Goal: Transaction & Acquisition: Book appointment/travel/reservation

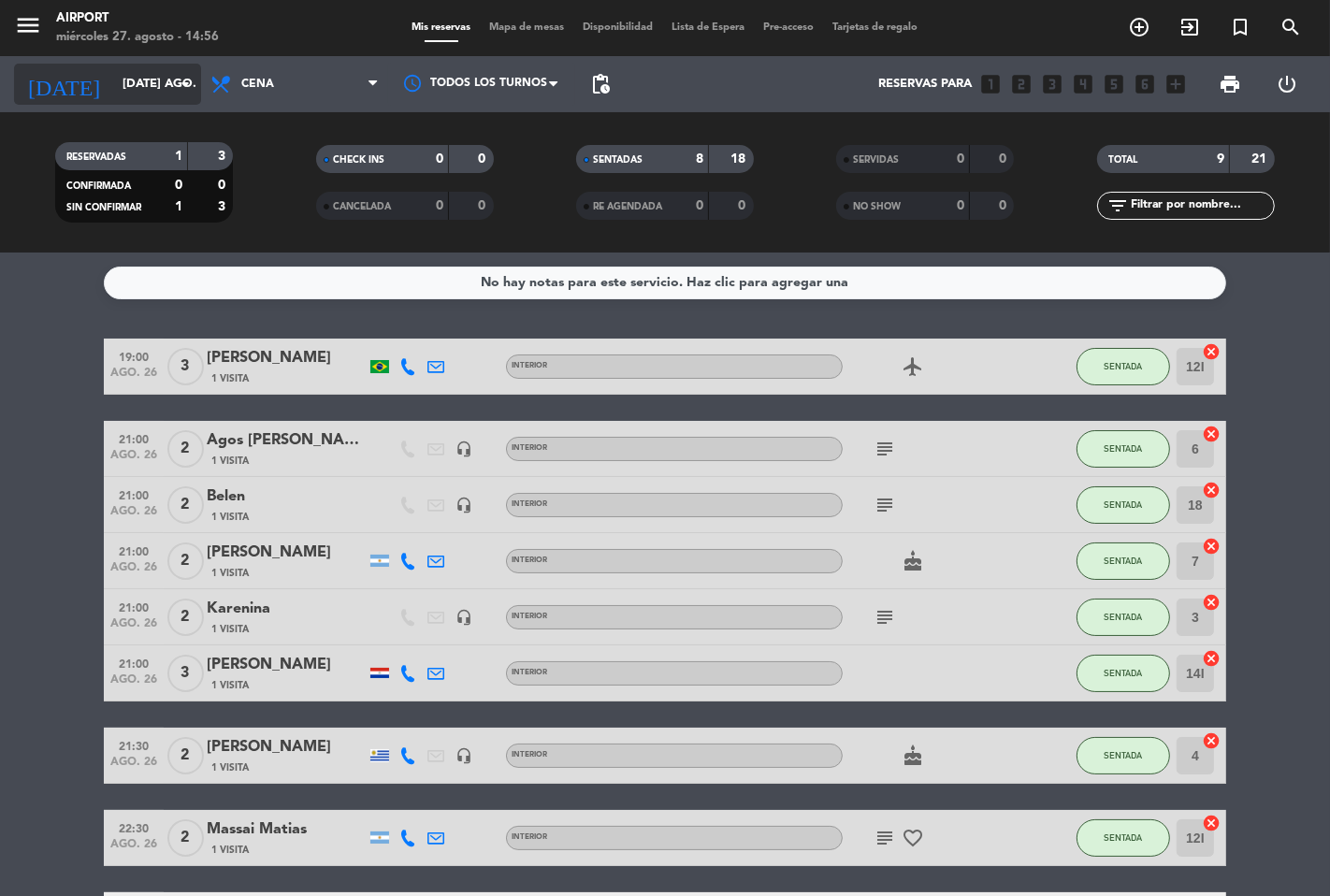
click at [145, 88] on input "[DATE] ago." at bounding box center [194, 84] width 162 height 34
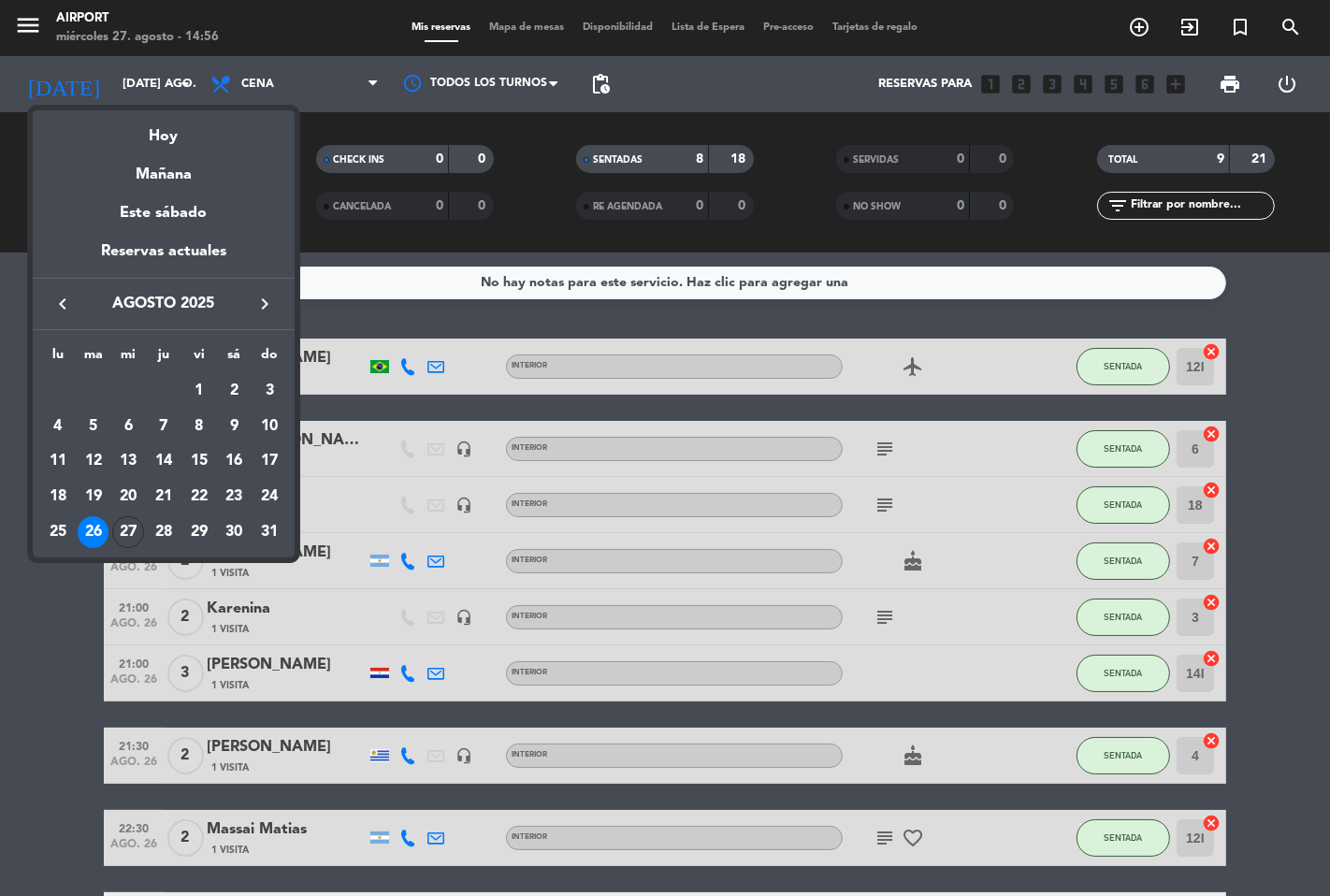
click at [126, 534] on div "27" at bounding box center [127, 531] width 32 height 32
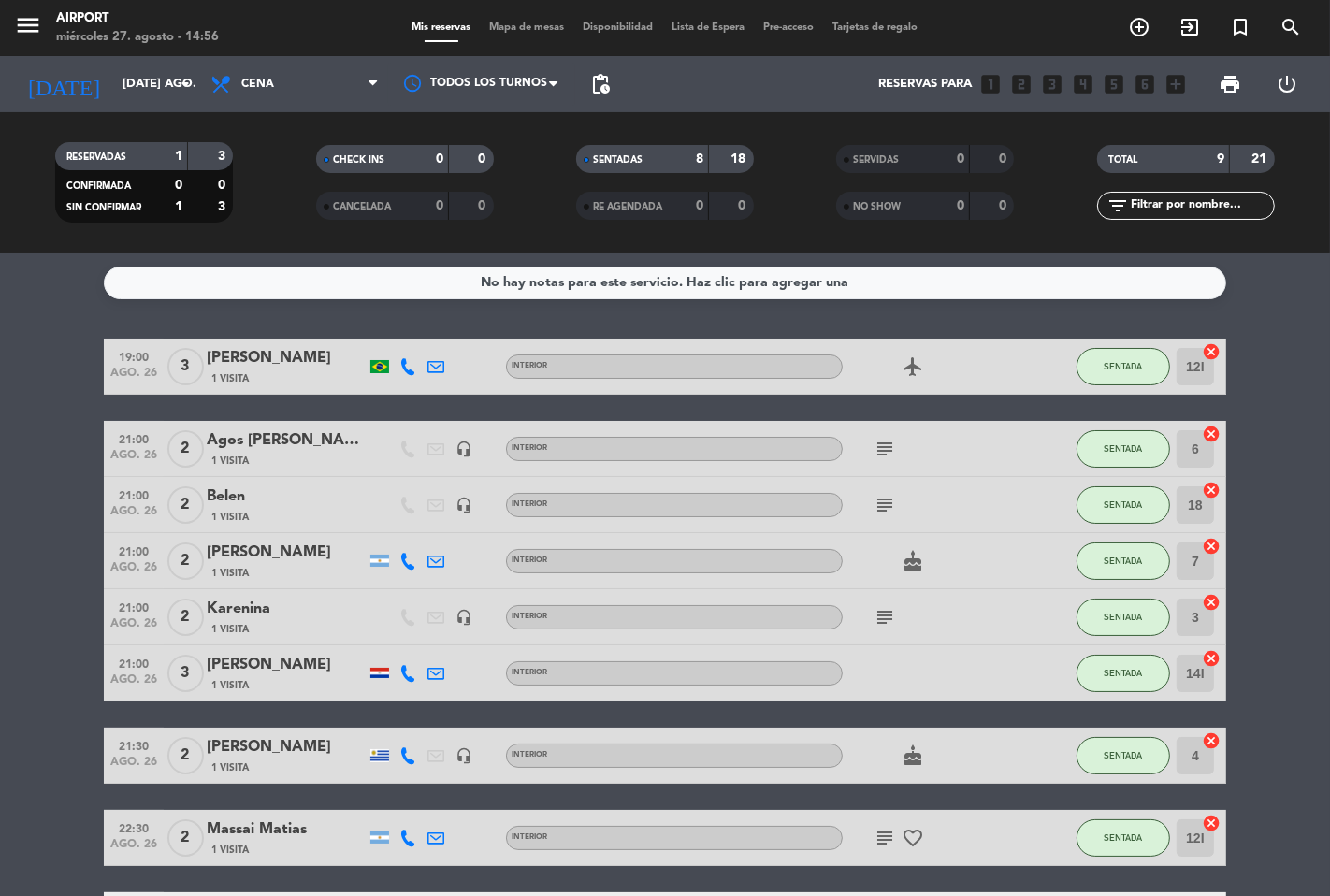
type input "mié. 27 ago."
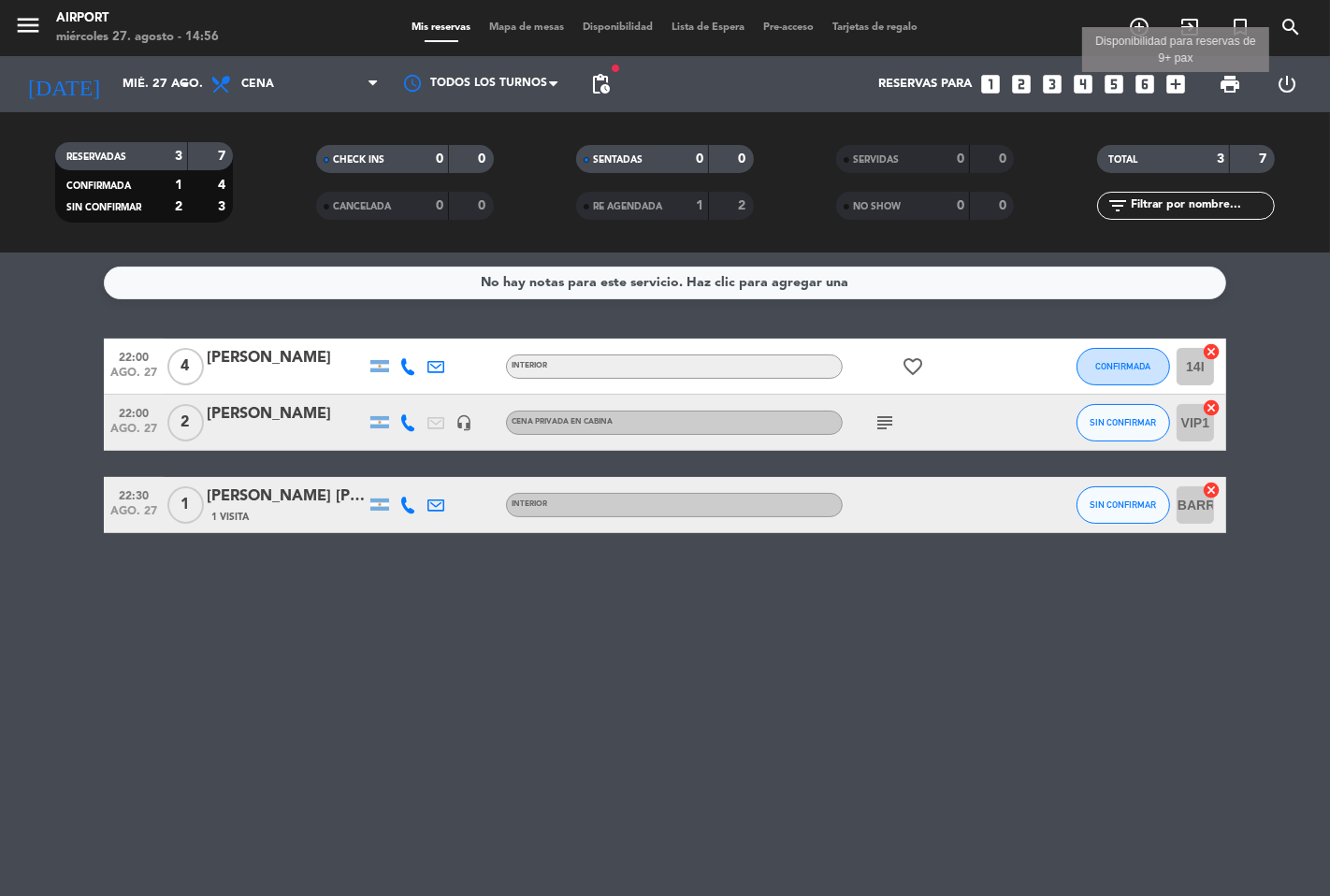
click at [1174, 77] on icon "add_box" at bounding box center [1174, 84] width 24 height 24
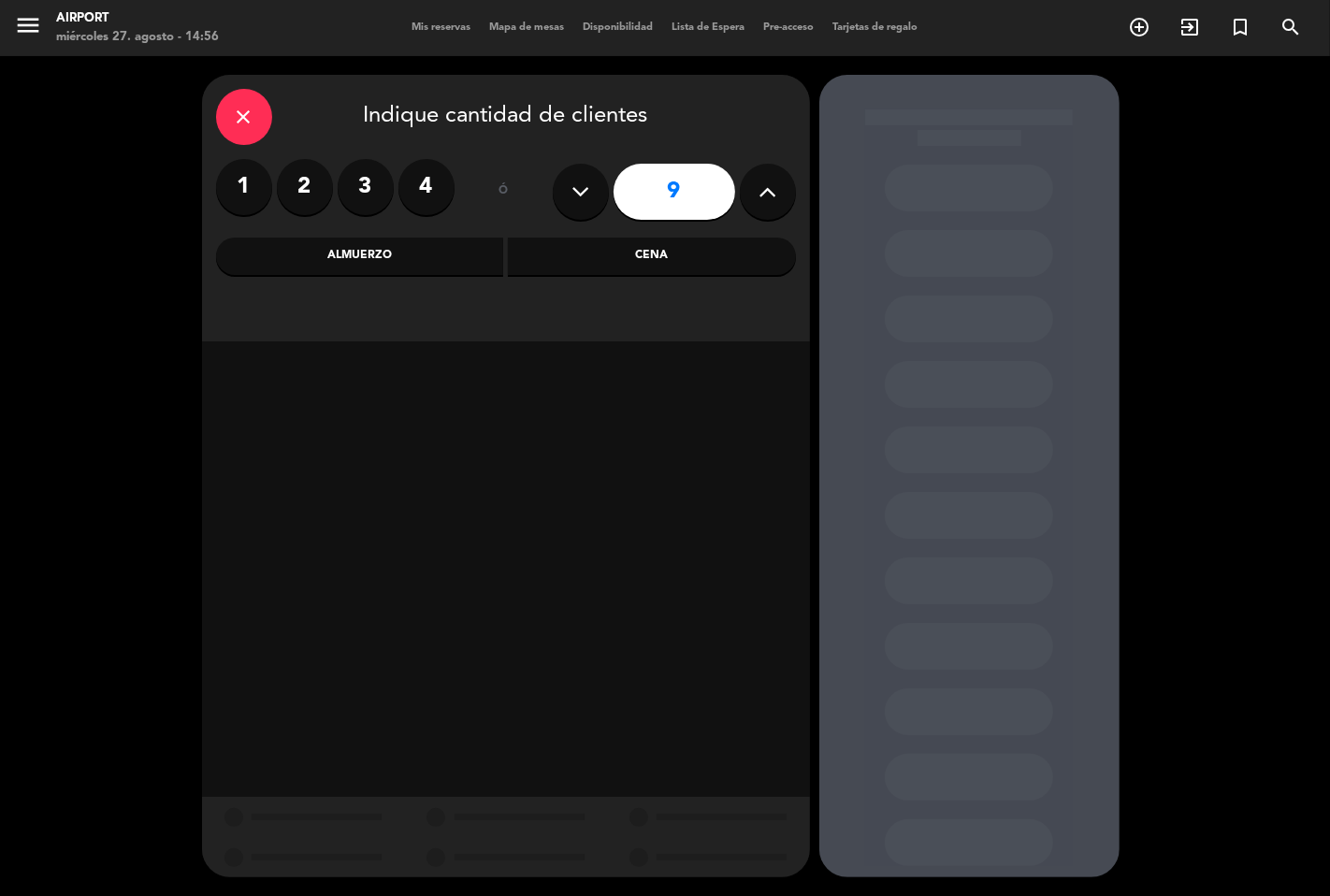
click at [758, 189] on icon at bounding box center [767, 192] width 18 height 28
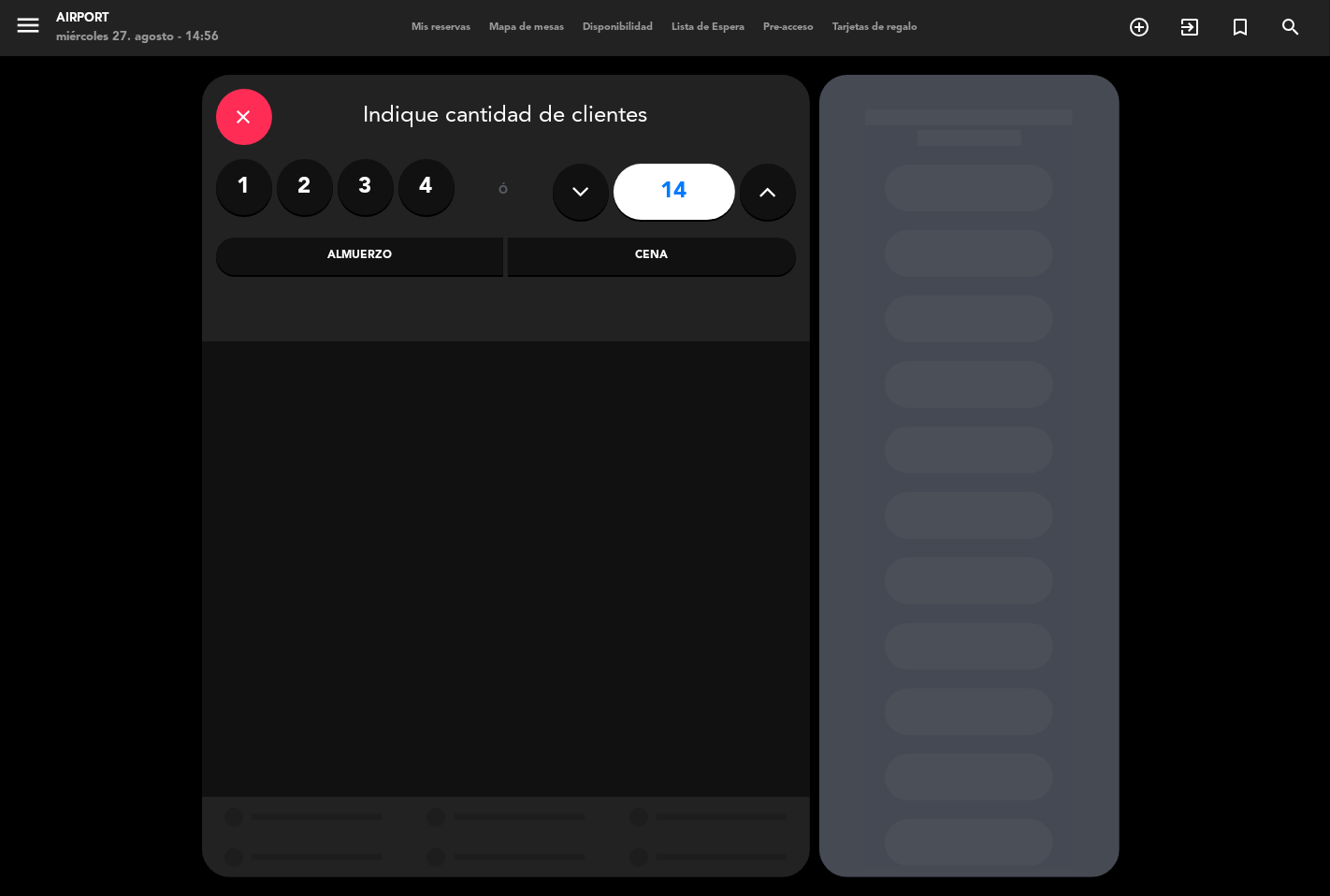
click at [758, 189] on icon at bounding box center [767, 192] width 18 height 28
type input "15"
click at [683, 272] on div "Cena" at bounding box center [652, 256] width 288 height 37
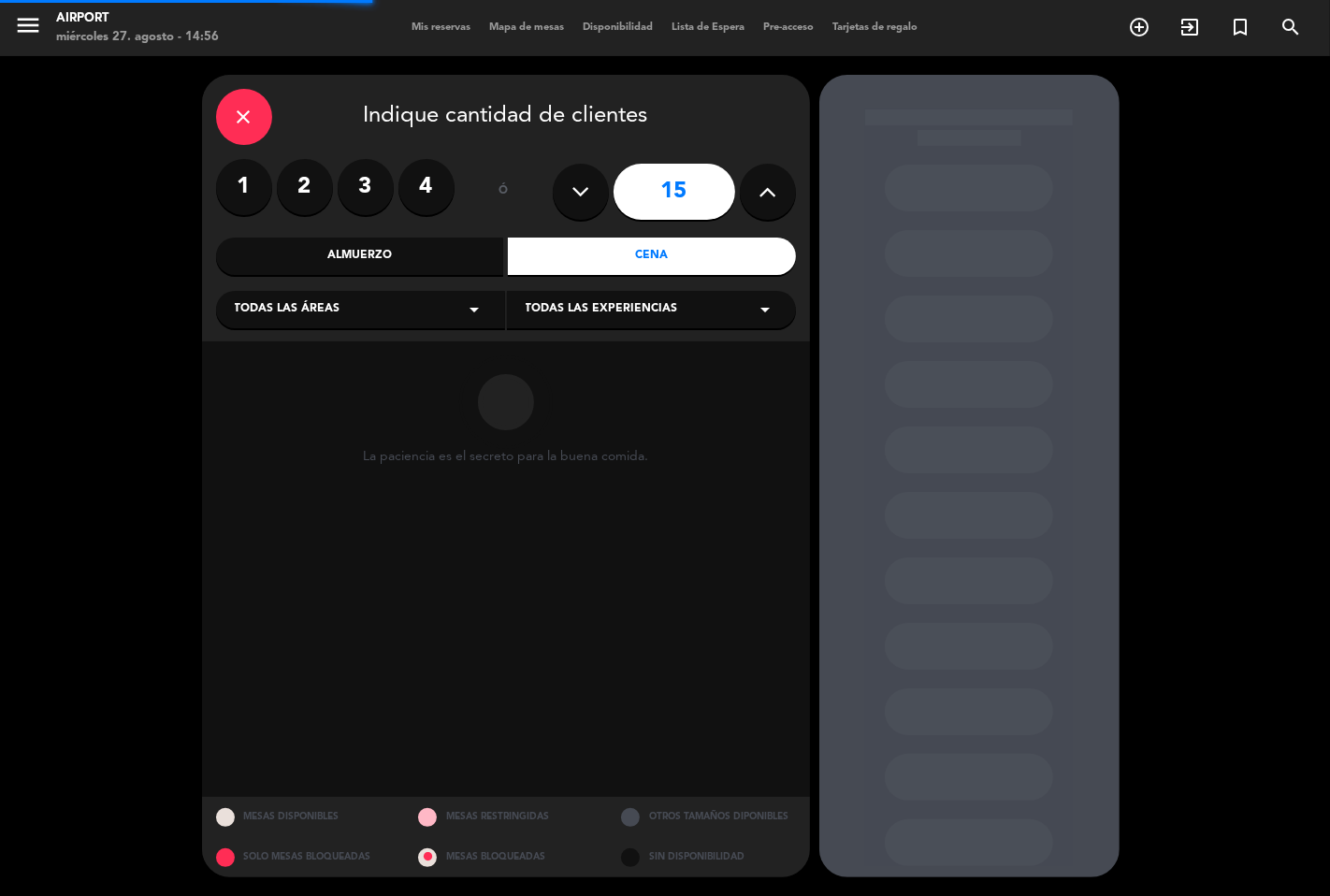
click at [492, 306] on div "Todas las áreas arrow_drop_down" at bounding box center [360, 309] width 289 height 37
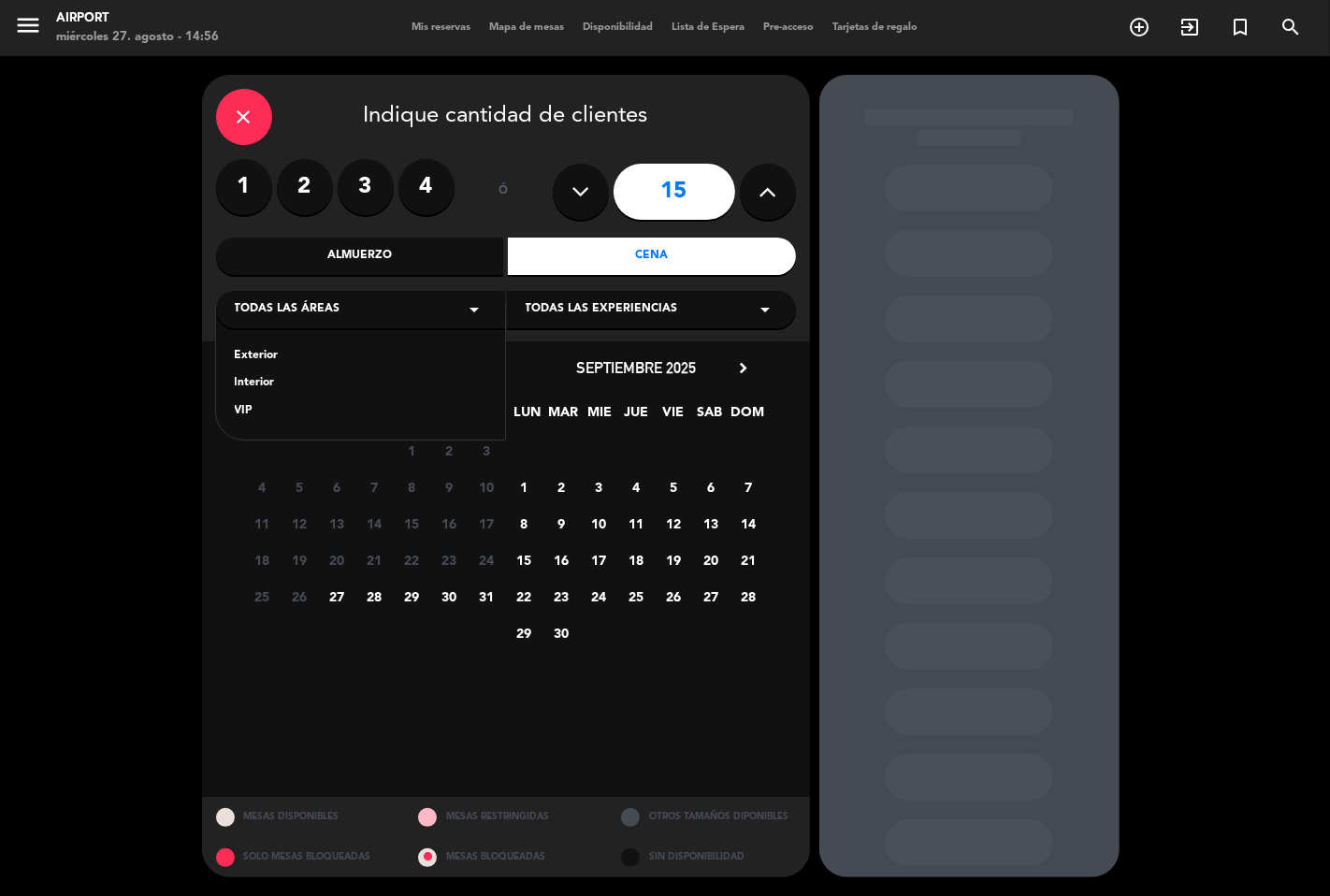
click at [266, 383] on div "Interior" at bounding box center [360, 382] width 252 height 18
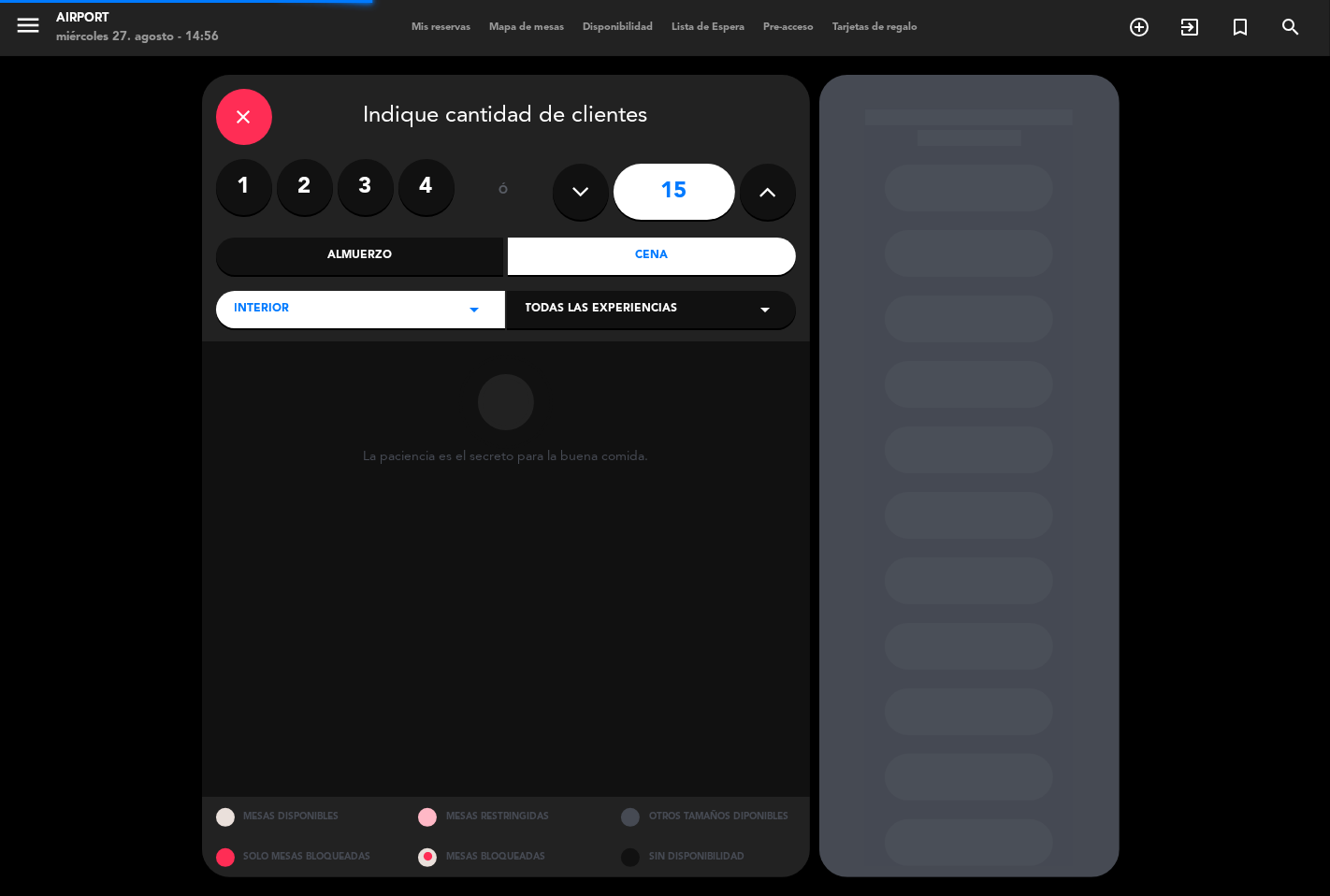
click at [559, 311] on span "Todas las experiencias" at bounding box center [601, 308] width 153 height 18
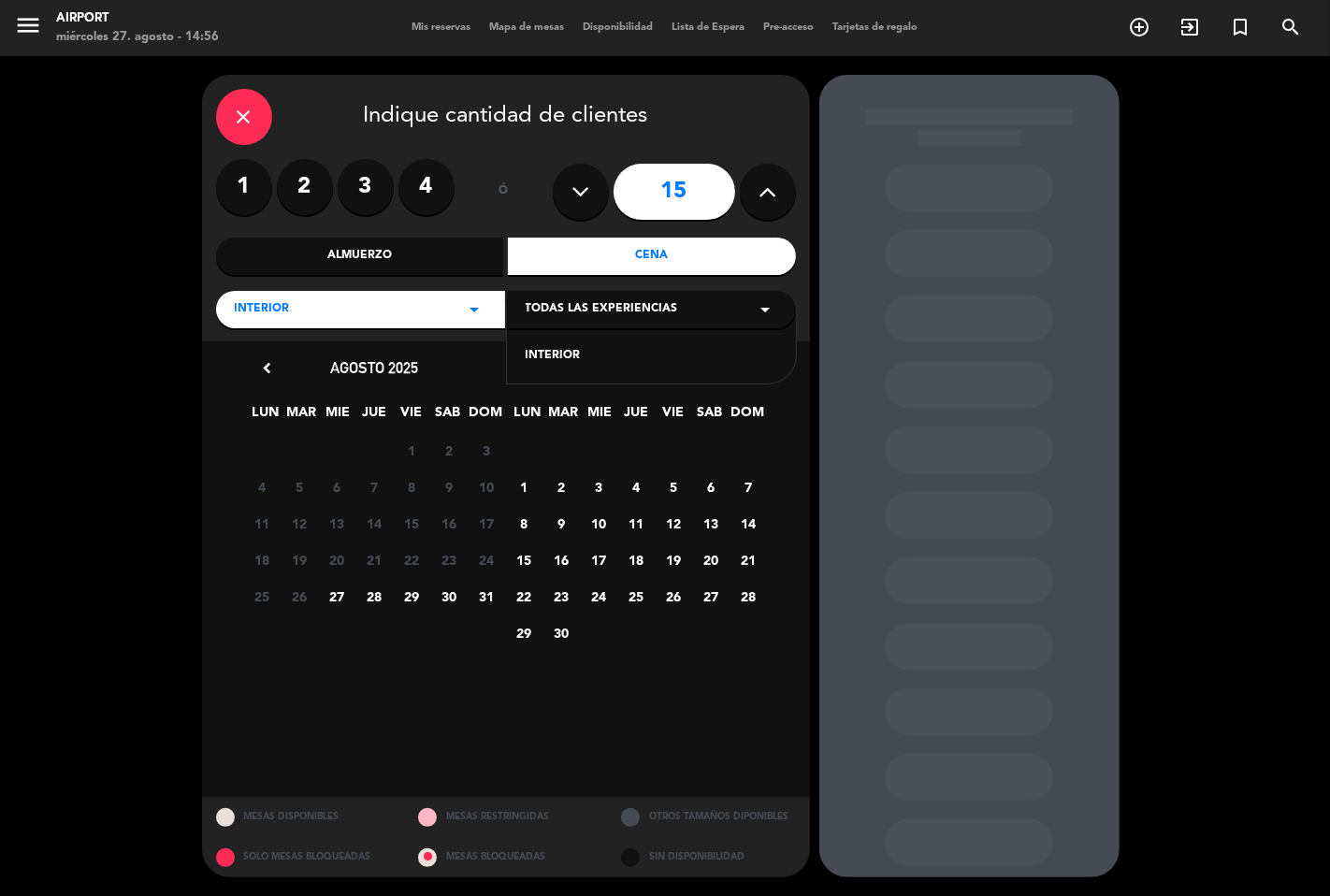
click at [552, 351] on div "INTERIOR" at bounding box center [651, 356] width 252 height 18
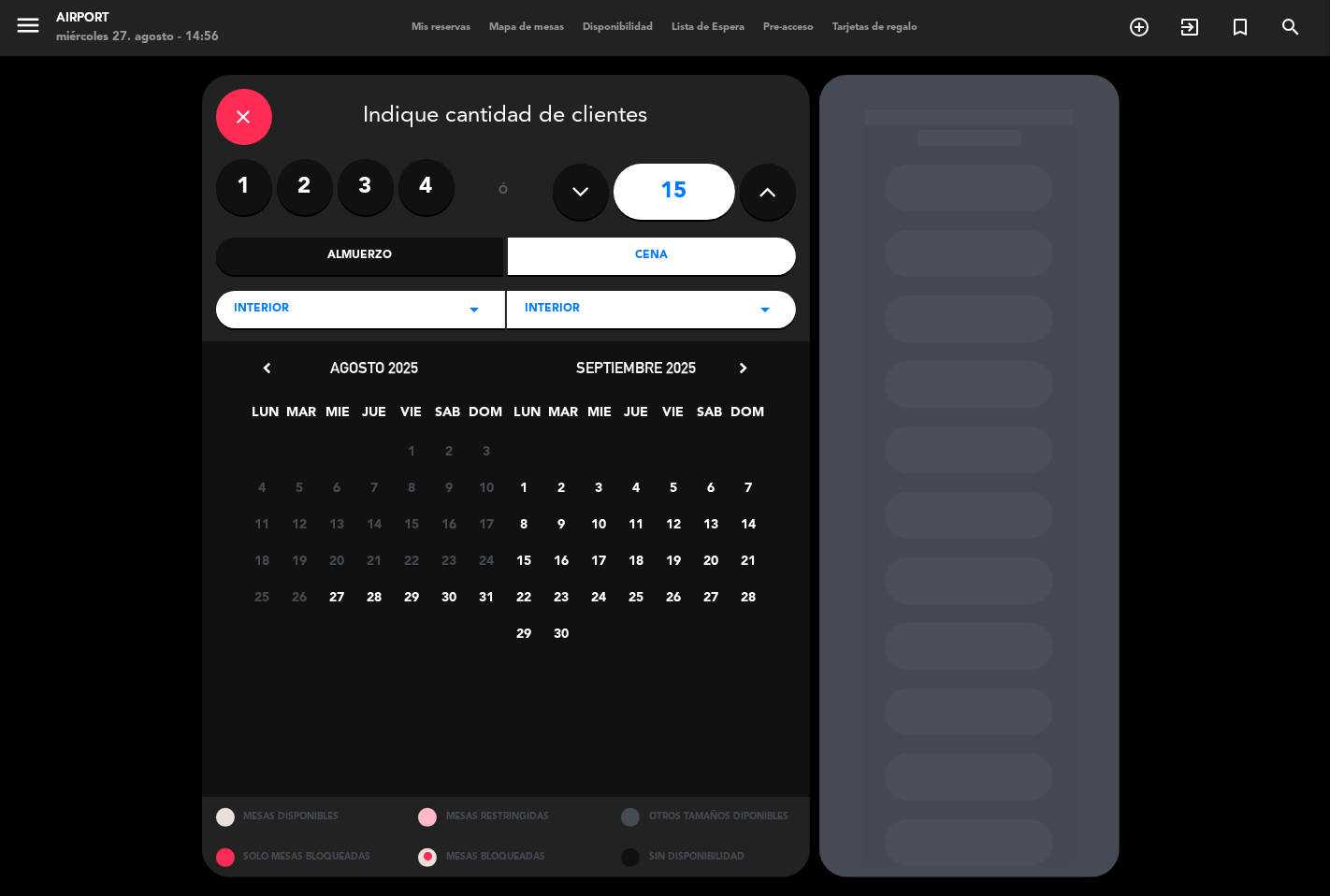
click at [341, 591] on span "27" at bounding box center [338, 596] width 31 height 31
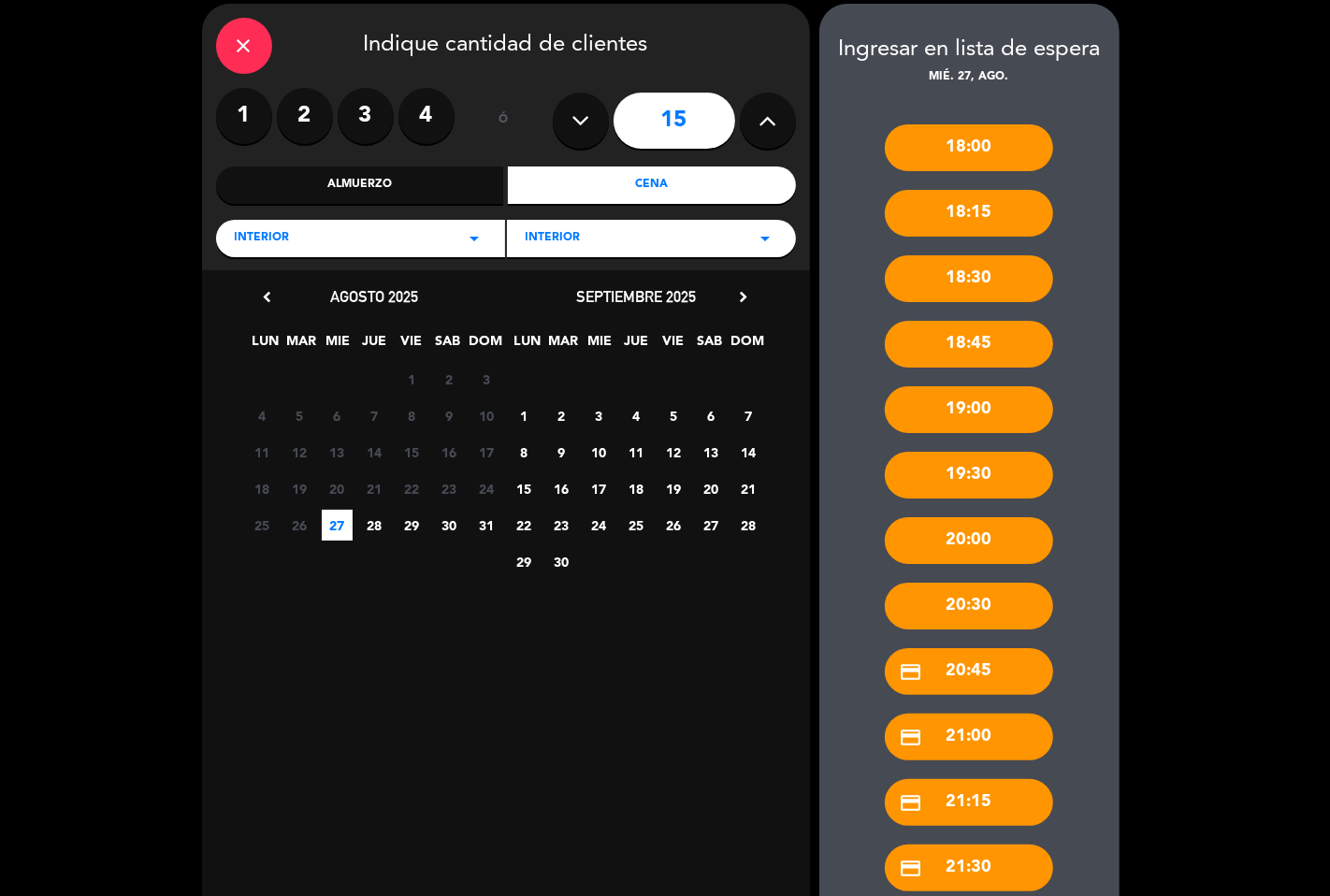
scroll to position [104, 0]
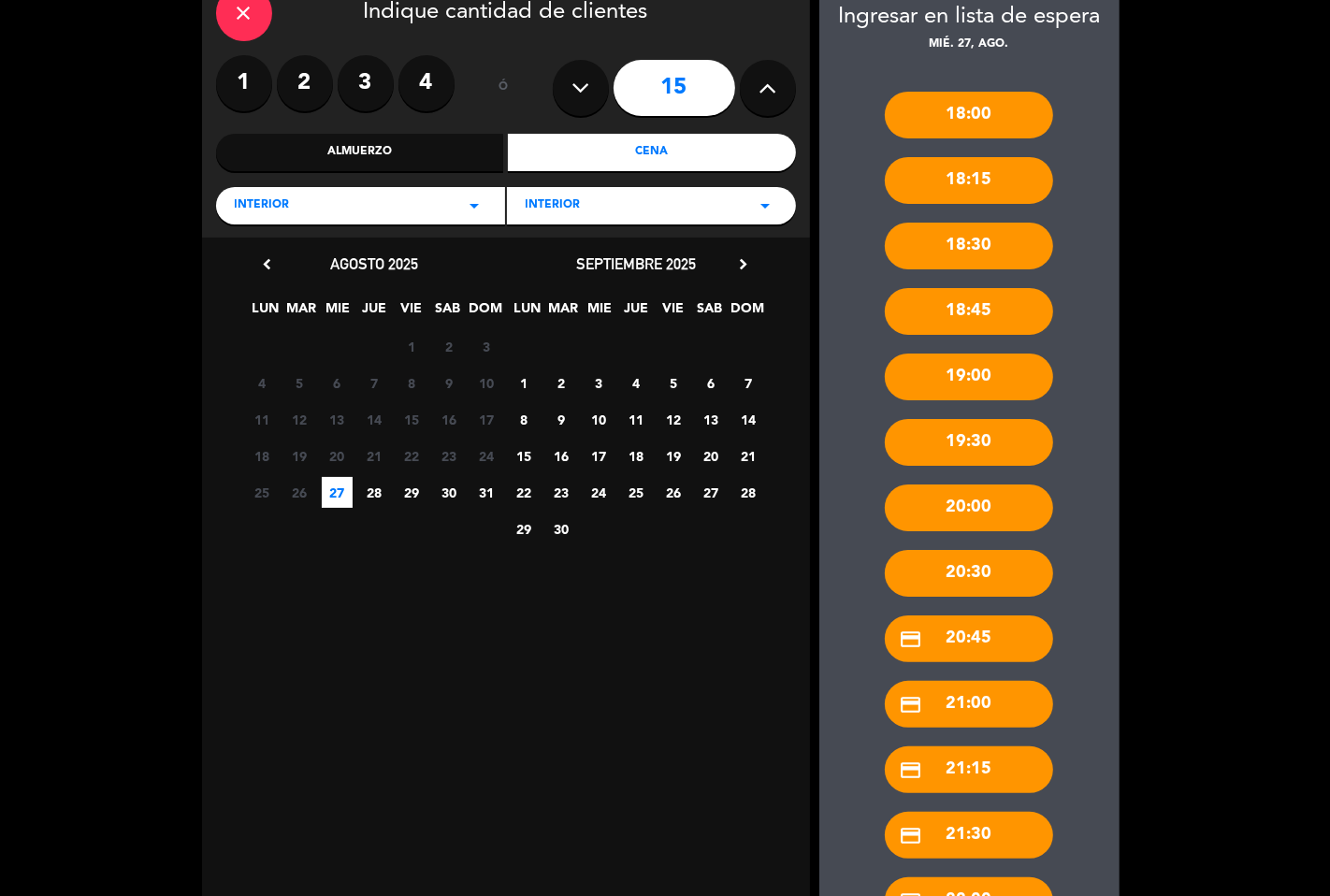
click at [970, 707] on div "credit_card 21:00" at bounding box center [968, 704] width 168 height 47
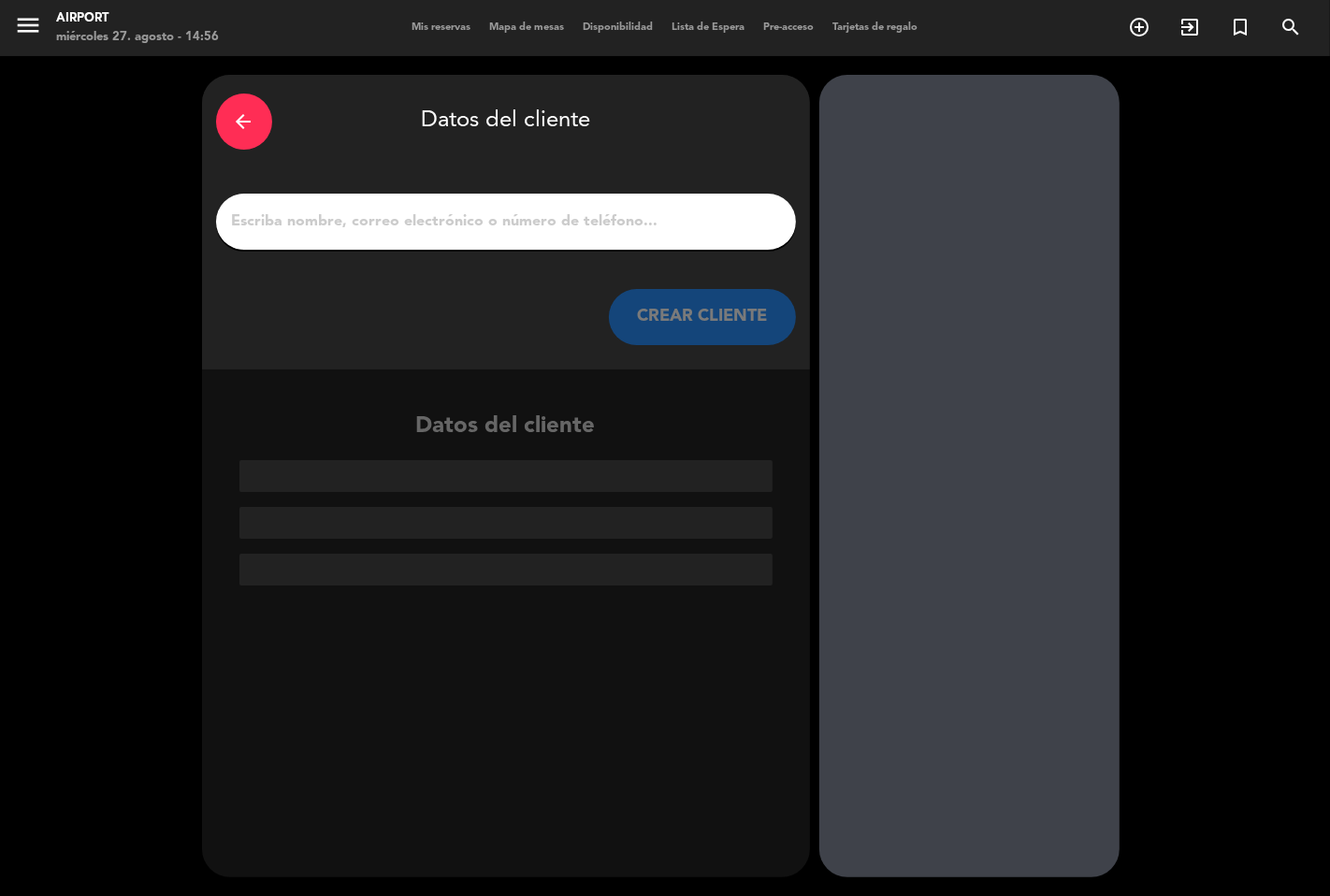
click at [320, 234] on div at bounding box center [506, 222] width 580 height 56
click at [320, 232] on input "1" at bounding box center [505, 221] width 552 height 26
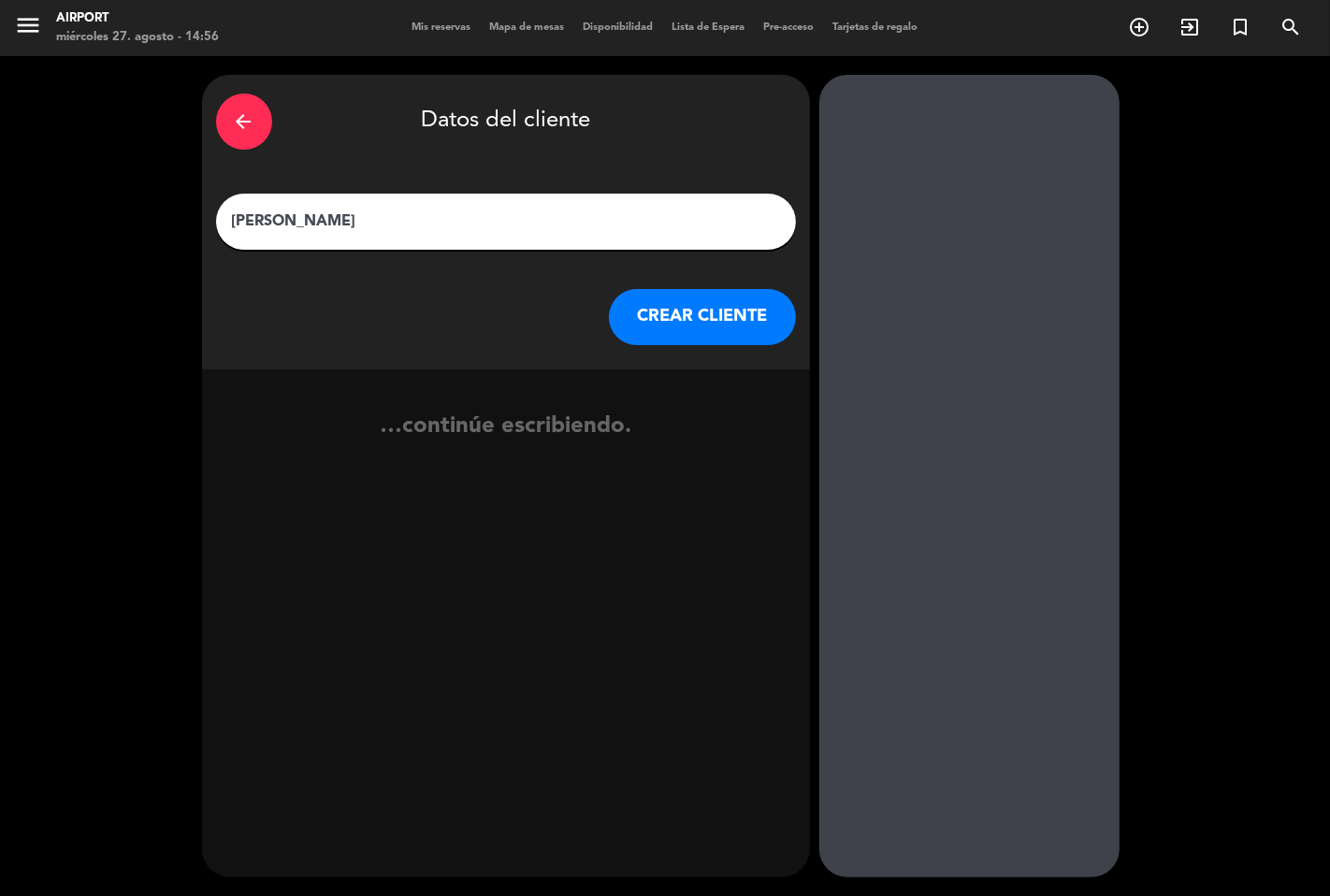
type input "[PERSON_NAME]"
click at [689, 310] on button "CREAR CLIENTE" at bounding box center [702, 317] width 187 height 56
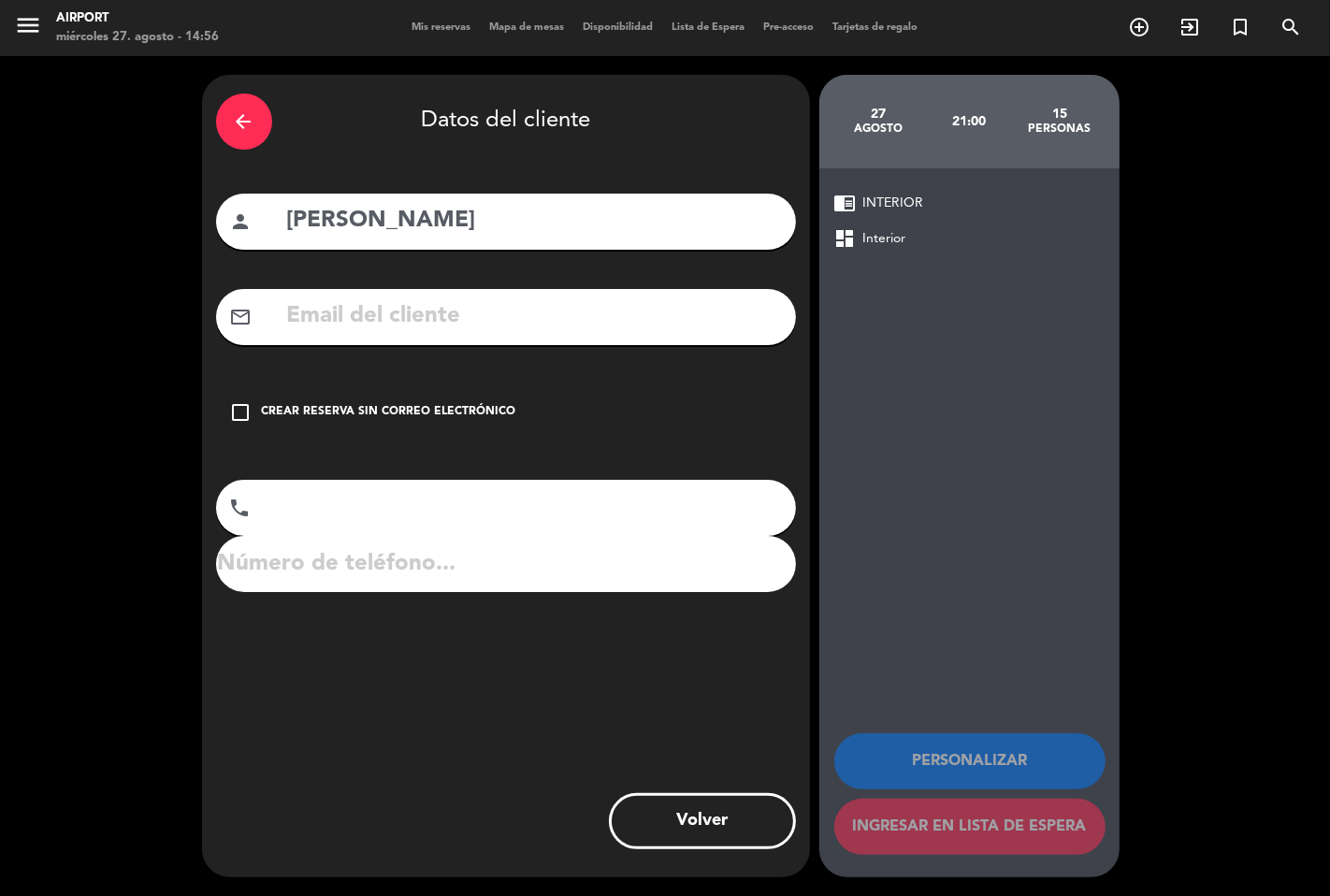
click at [244, 420] on icon "check_box_outline_blank" at bounding box center [240, 412] width 22 height 22
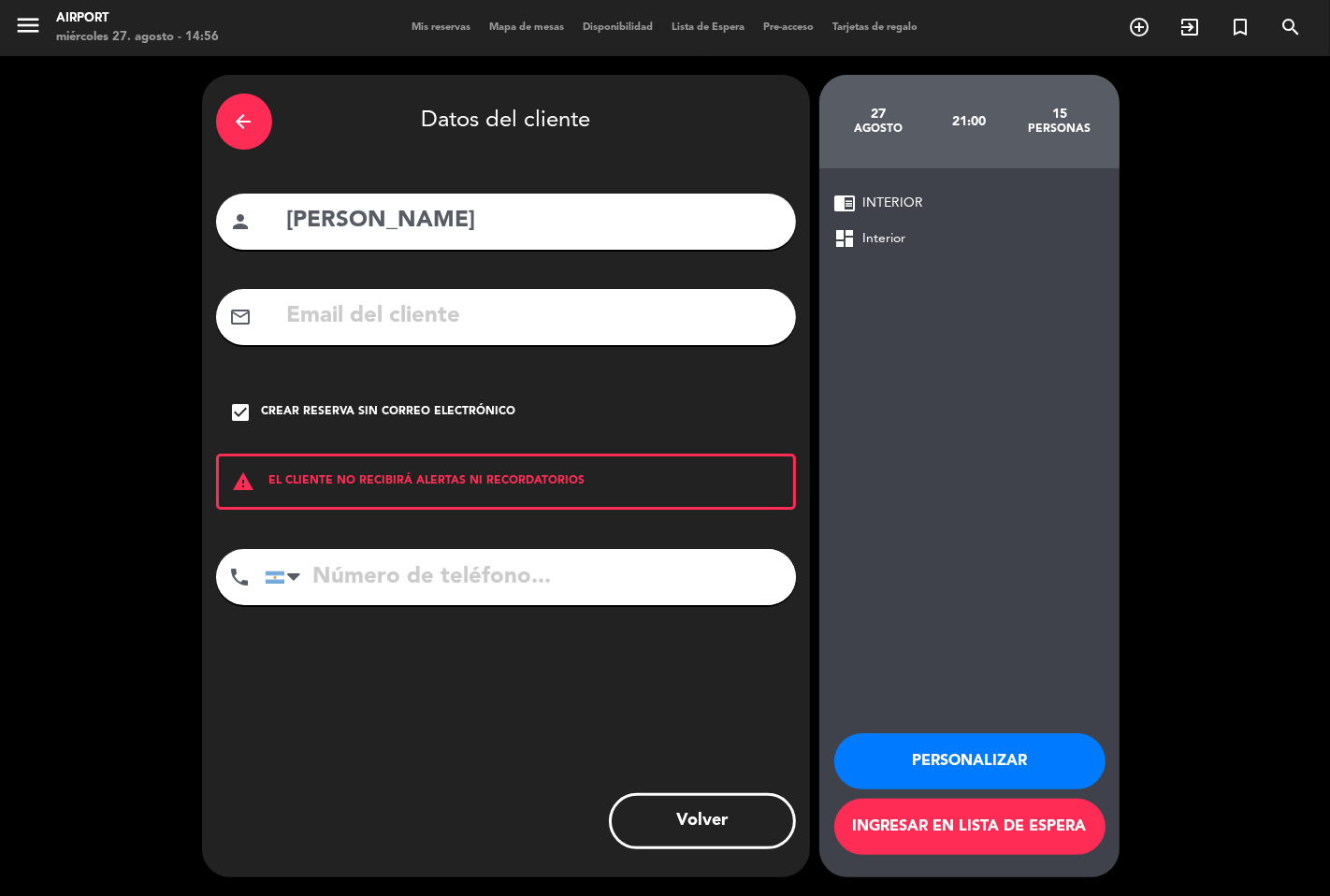
click at [333, 578] on input "tel" at bounding box center [530, 577] width 531 height 56
type input "1127161261"
click at [937, 744] on button "Personalizar" at bounding box center [969, 761] width 271 height 56
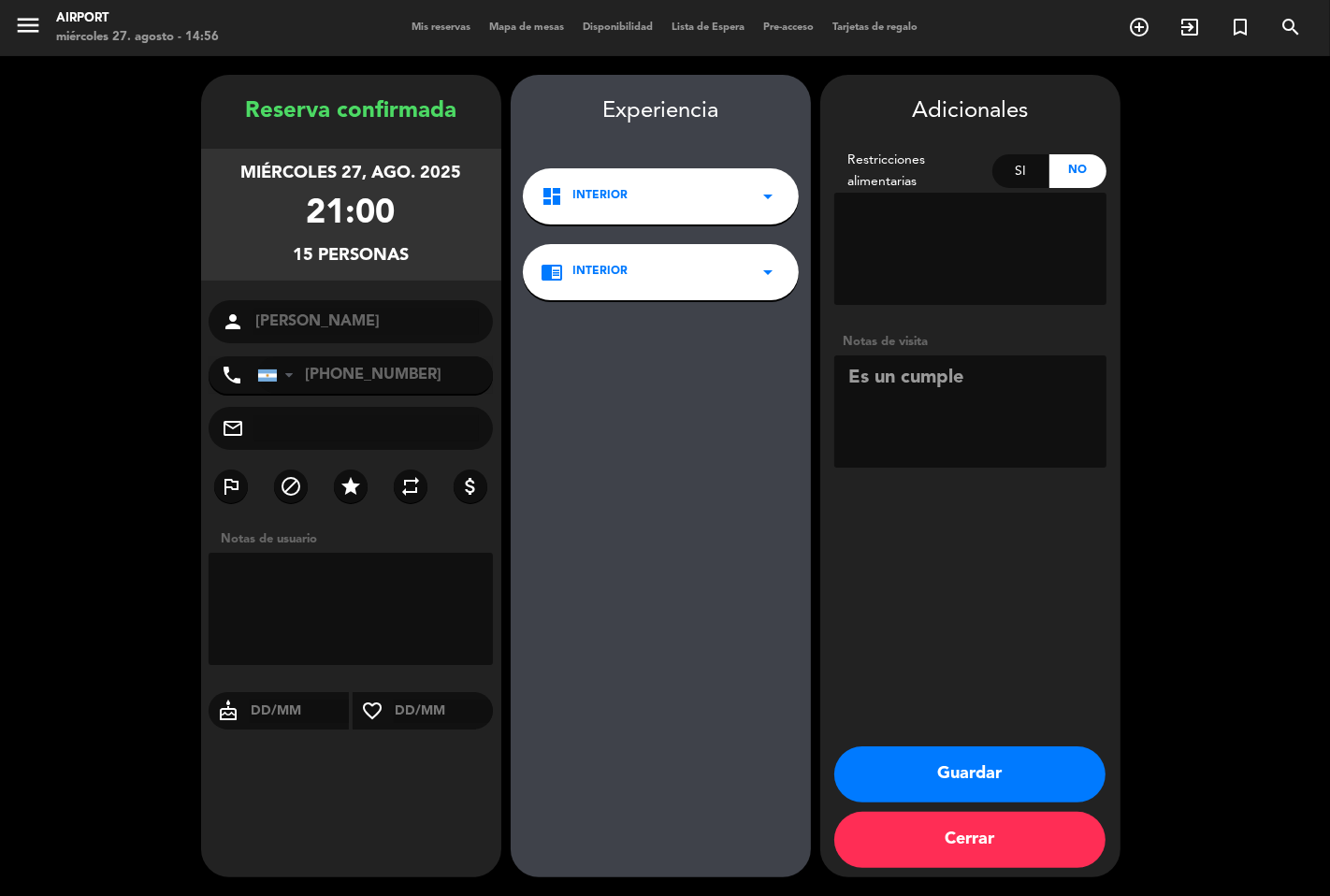
type textarea "Es un cumple"
click at [966, 759] on button "Guardar" at bounding box center [969, 774] width 271 height 56
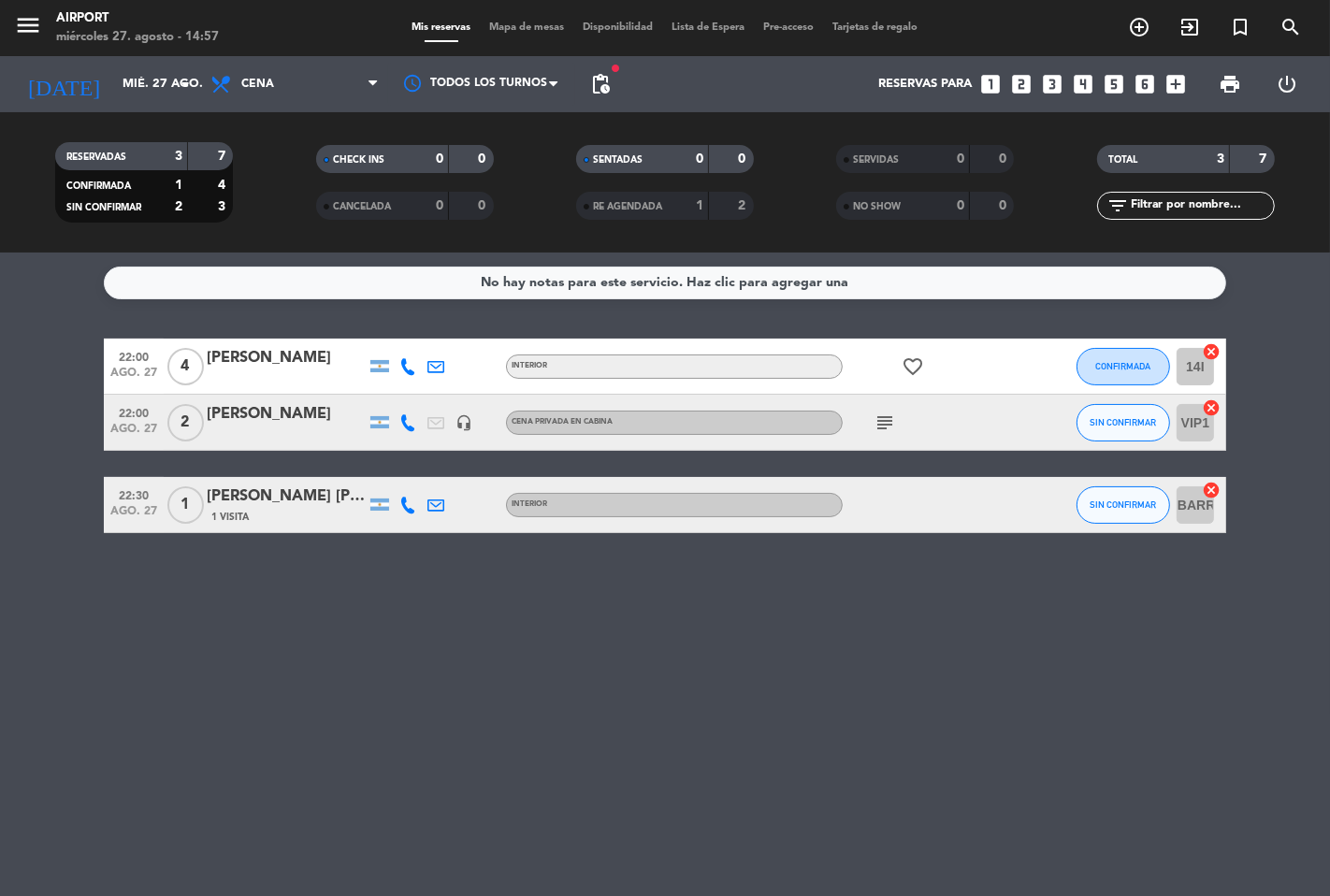
click at [540, 23] on span "Mapa de mesas" at bounding box center [527, 27] width 93 height 11
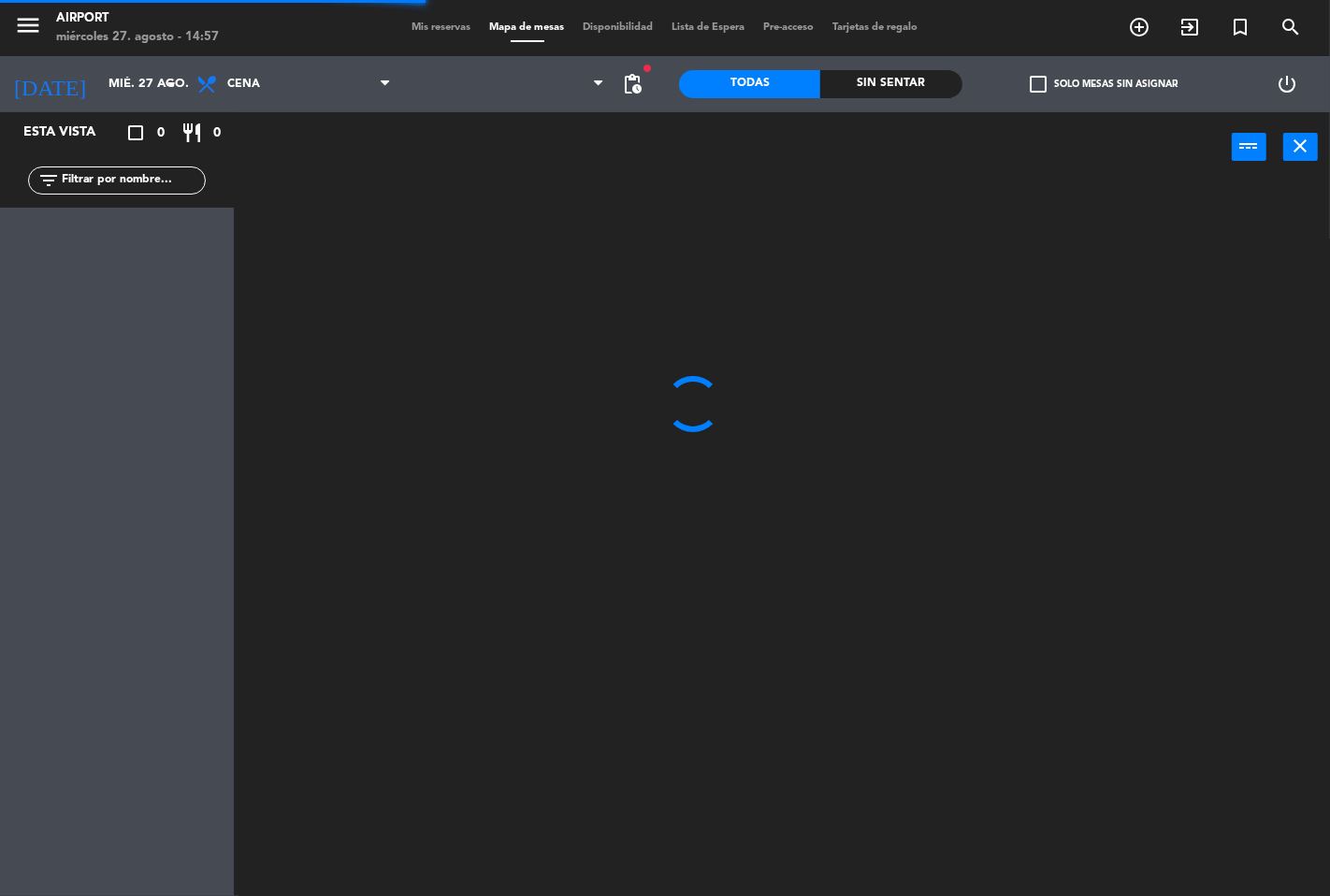
click at [449, 26] on span "Mis reservas" at bounding box center [442, 27] width 78 height 11
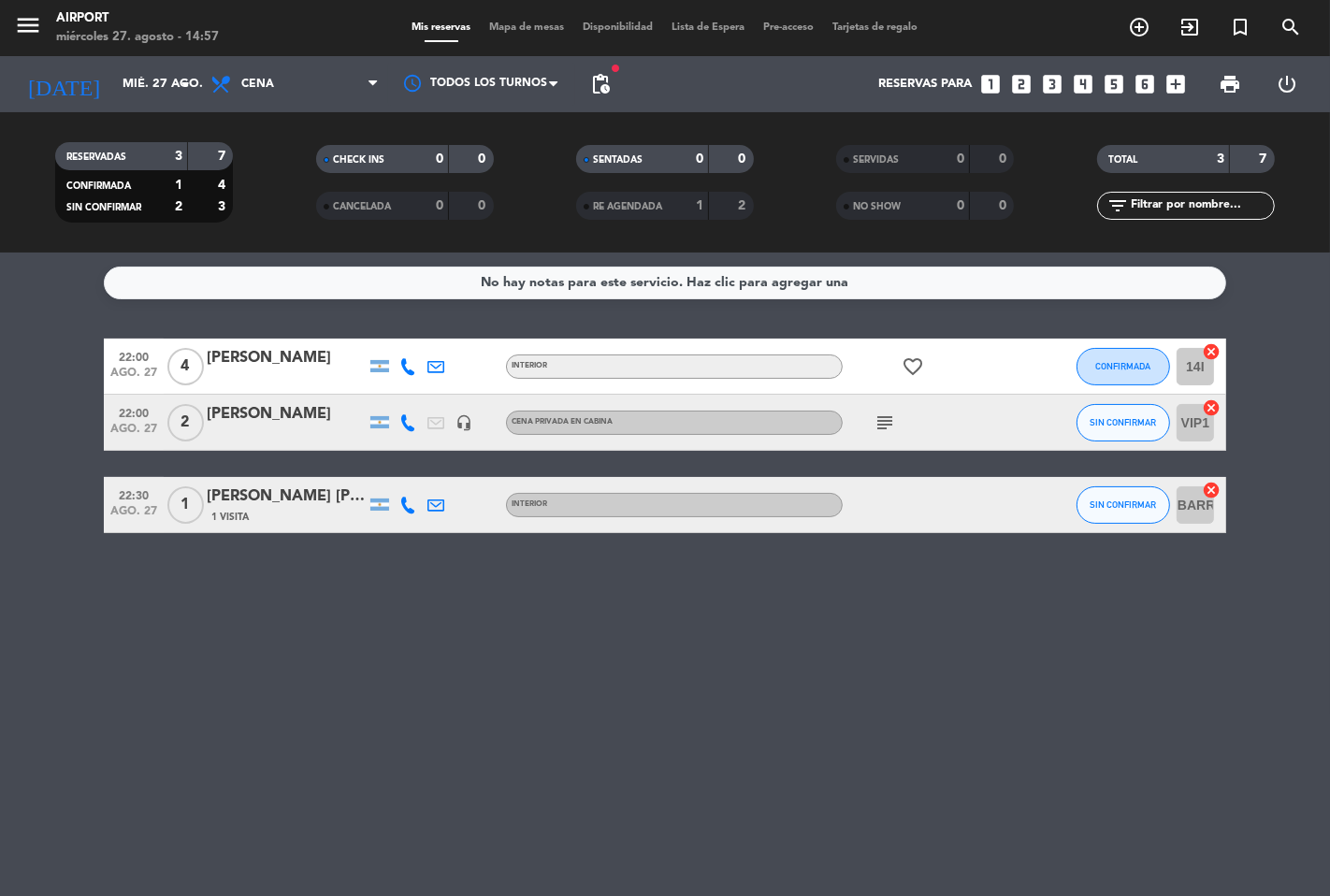
click at [708, 23] on span "Lista de Espera" at bounding box center [708, 27] width 91 height 11
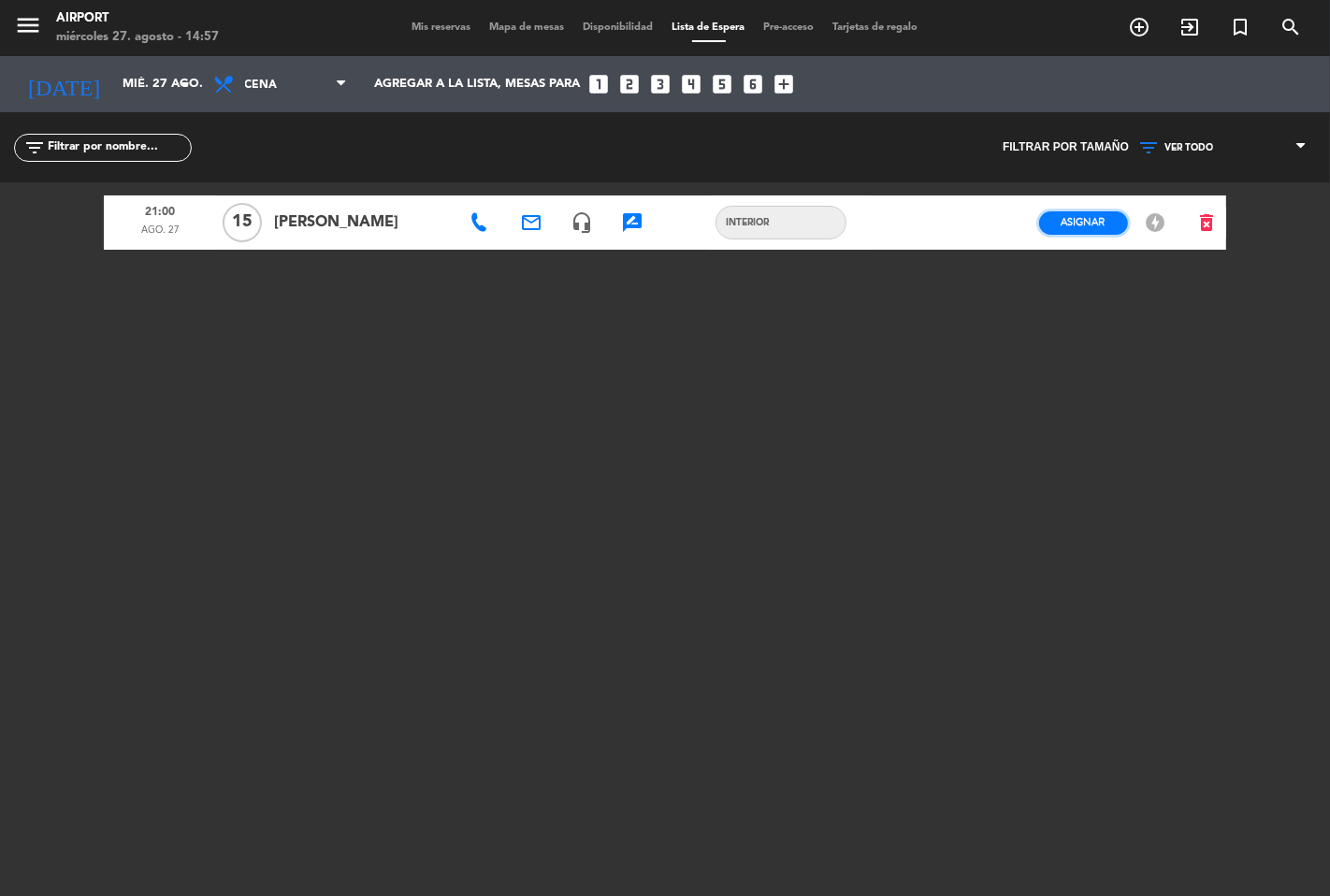
click at [1089, 223] on span "Asignar" at bounding box center [1083, 222] width 44 height 14
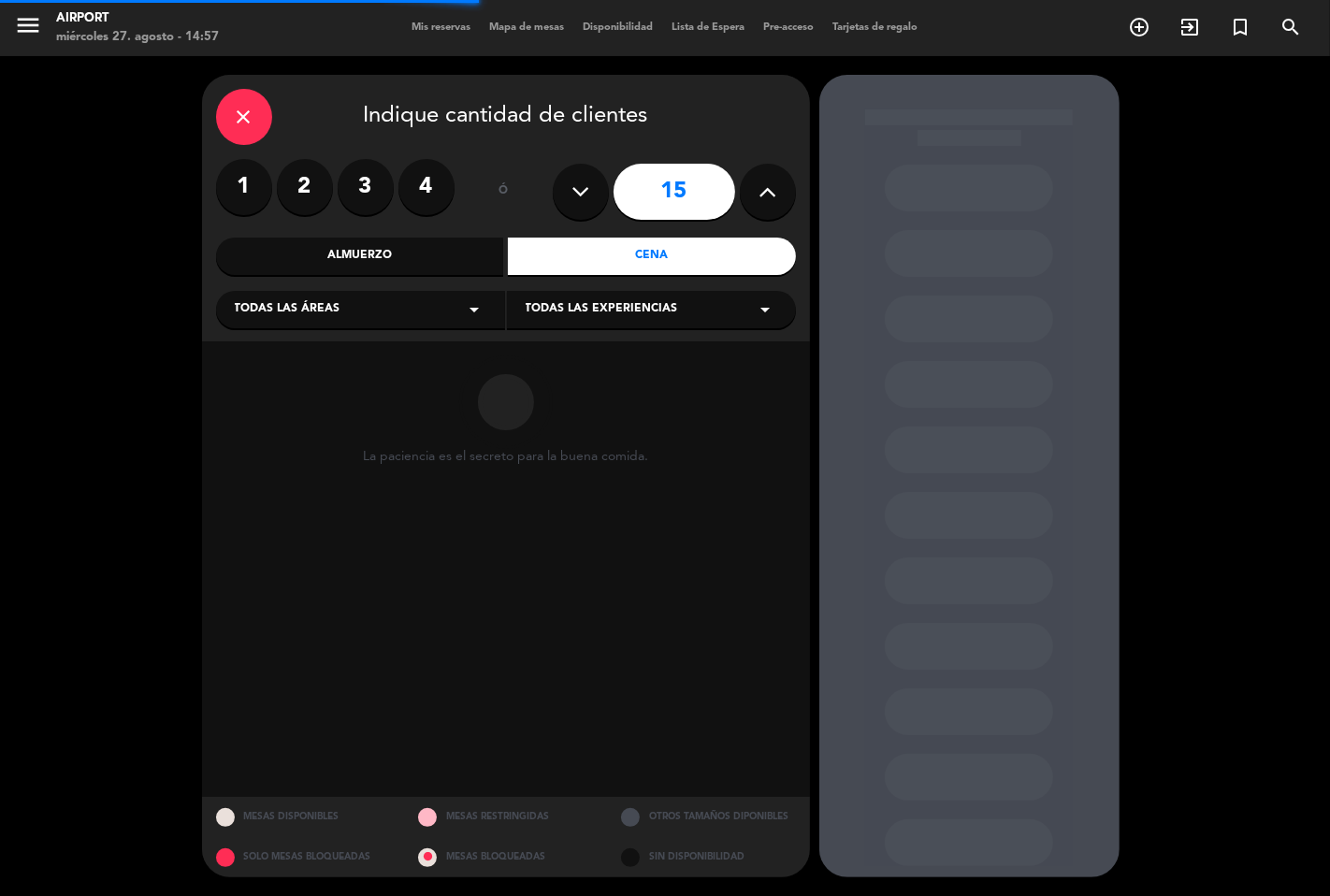
click at [422, 301] on div "Todas las áreas arrow_drop_down" at bounding box center [360, 309] width 289 height 37
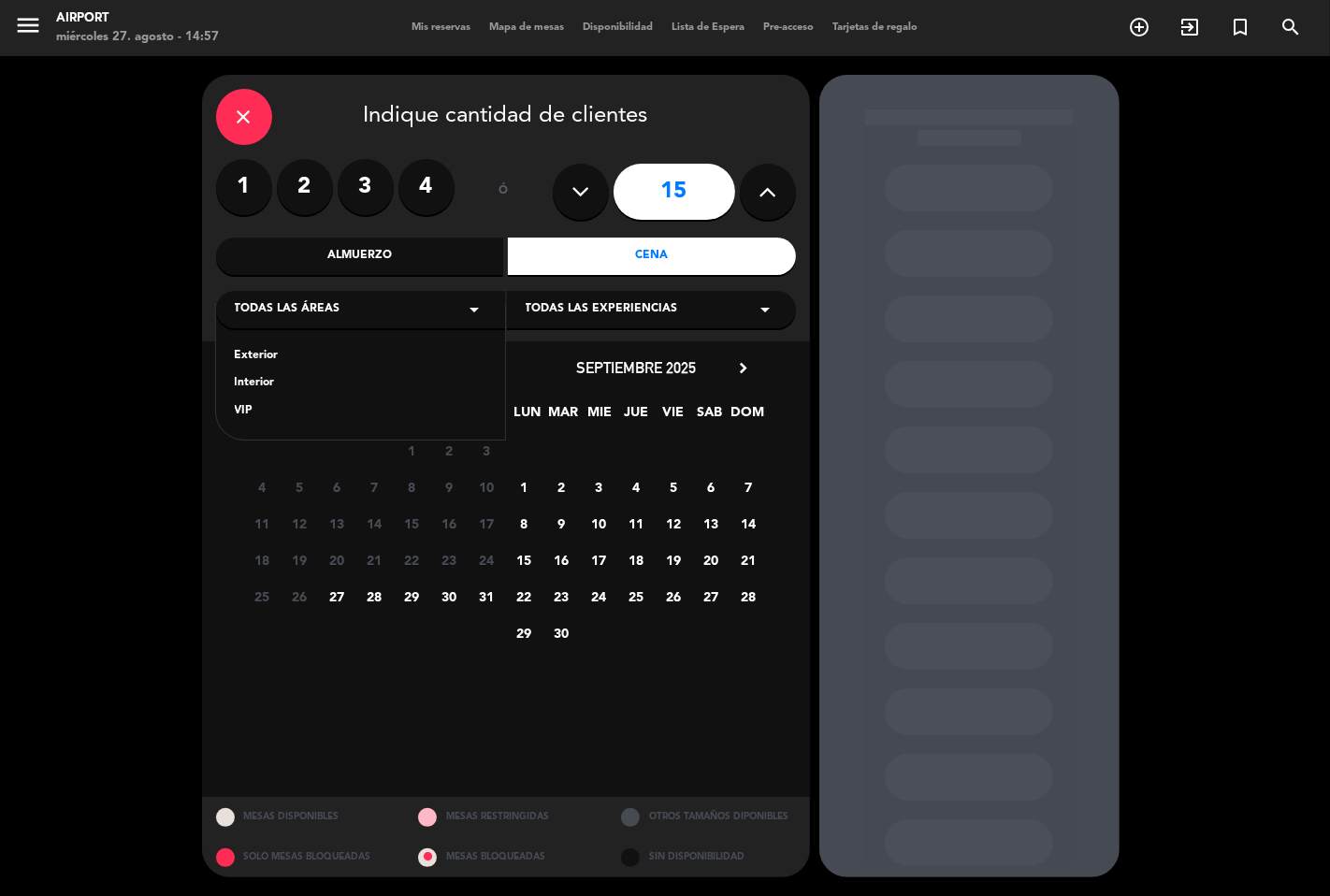
click at [267, 380] on div "Interior" at bounding box center [360, 382] width 252 height 18
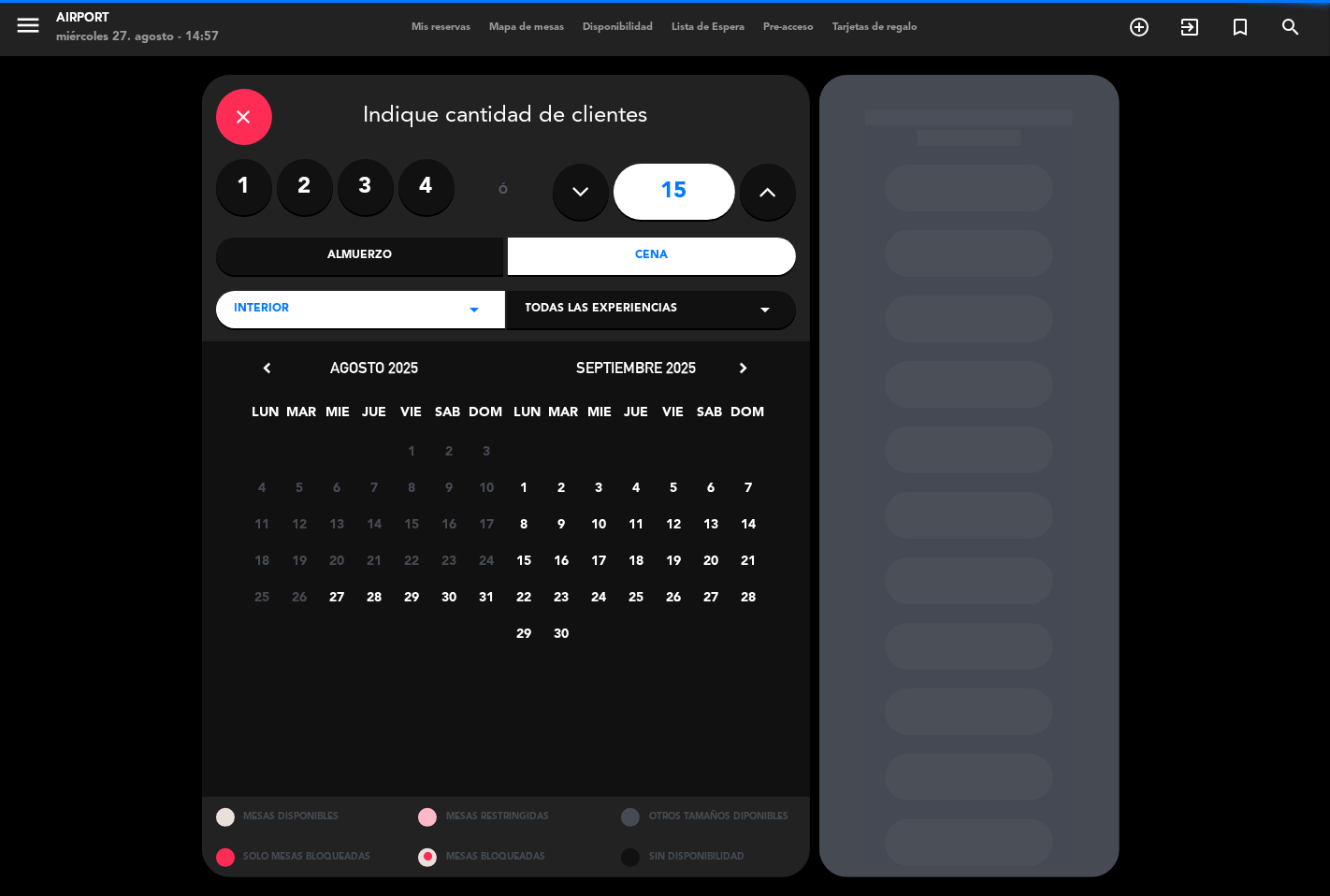
click at [614, 315] on span "Todas las experiencias" at bounding box center [601, 308] width 153 height 18
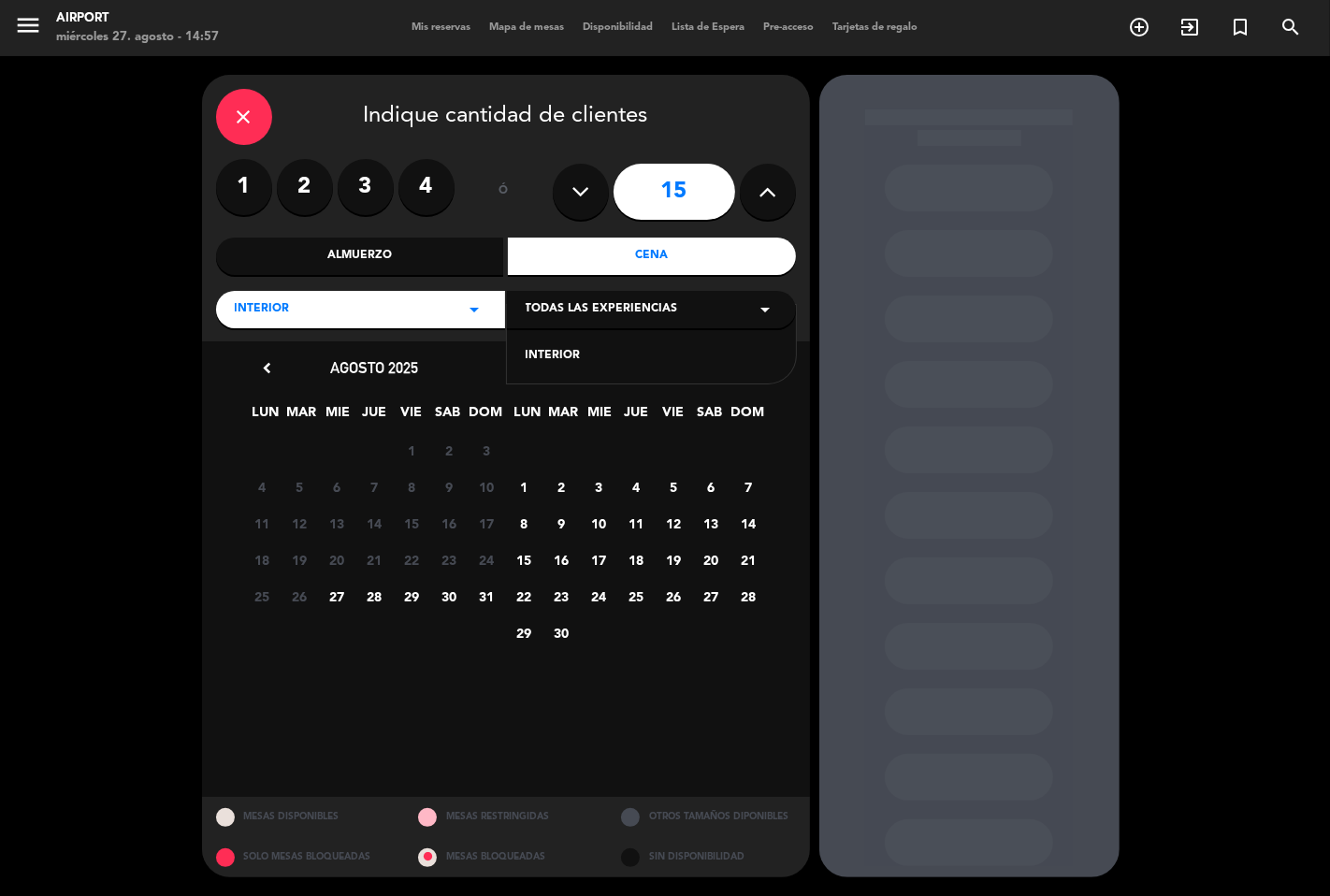
click at [548, 361] on div "INTERIOR" at bounding box center [651, 356] width 252 height 18
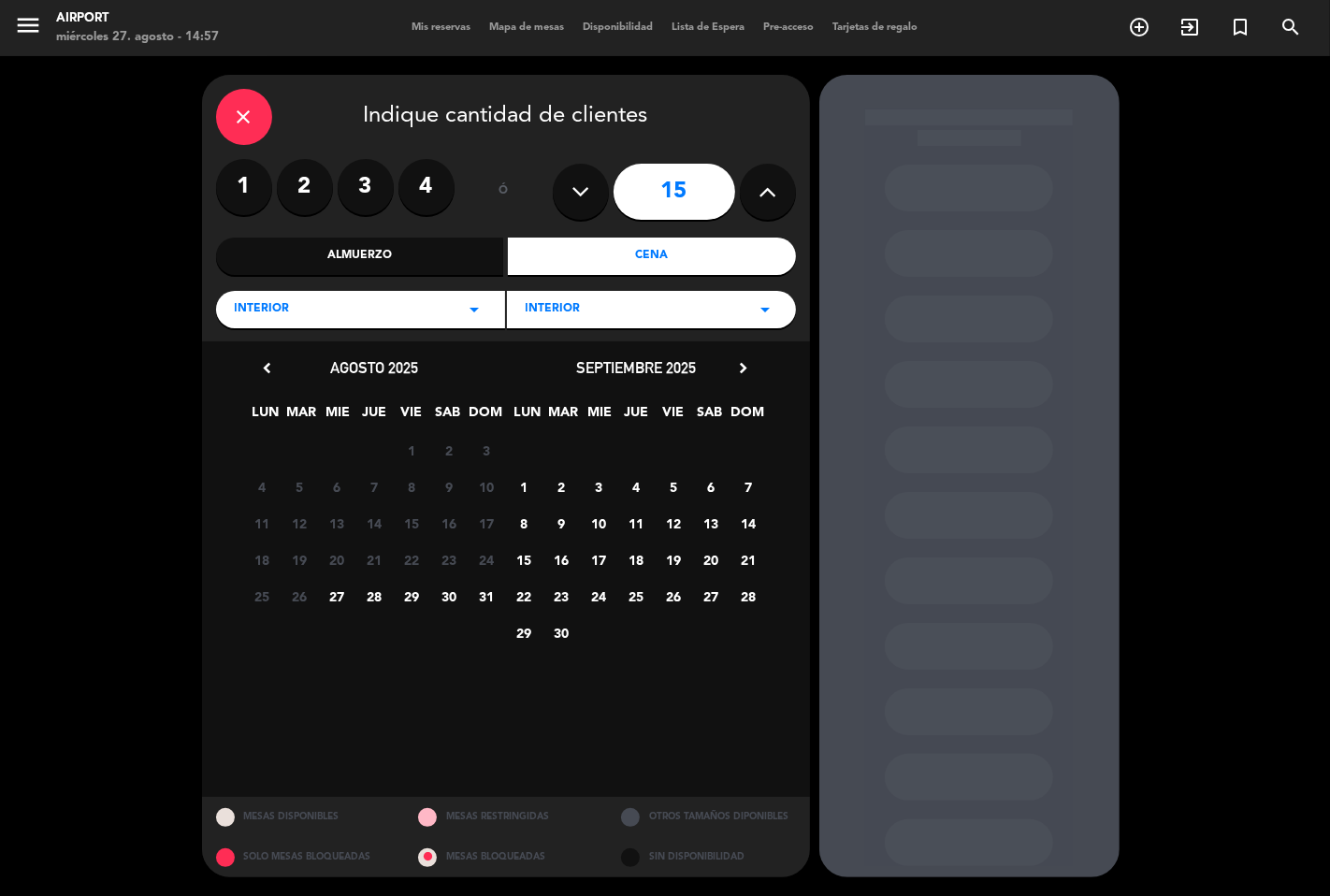
click at [341, 591] on span "27" at bounding box center [338, 596] width 31 height 31
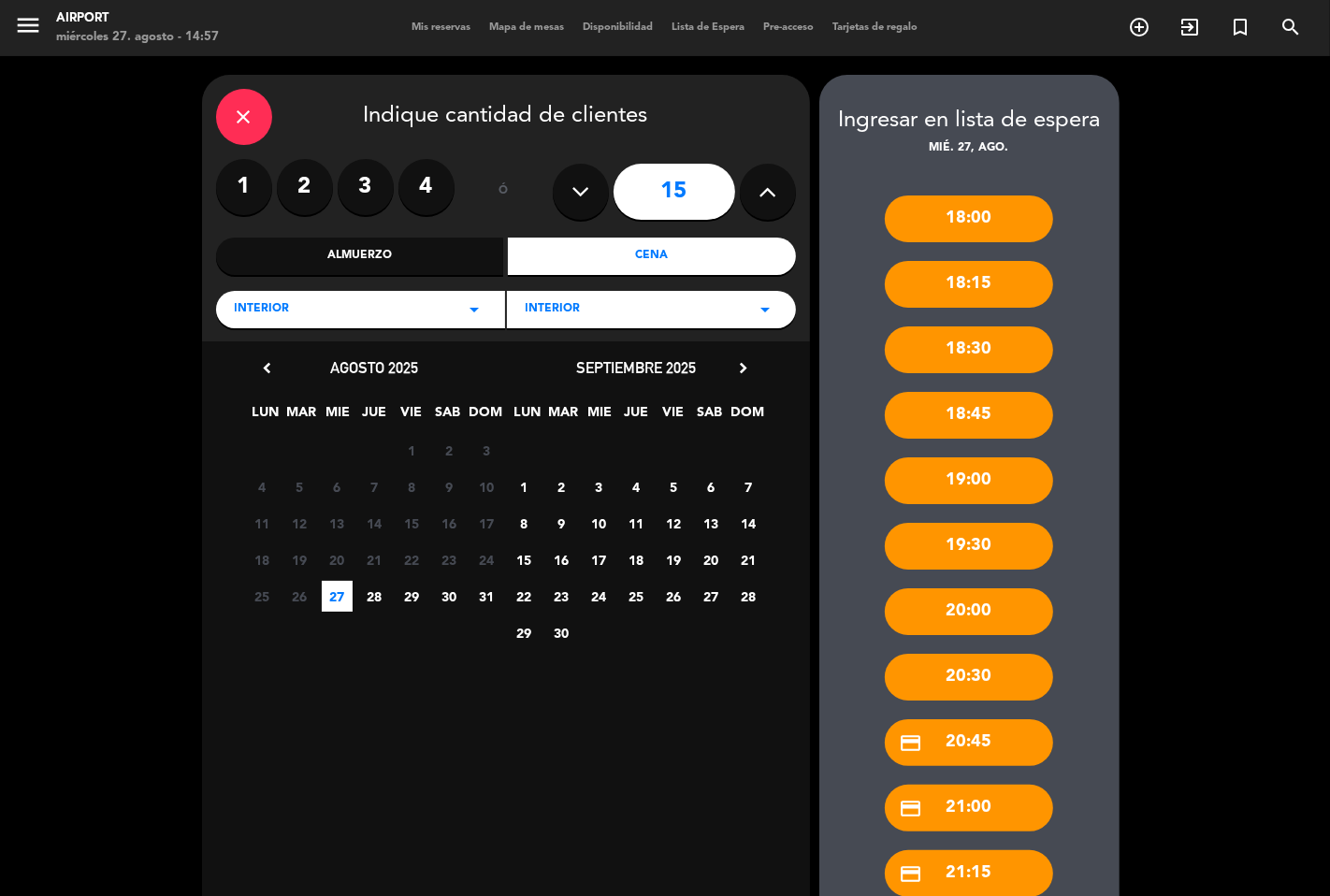
click at [953, 817] on div "credit_card 21:00" at bounding box center [968, 807] width 168 height 47
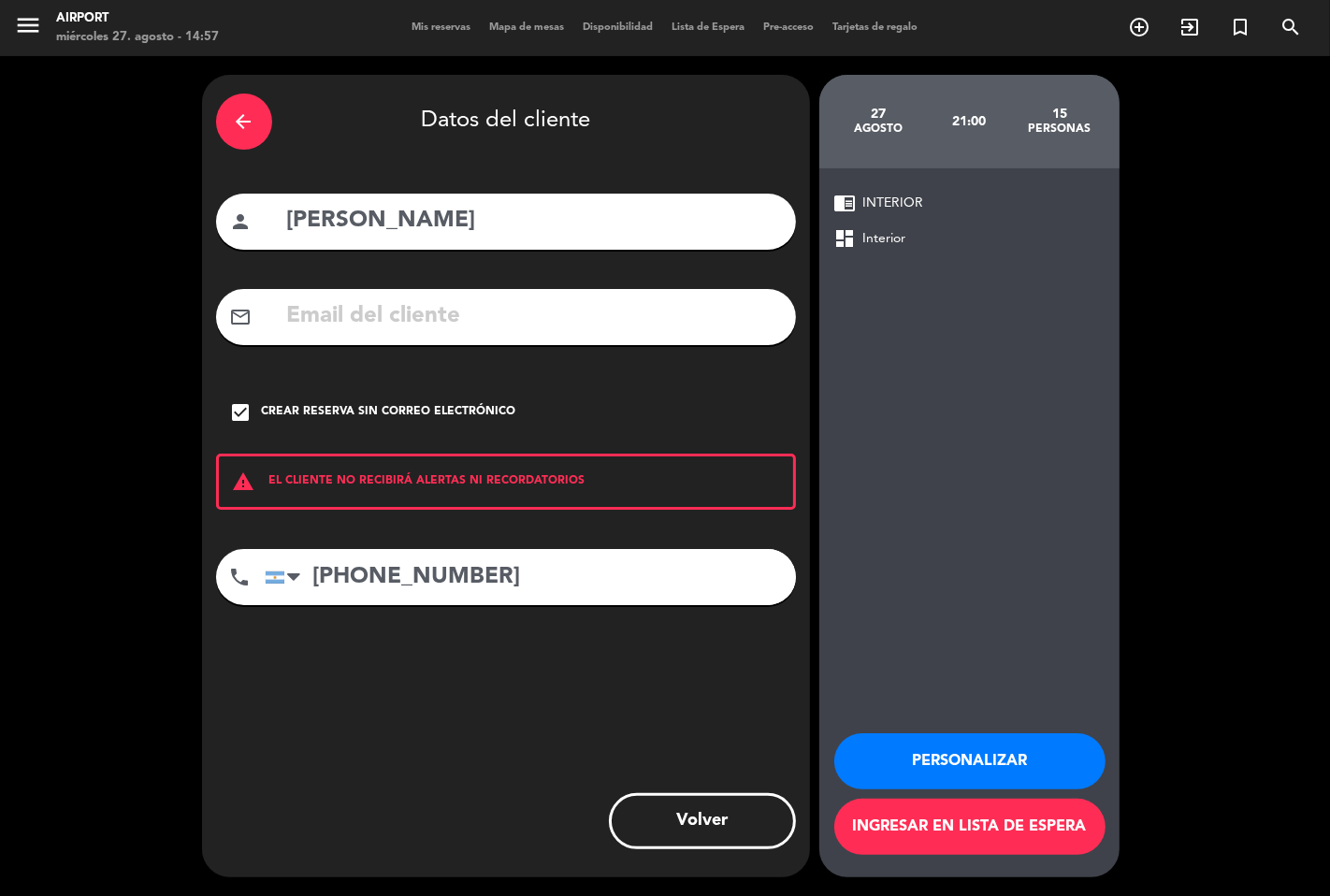
click at [995, 767] on button "Personalizar" at bounding box center [969, 761] width 271 height 56
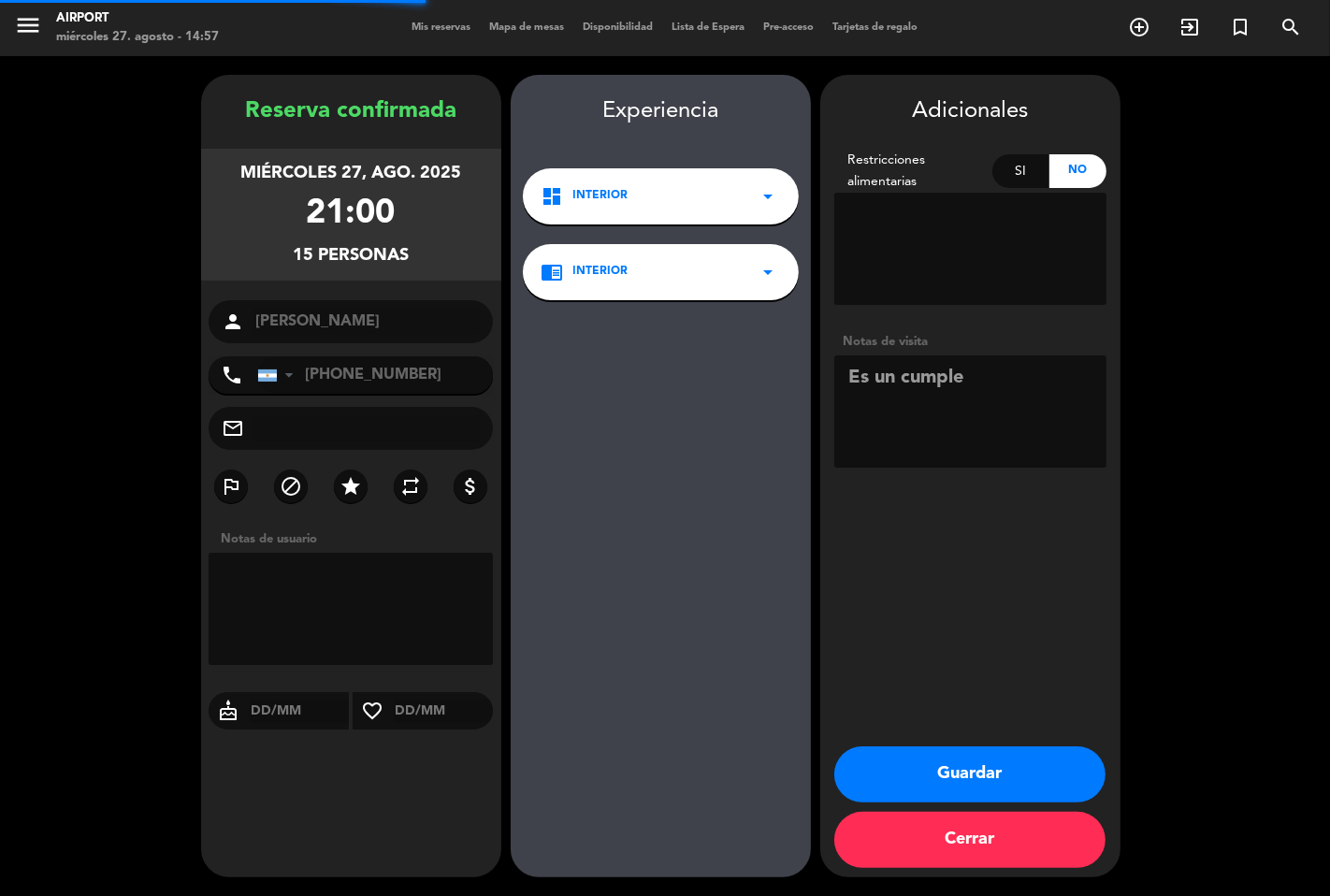
click at [976, 763] on button "Guardar" at bounding box center [969, 774] width 271 height 56
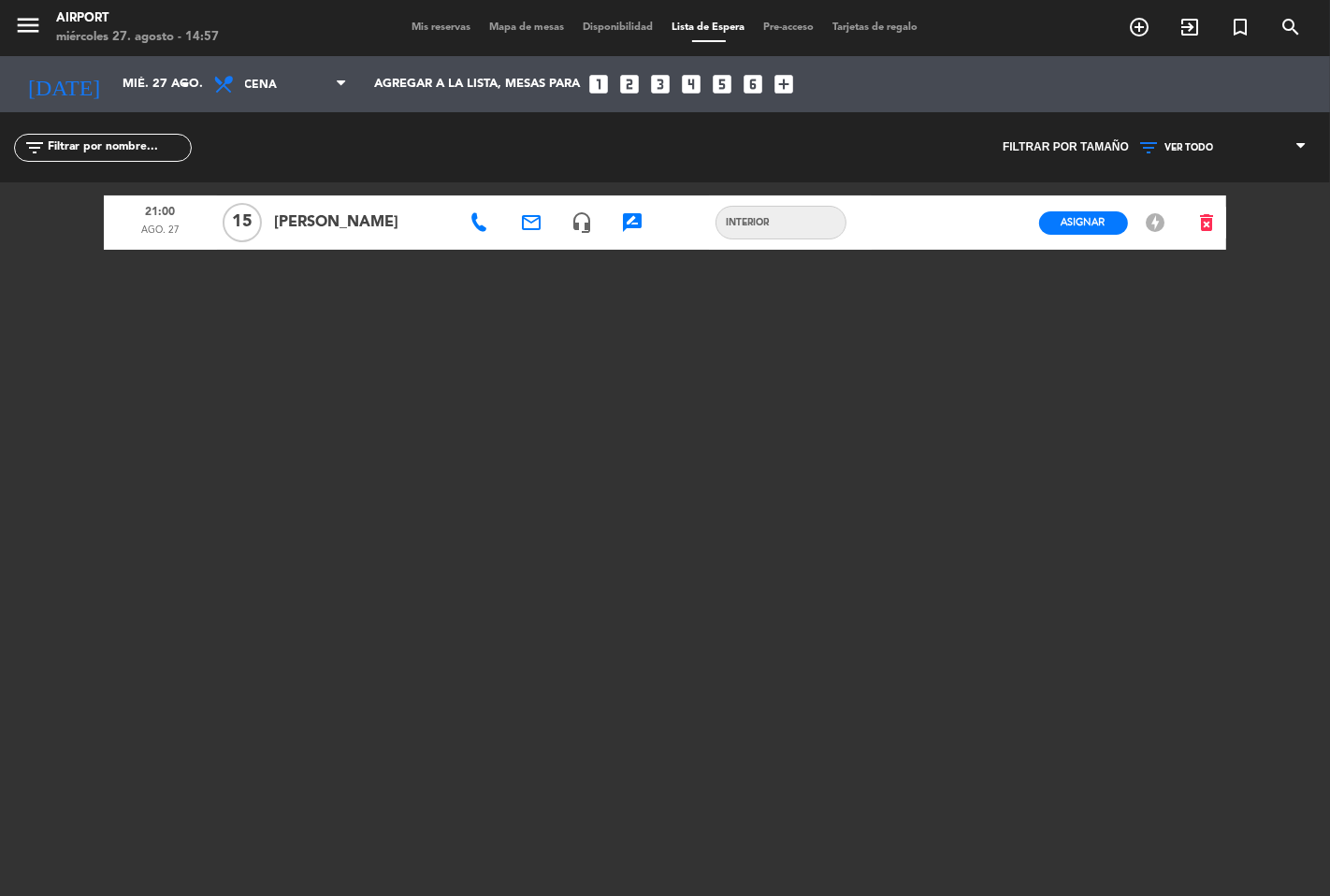
click at [414, 26] on span "Mis reservas" at bounding box center [442, 27] width 78 height 11
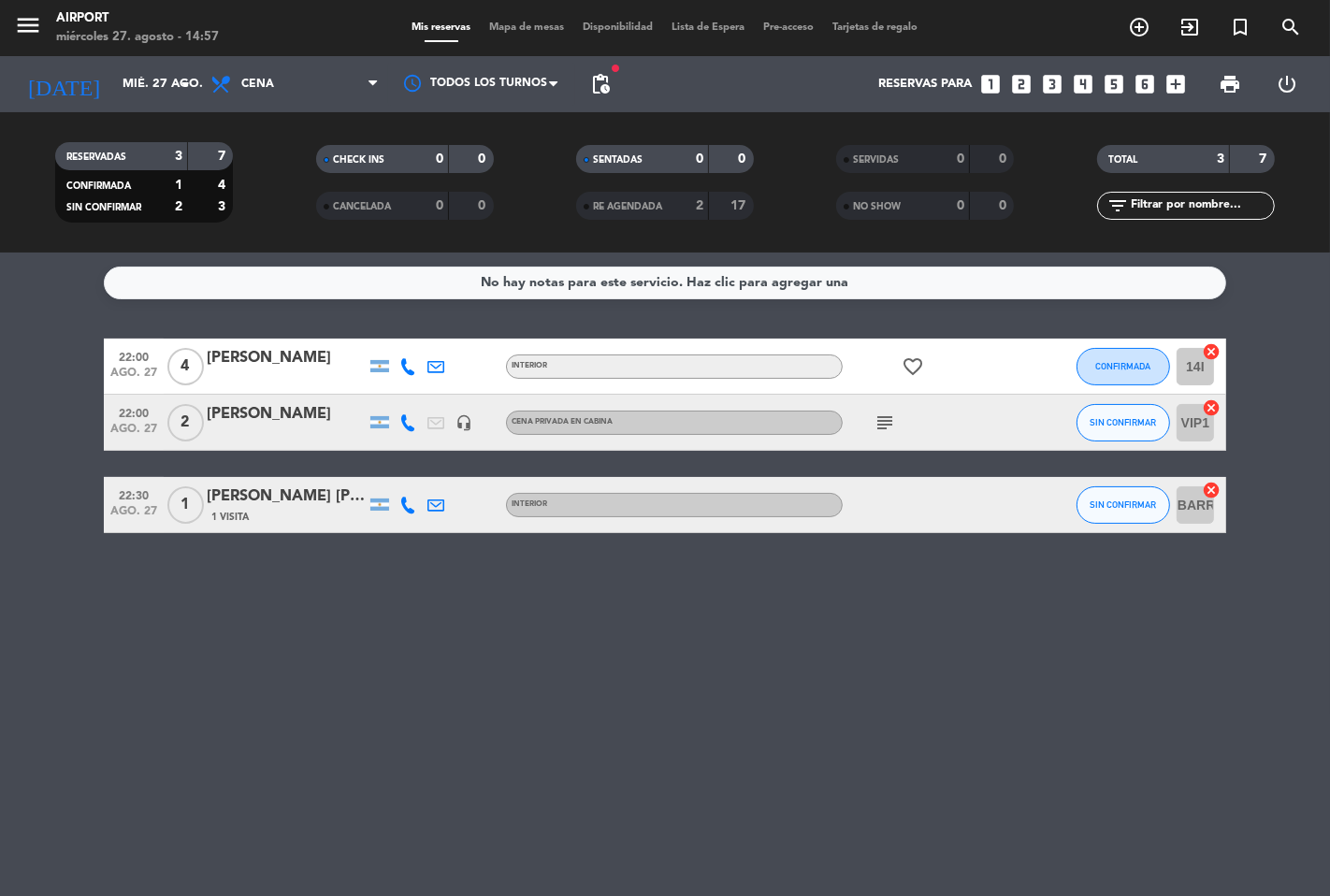
click at [724, 19] on div "Mis reservas Mapa de mesas Disponibilidad Lista de Espera Pre-acceso Tarjetas d…" at bounding box center [665, 27] width 524 height 17
click at [734, 23] on span "Lista de Espera" at bounding box center [708, 27] width 91 height 11
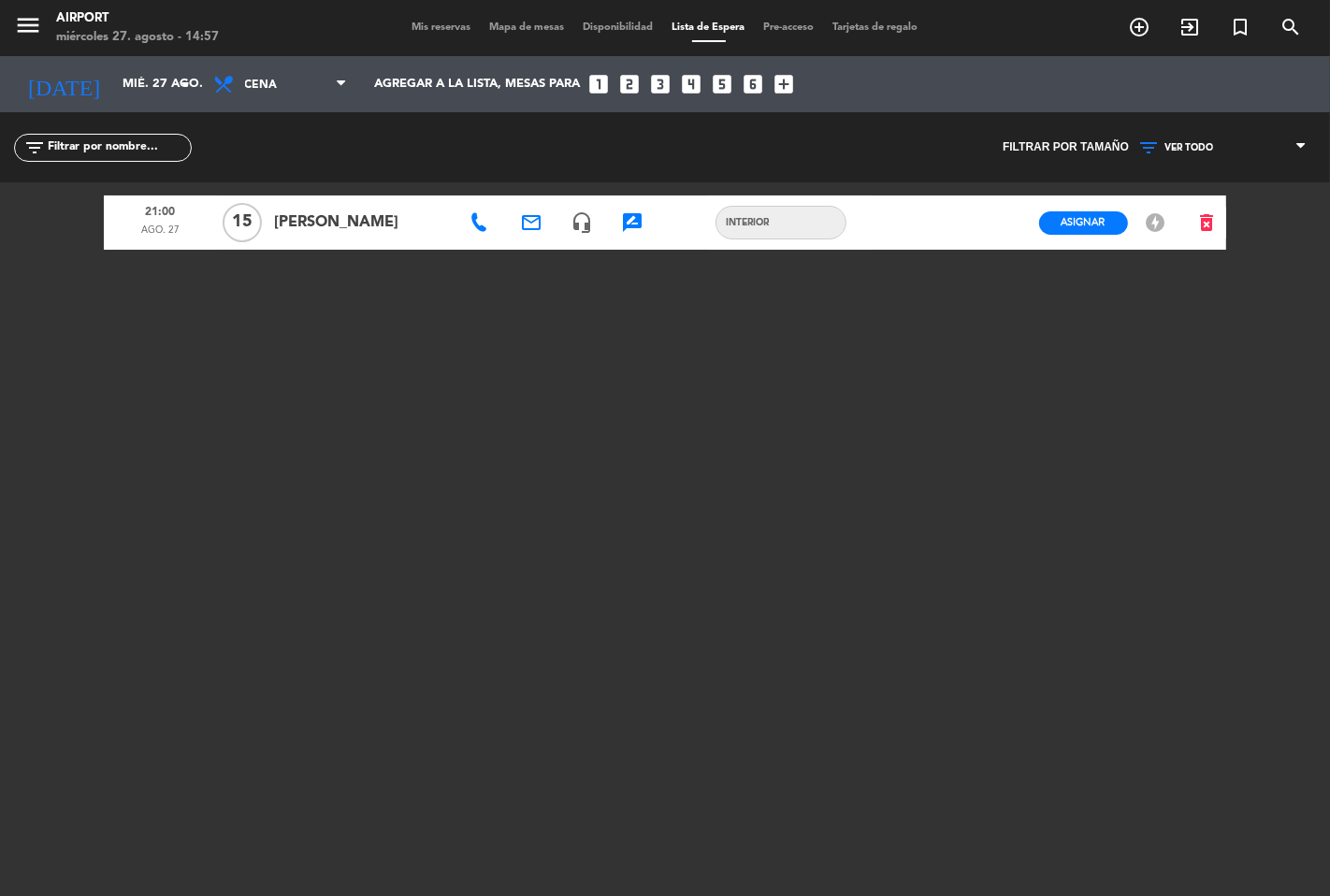
click at [1158, 220] on icon "offline_bolt" at bounding box center [1154, 222] width 22 height 22
click at [1099, 212] on button "Asignar" at bounding box center [1083, 223] width 89 height 23
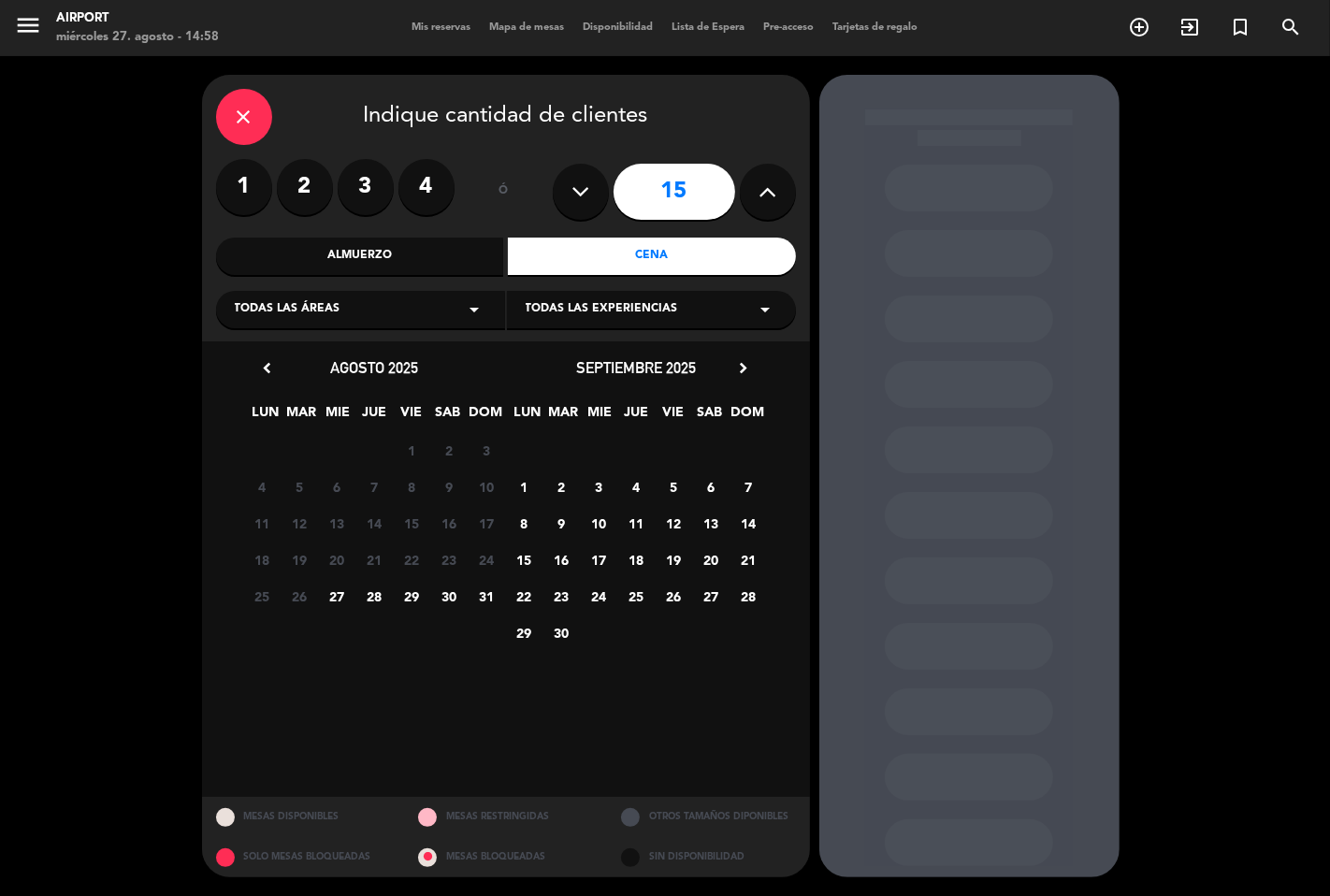
click at [337, 598] on span "27" at bounding box center [338, 596] width 31 height 31
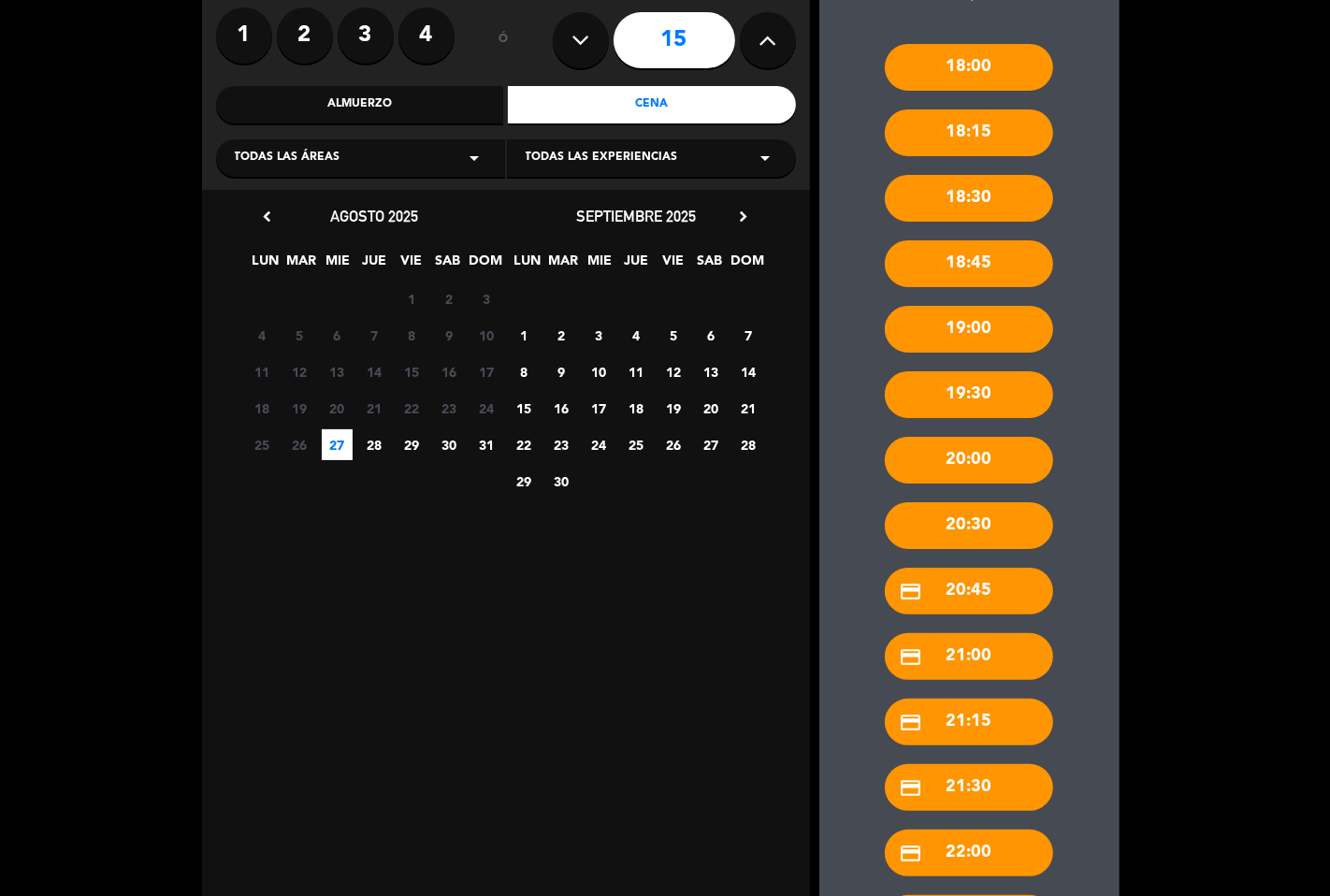
scroll to position [104, 0]
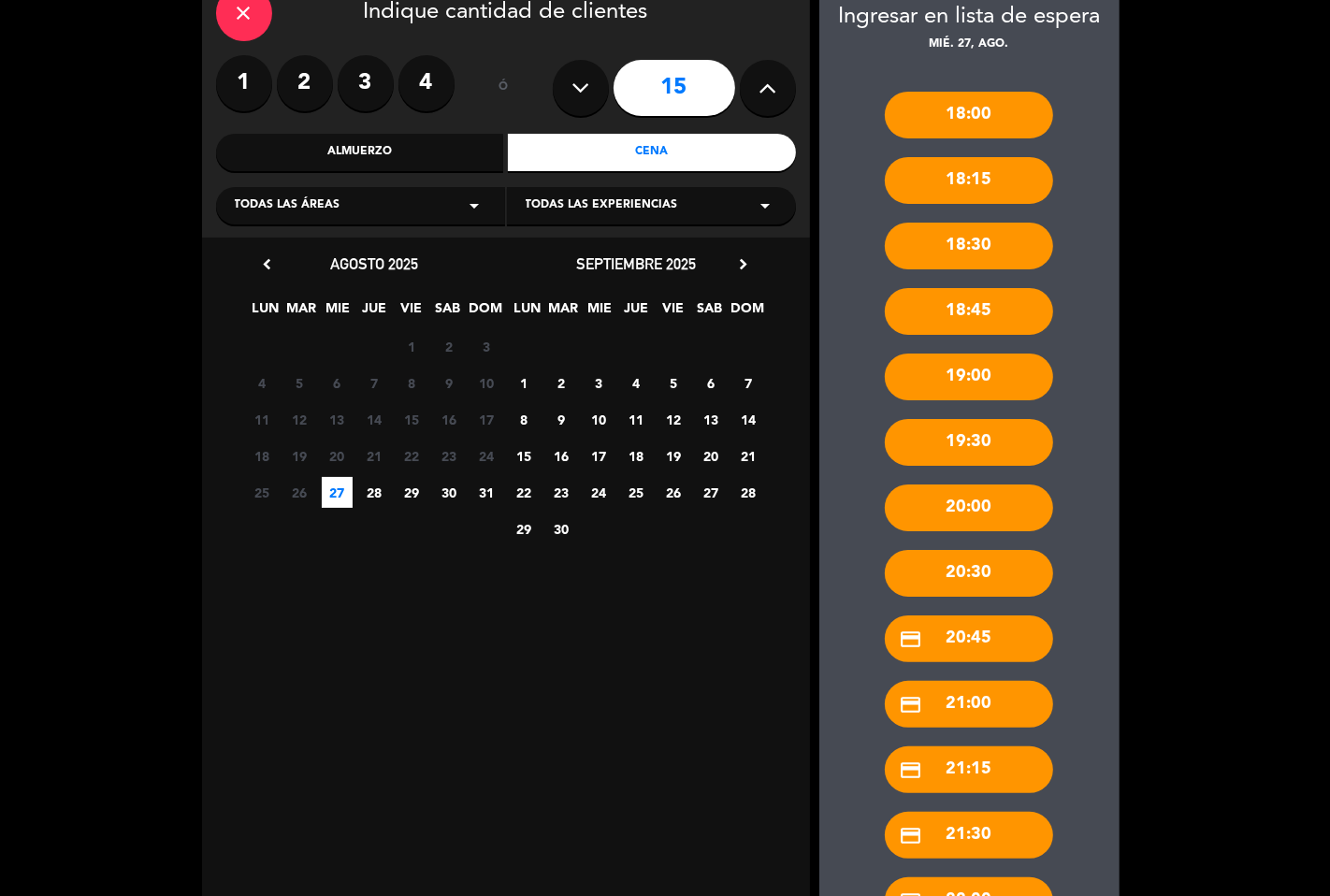
click at [979, 509] on div "20:00" at bounding box center [968, 508] width 168 height 47
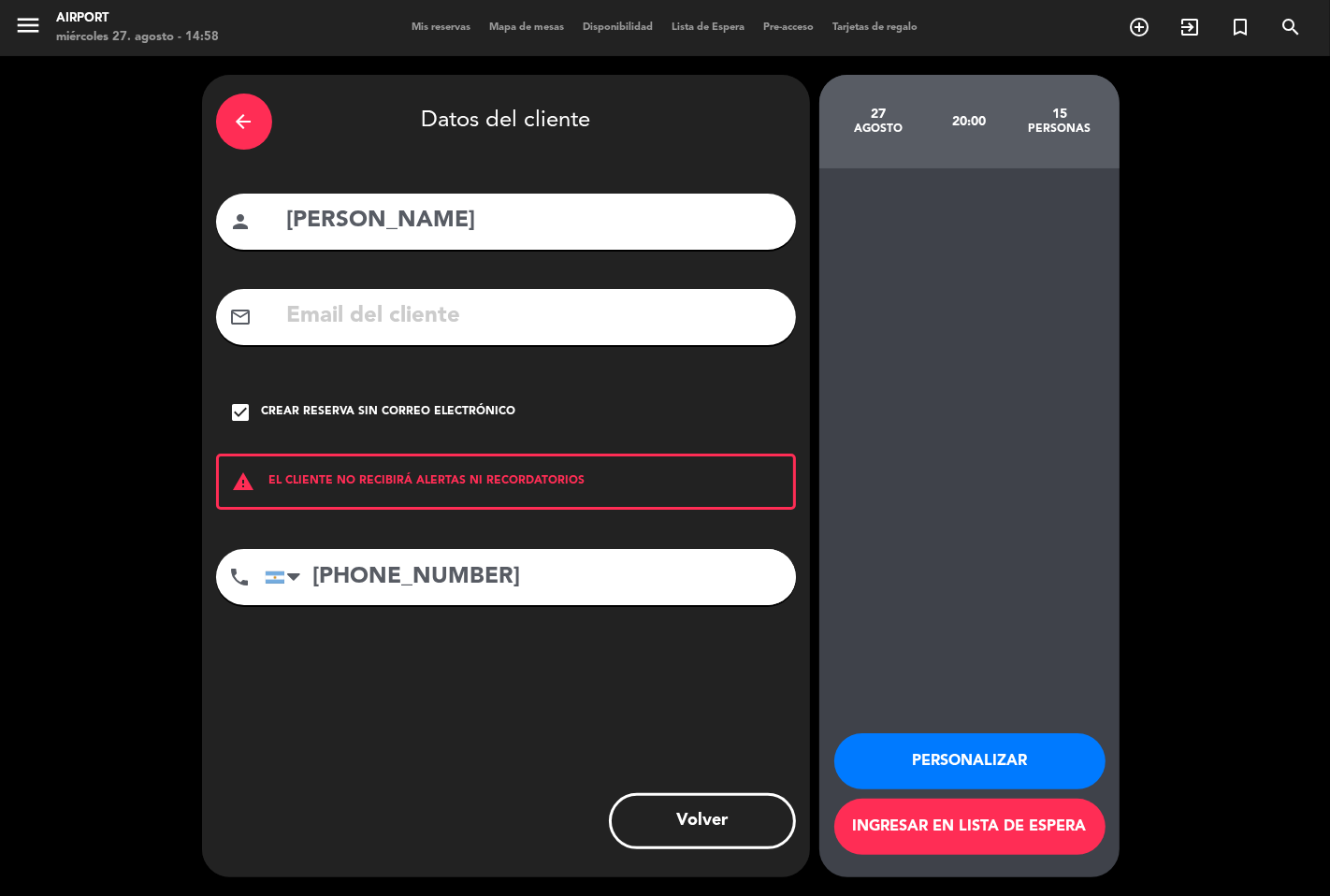
scroll to position [0, 0]
click at [715, 825] on button "Volver" at bounding box center [702, 821] width 187 height 56
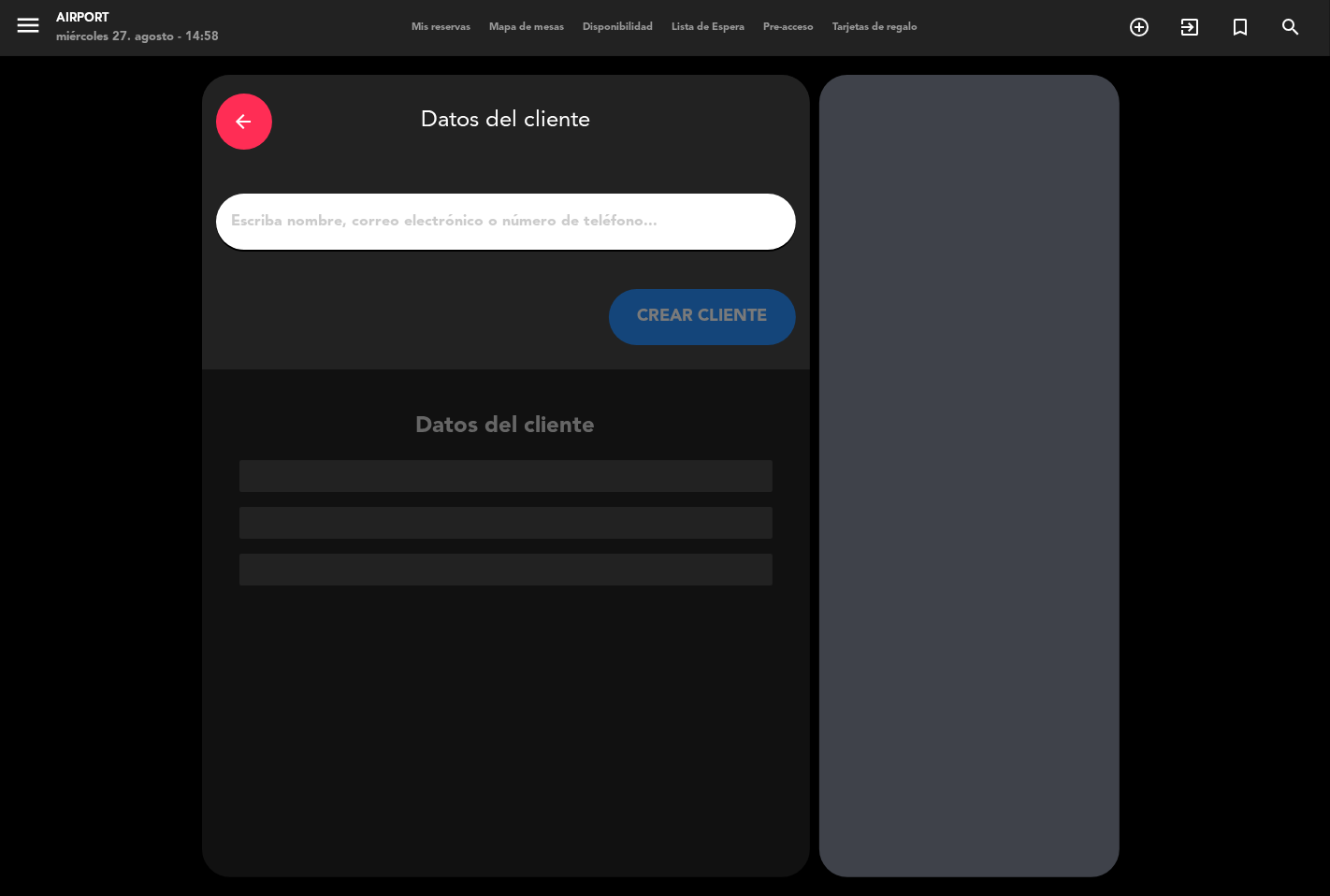
click at [243, 113] on icon "arrow_back" at bounding box center [243, 121] width 22 height 22
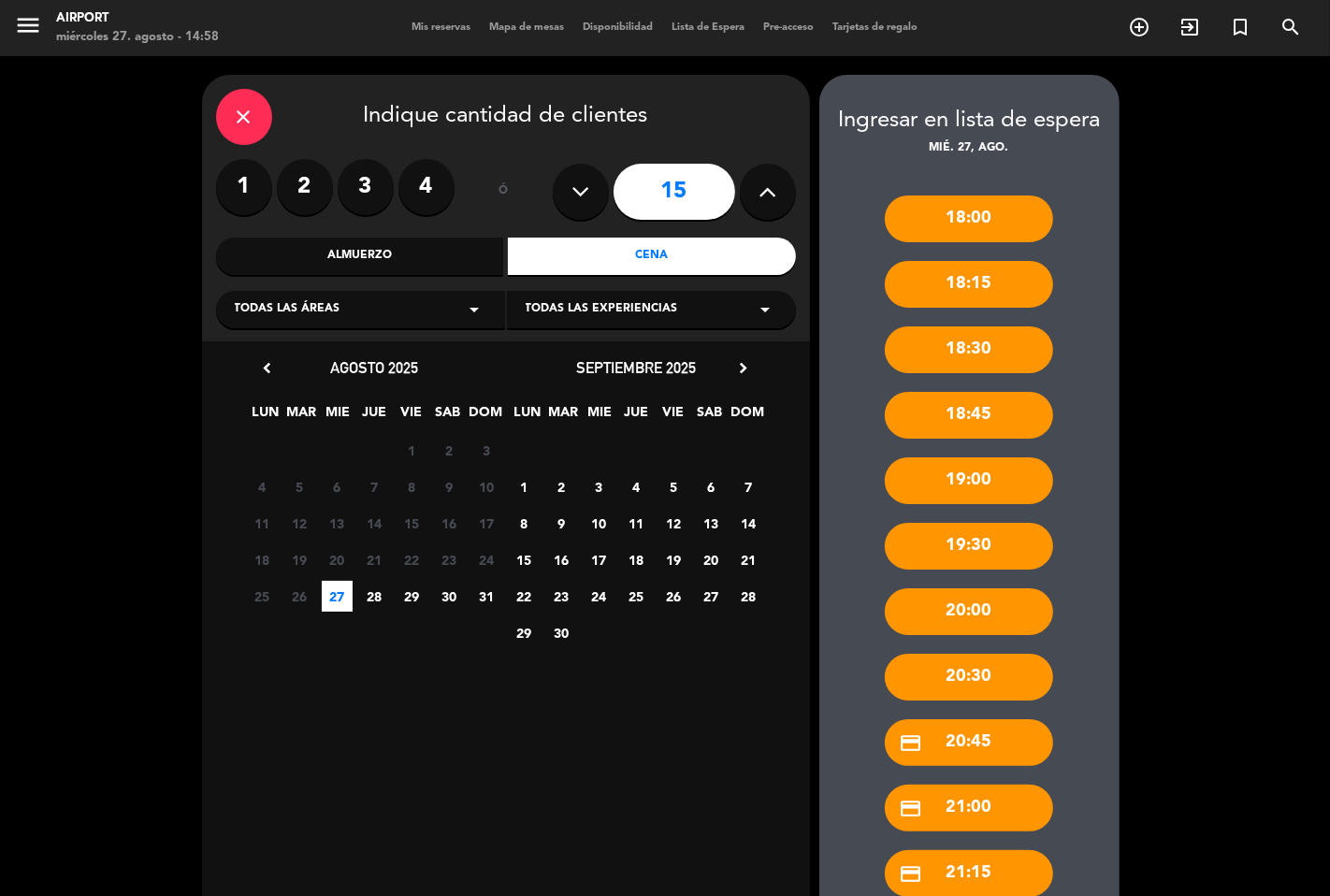
click at [1002, 680] on div "20:30" at bounding box center [968, 677] width 168 height 47
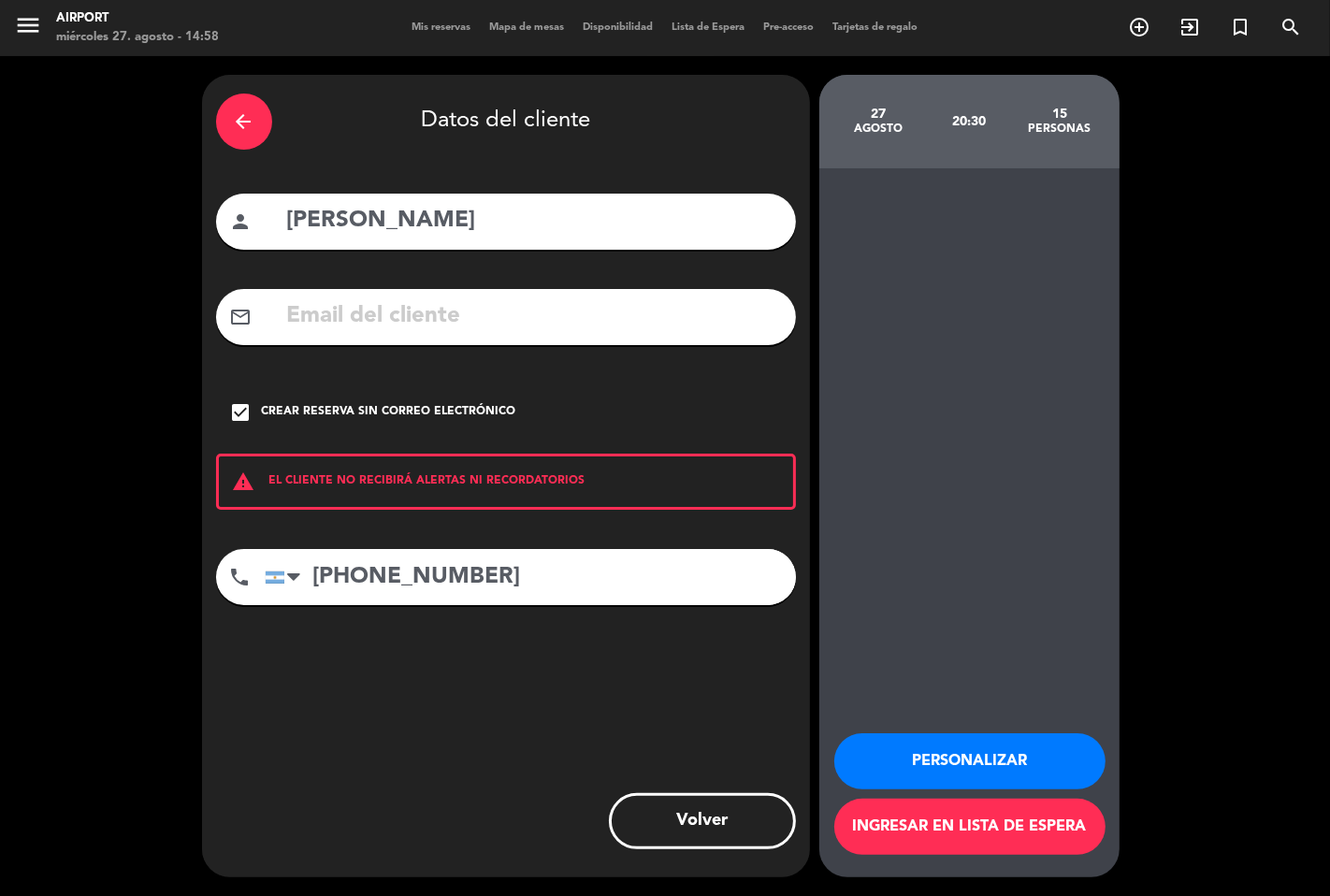
click at [956, 759] on button "Personalizar" at bounding box center [969, 761] width 271 height 56
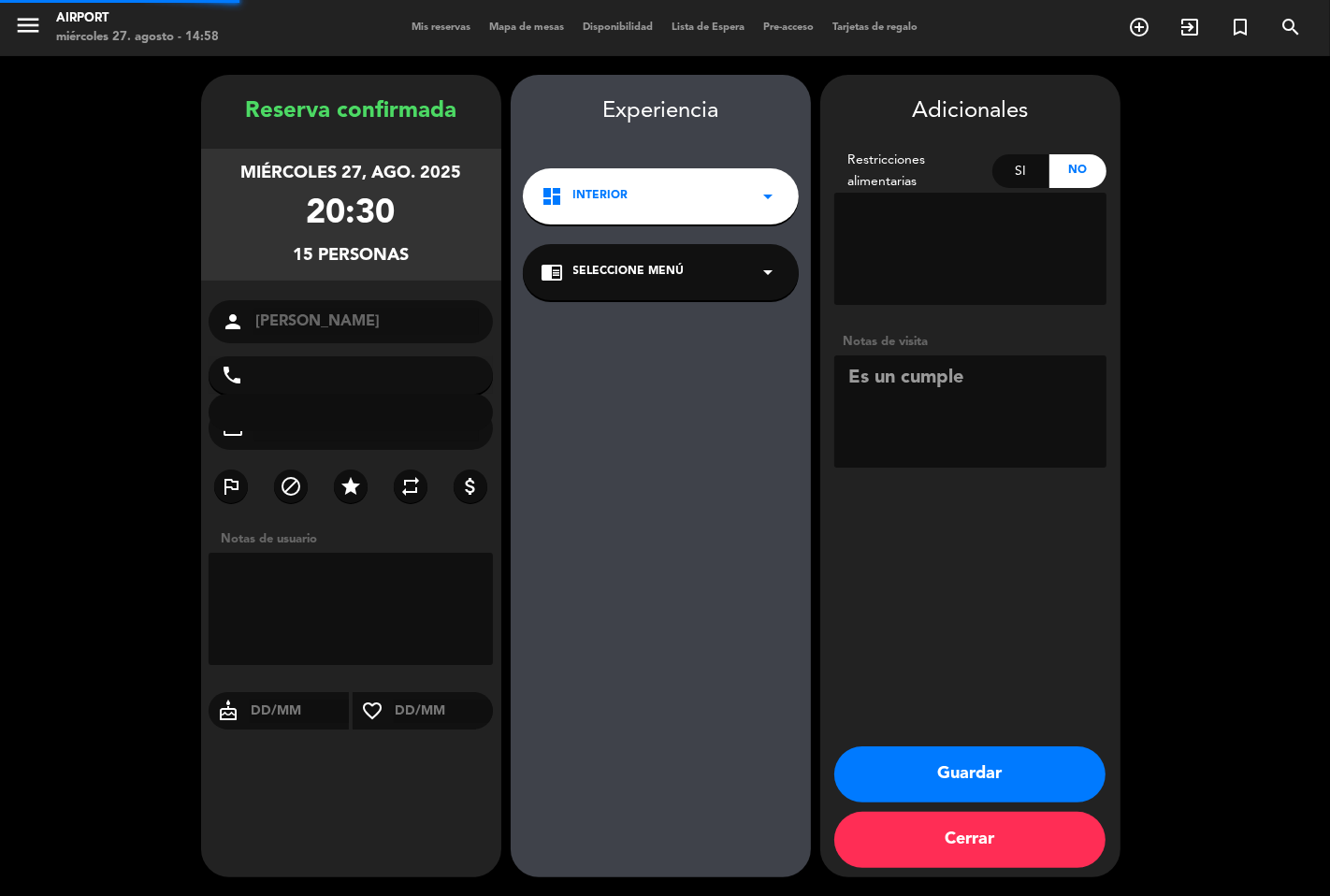
type input "[PHONE_NUMBER]"
click at [723, 264] on div "chrome_reader_mode Seleccione Menú arrow_drop_down" at bounding box center [660, 272] width 275 height 56
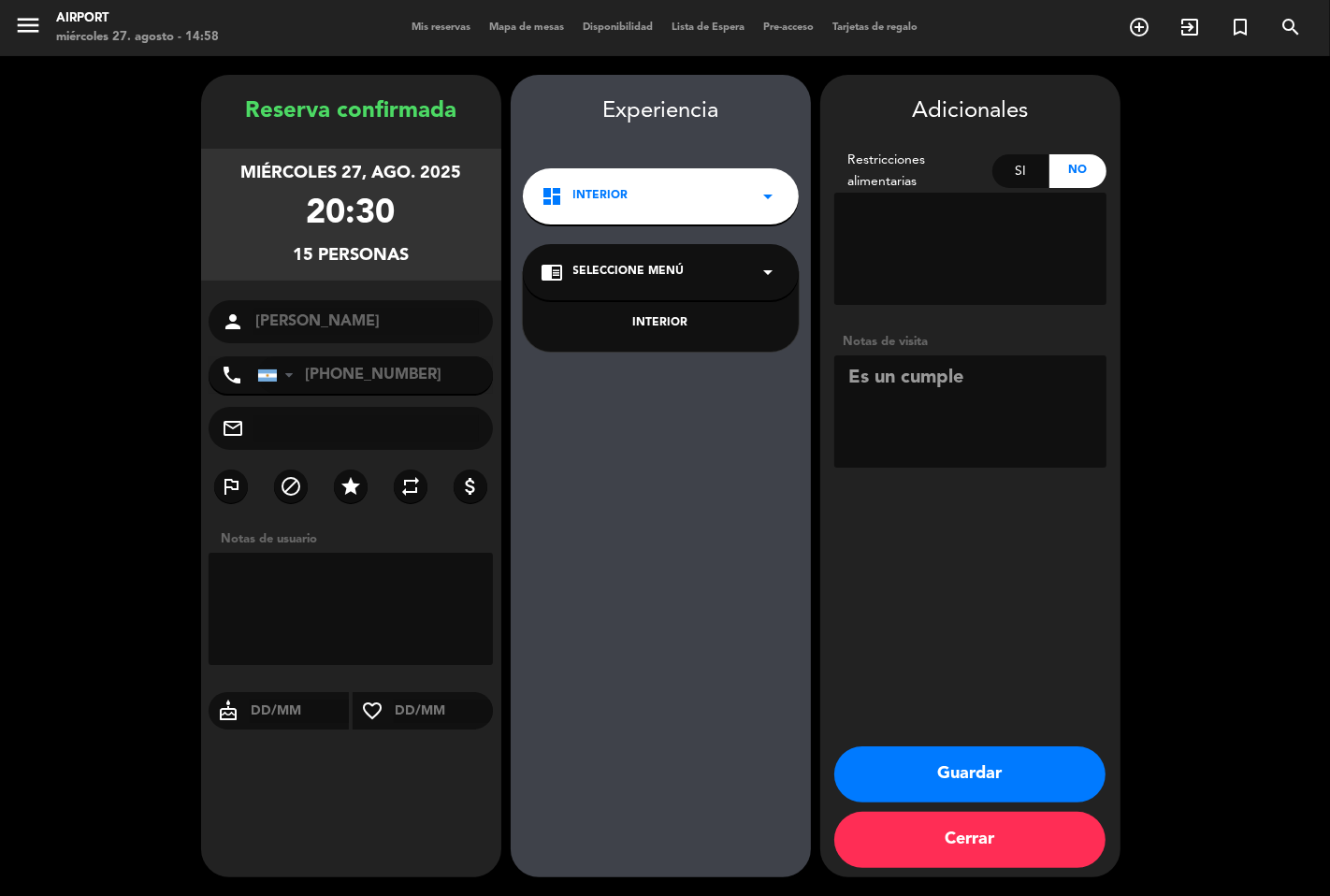
click at [668, 321] on div "INTERIOR" at bounding box center [660, 323] width 238 height 18
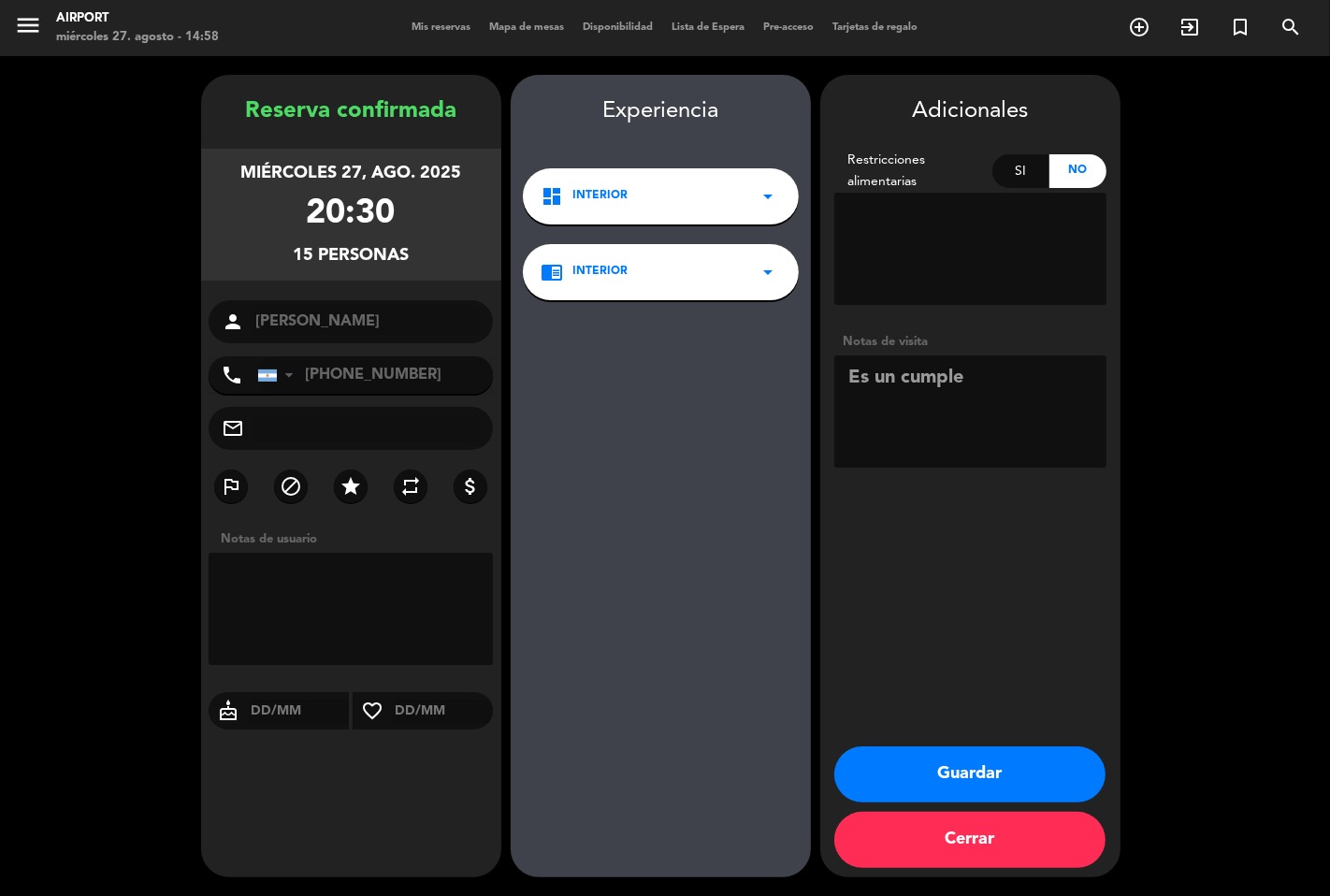
click at [919, 774] on button "Guardar" at bounding box center [969, 774] width 271 height 56
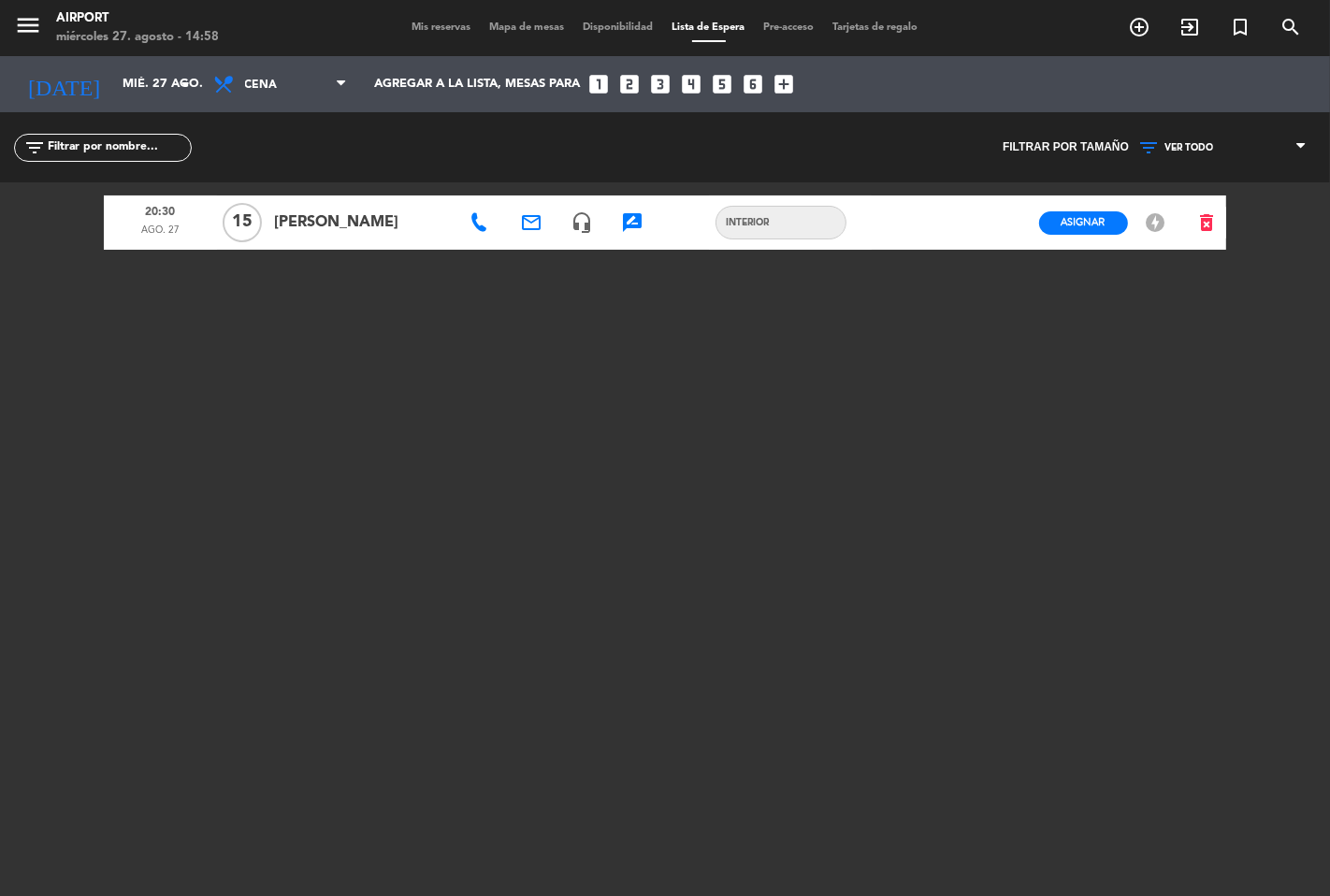
click at [413, 20] on div "Mis reservas Mapa de mesas Disponibilidad Lista de Espera Pre-acceso Tarjetas d…" at bounding box center [665, 27] width 524 height 17
click at [417, 19] on div "Mis reservas Mapa de mesas Disponibilidad Lista de Espera Pre-acceso Tarjetas d…" at bounding box center [665, 27] width 524 height 17
click at [426, 22] on span "Mis reservas" at bounding box center [442, 27] width 78 height 11
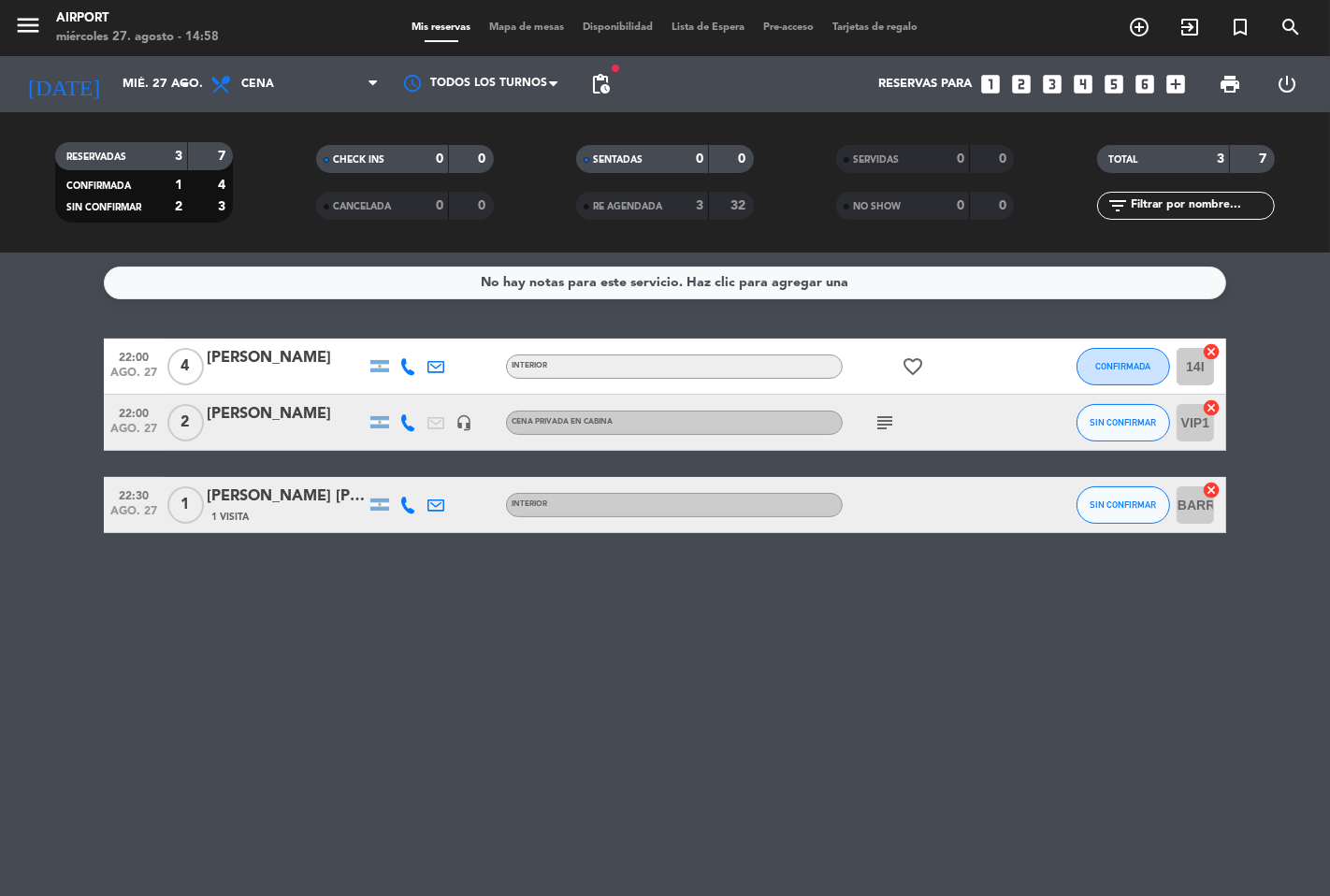
click at [722, 22] on span "Lista de Espera" at bounding box center [708, 27] width 91 height 11
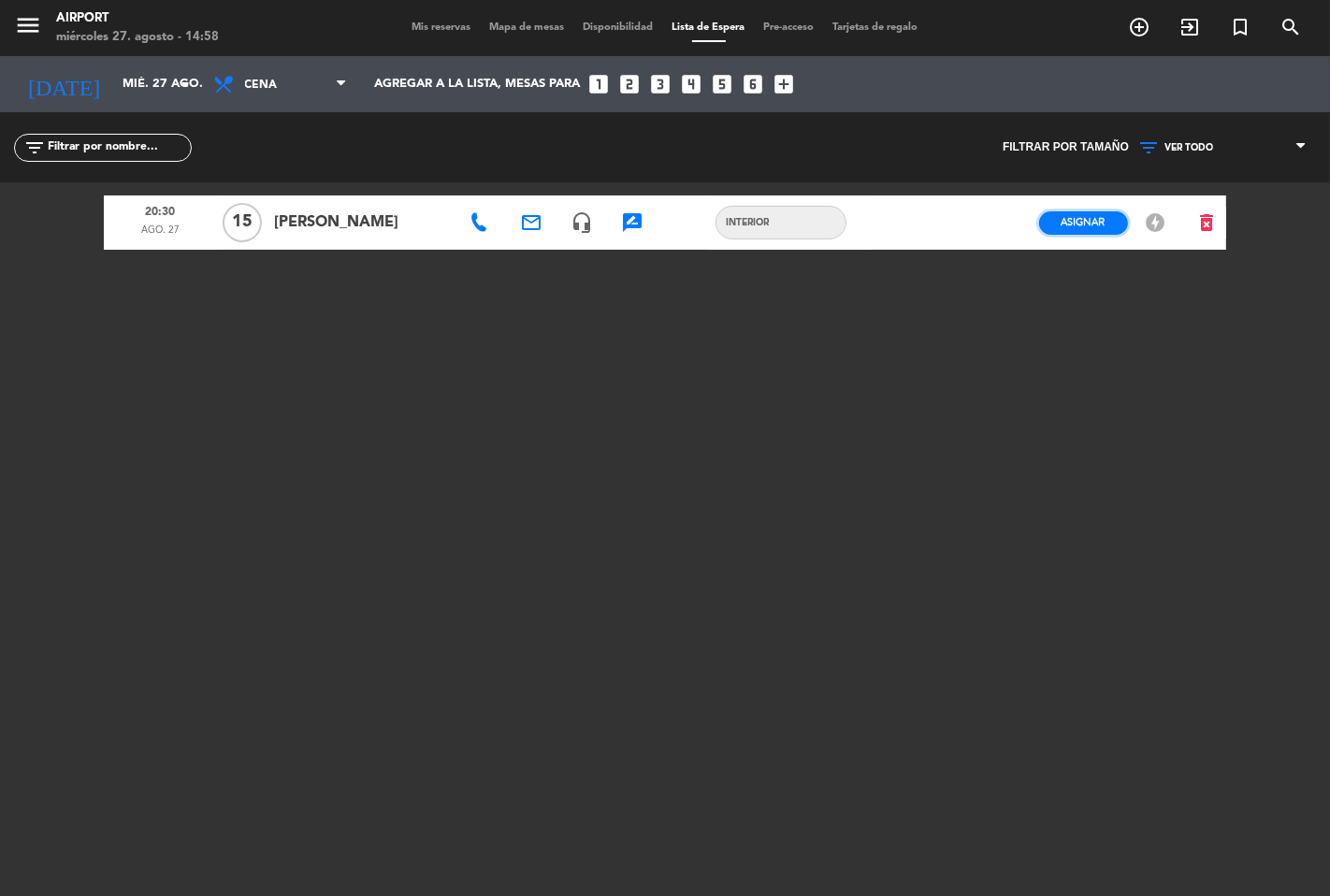
click at [1100, 211] on button "Asignar" at bounding box center [1083, 223] width 89 height 23
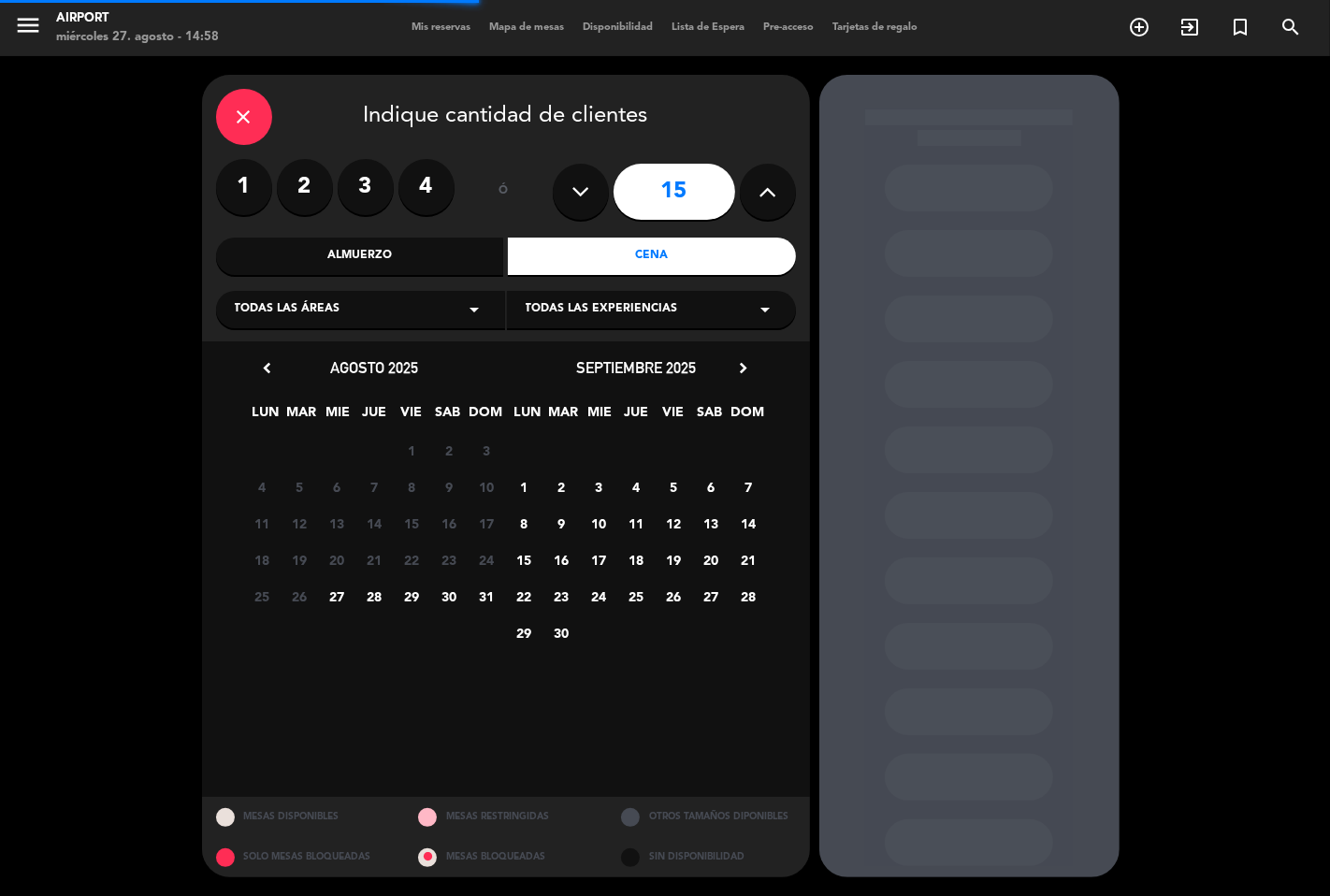
click at [588, 197] on icon at bounding box center [580, 192] width 18 height 28
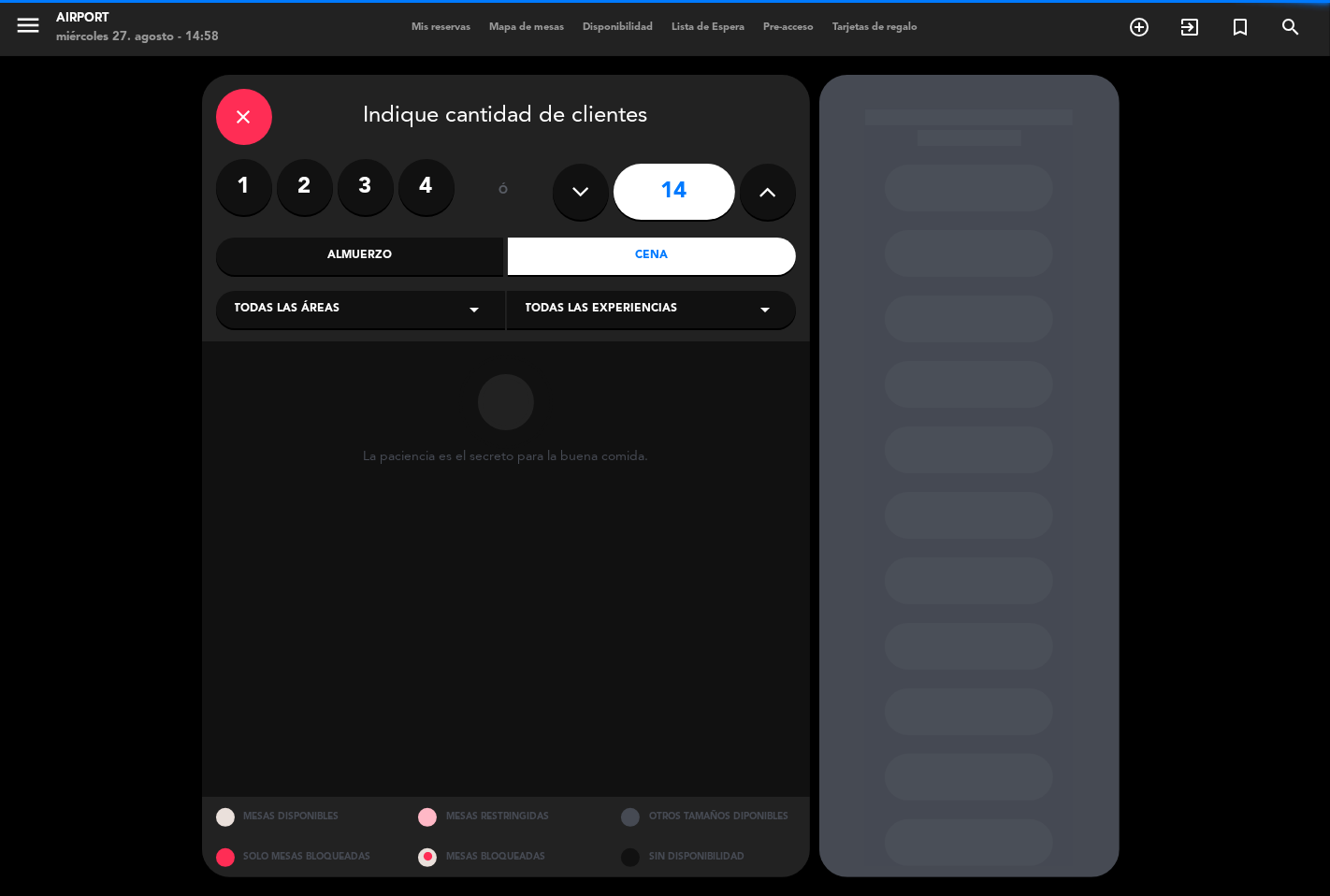
click at [588, 197] on icon at bounding box center [580, 192] width 18 height 28
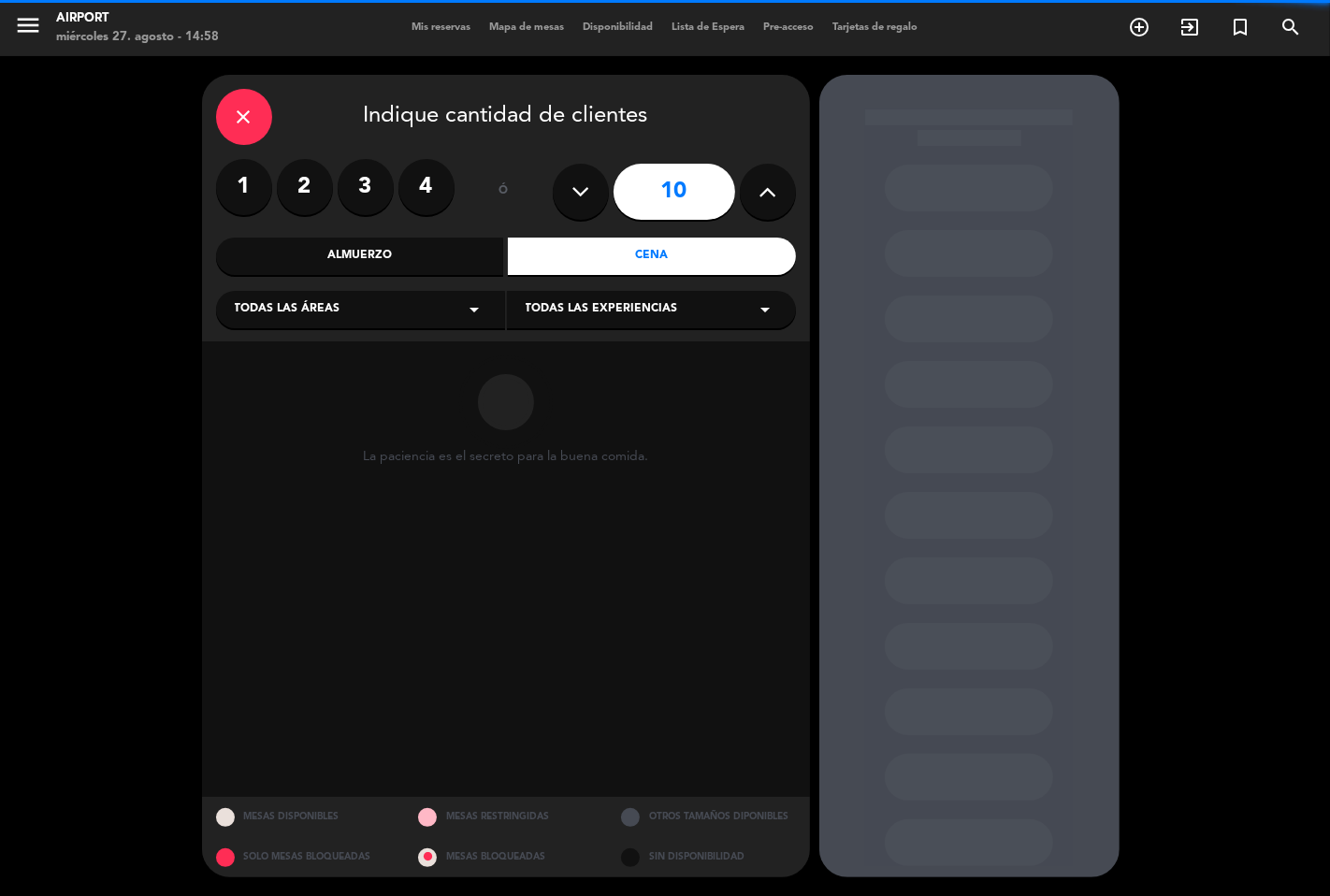
click at [588, 197] on icon at bounding box center [580, 192] width 18 height 28
type input "5"
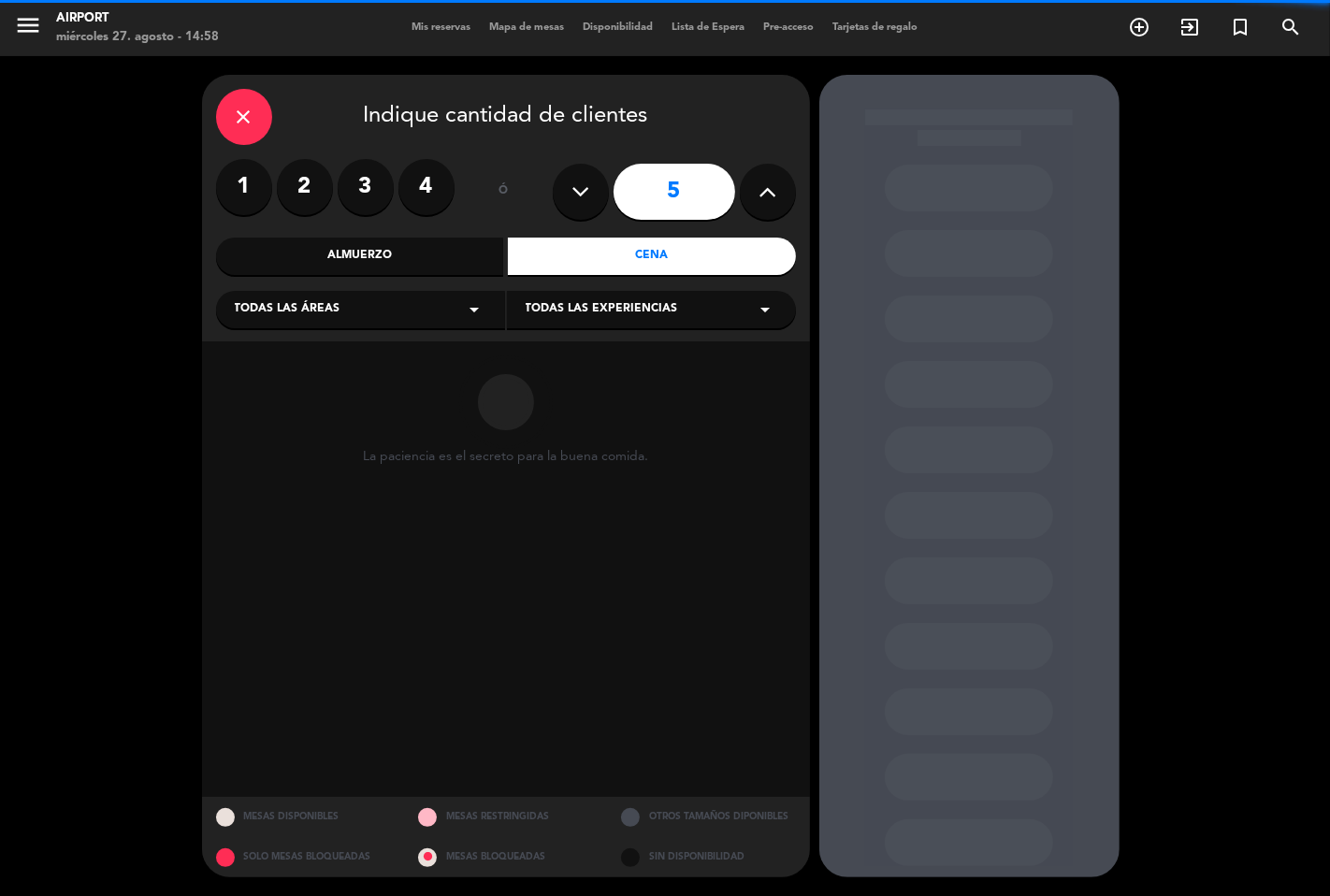
click at [588, 197] on icon at bounding box center [580, 192] width 18 height 28
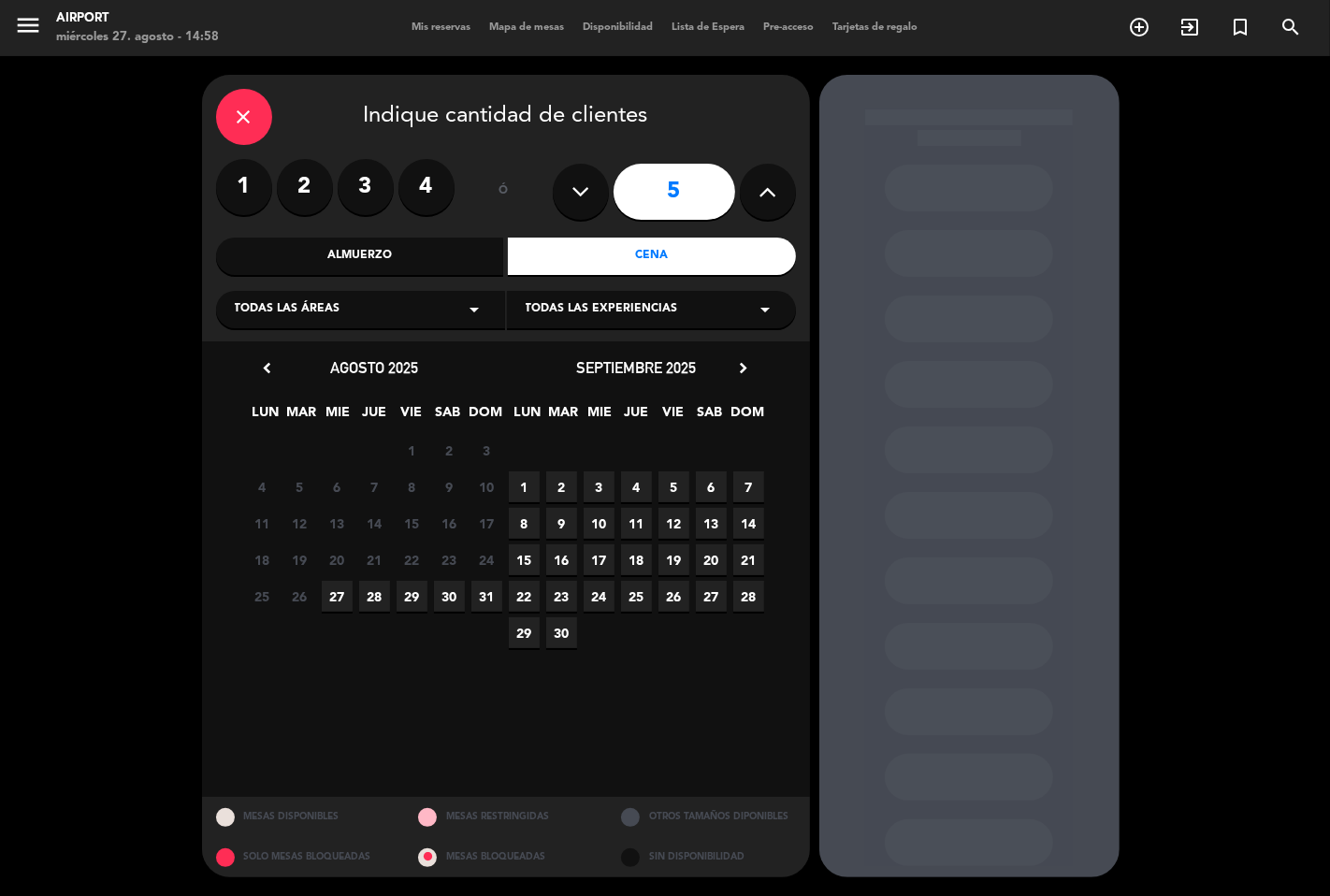
click at [445, 305] on div "Todas las áreas arrow_drop_down" at bounding box center [360, 309] width 289 height 37
click at [255, 381] on div "Interior" at bounding box center [360, 382] width 252 height 18
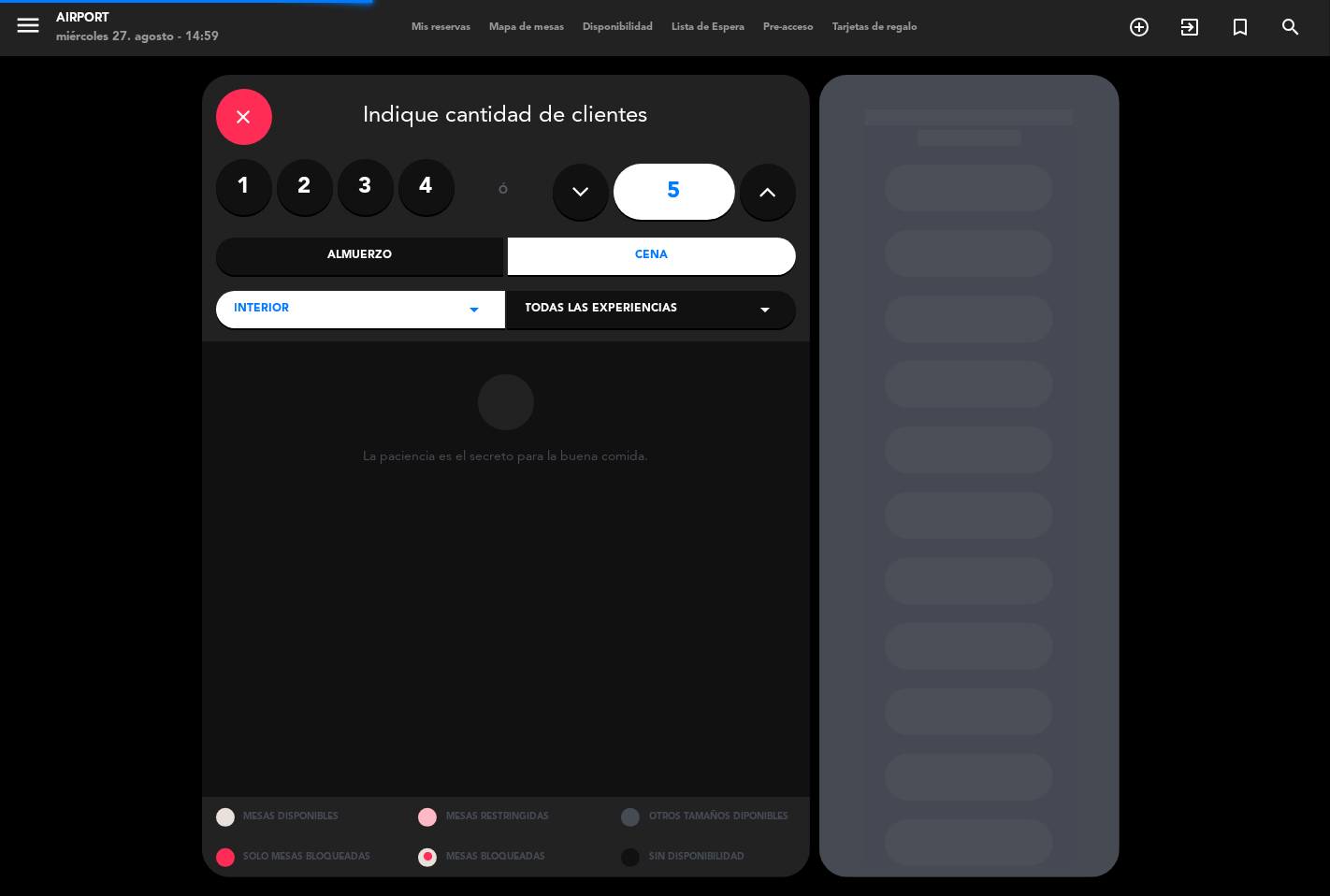
click at [581, 298] on div "Todas las experiencias arrow_drop_down" at bounding box center [651, 309] width 289 height 37
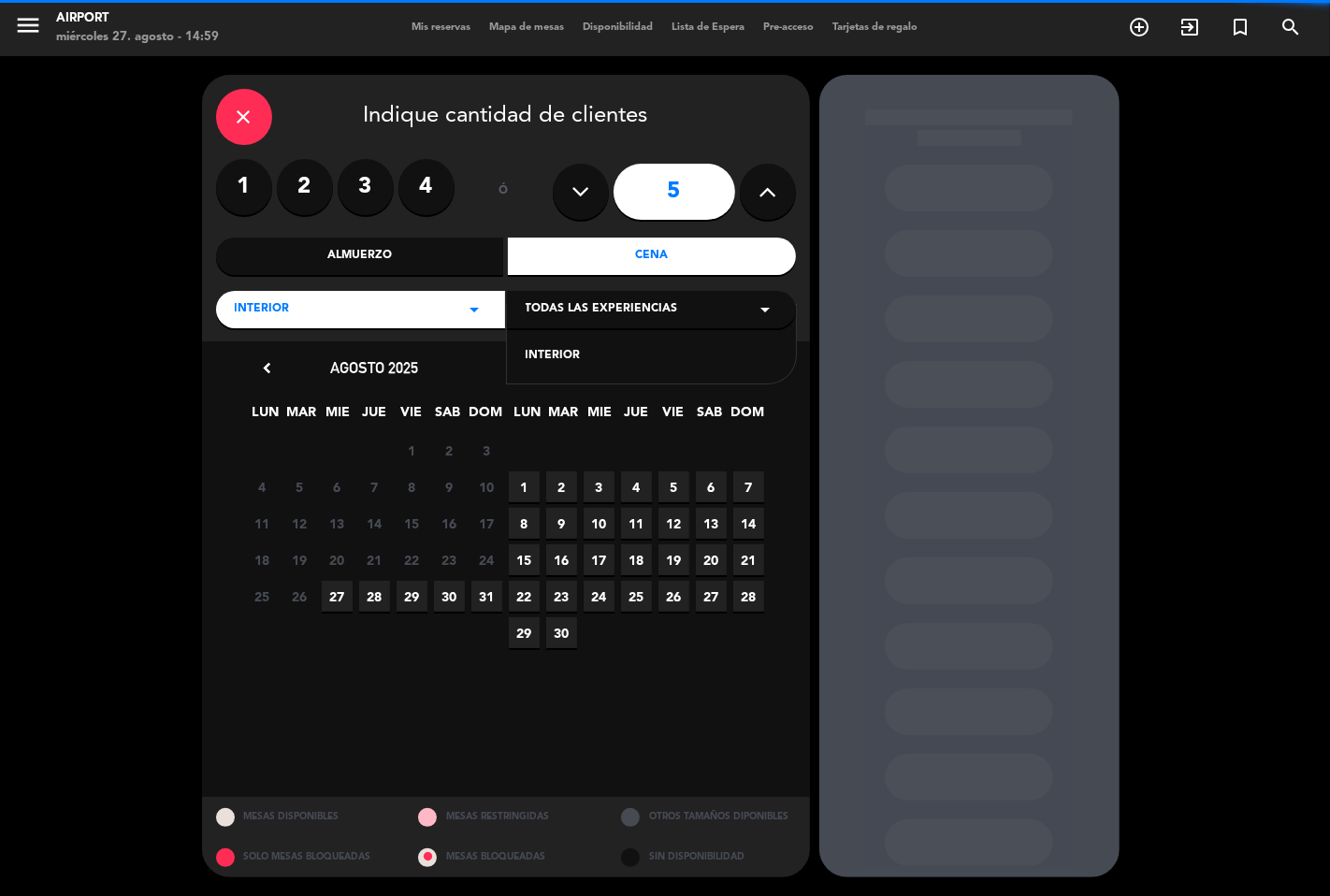
click at [546, 343] on div "INTERIOR" at bounding box center [651, 344] width 289 height 80
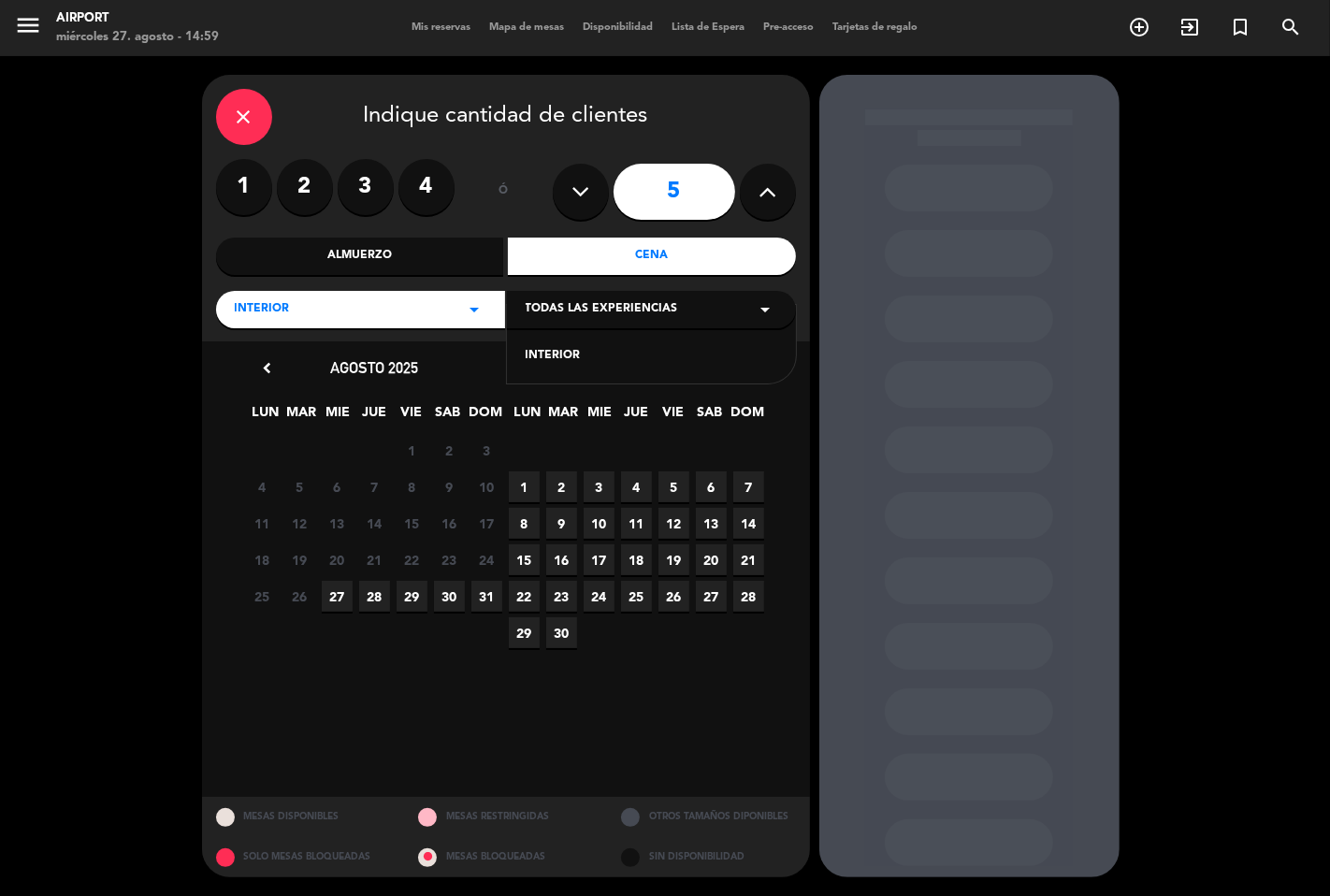
click at [334, 590] on span "27" at bounding box center [338, 596] width 31 height 31
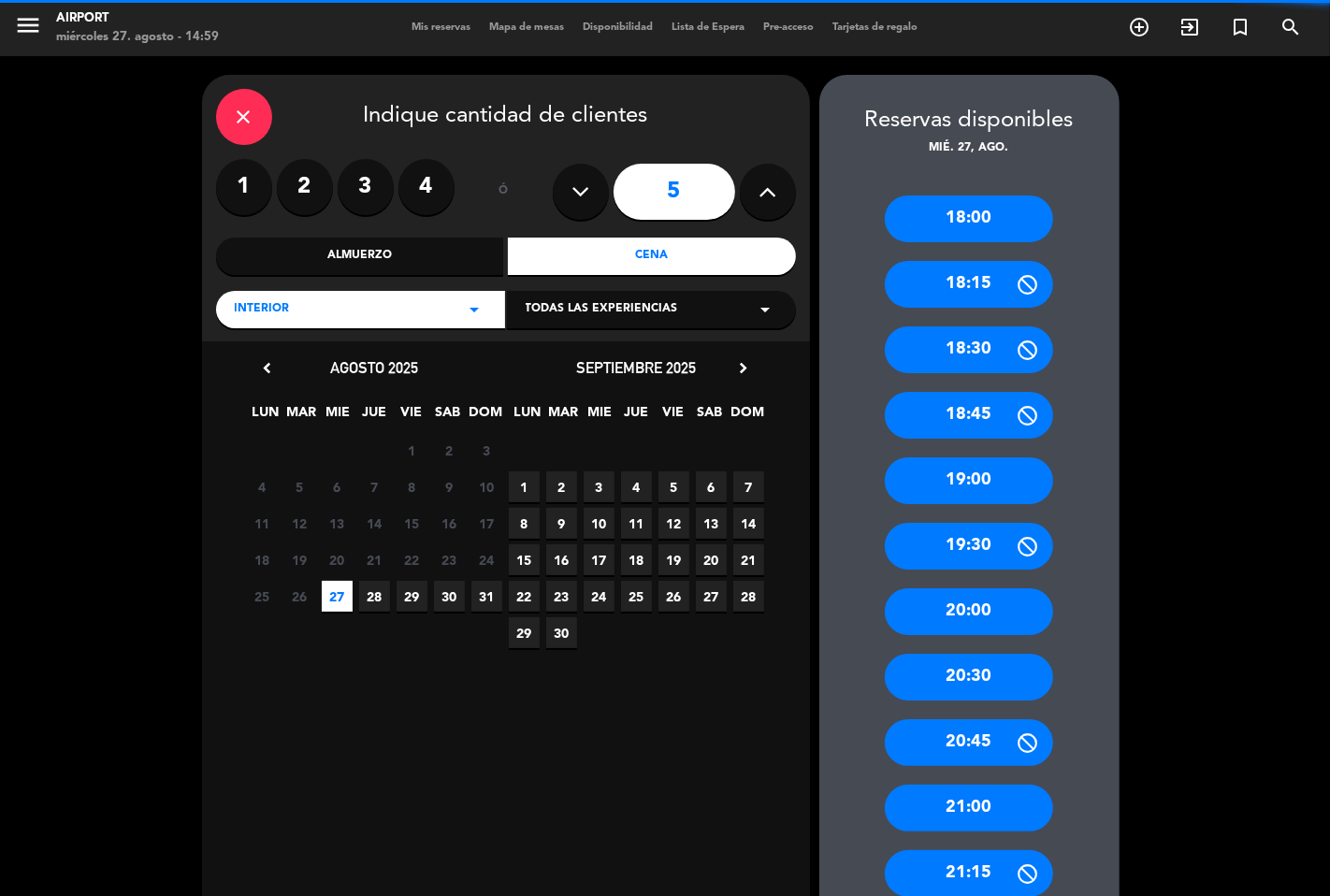
click at [618, 294] on div "Todas las experiencias arrow_drop_down" at bounding box center [651, 309] width 289 height 37
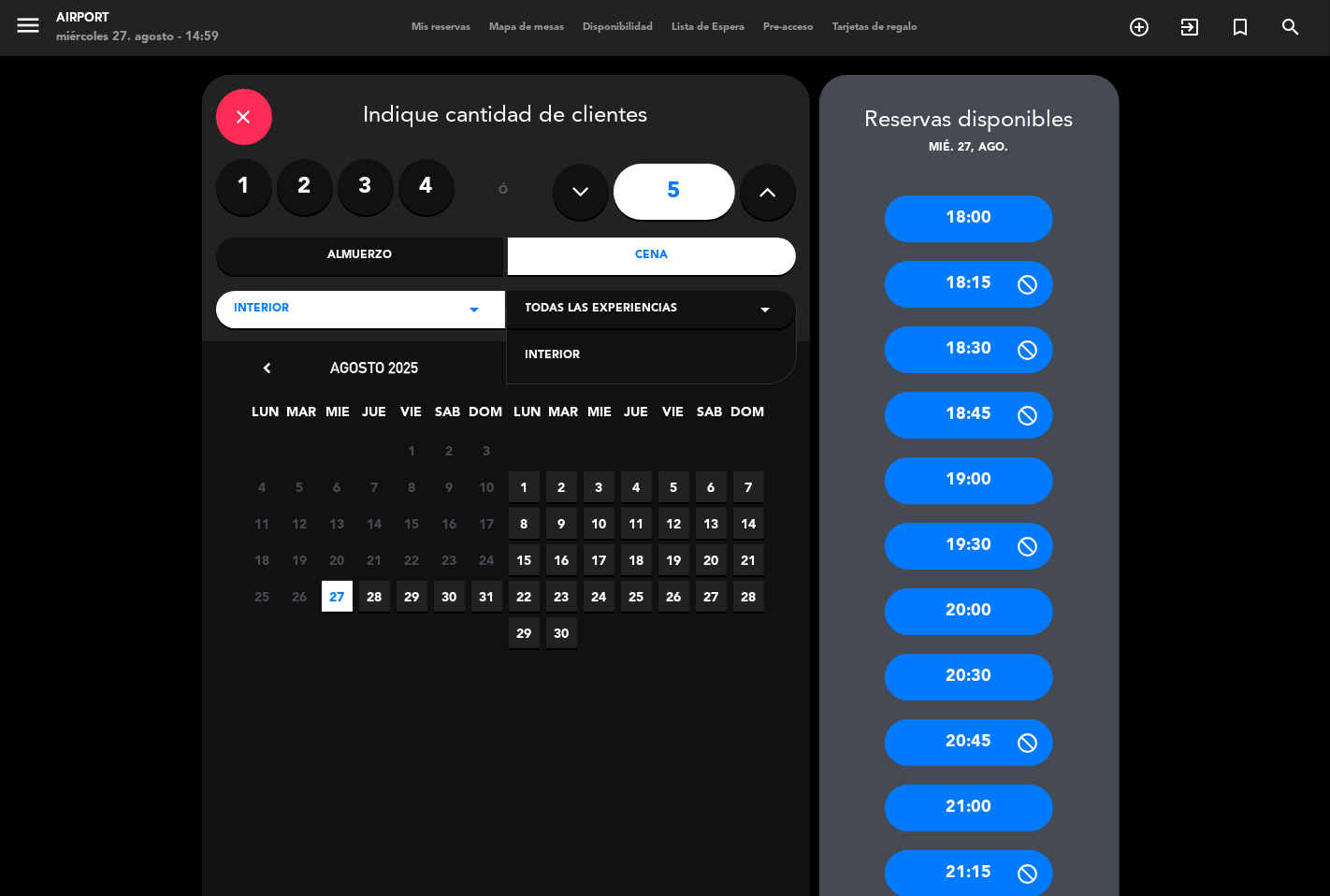
click at [546, 349] on div "INTERIOR" at bounding box center [651, 356] width 252 height 18
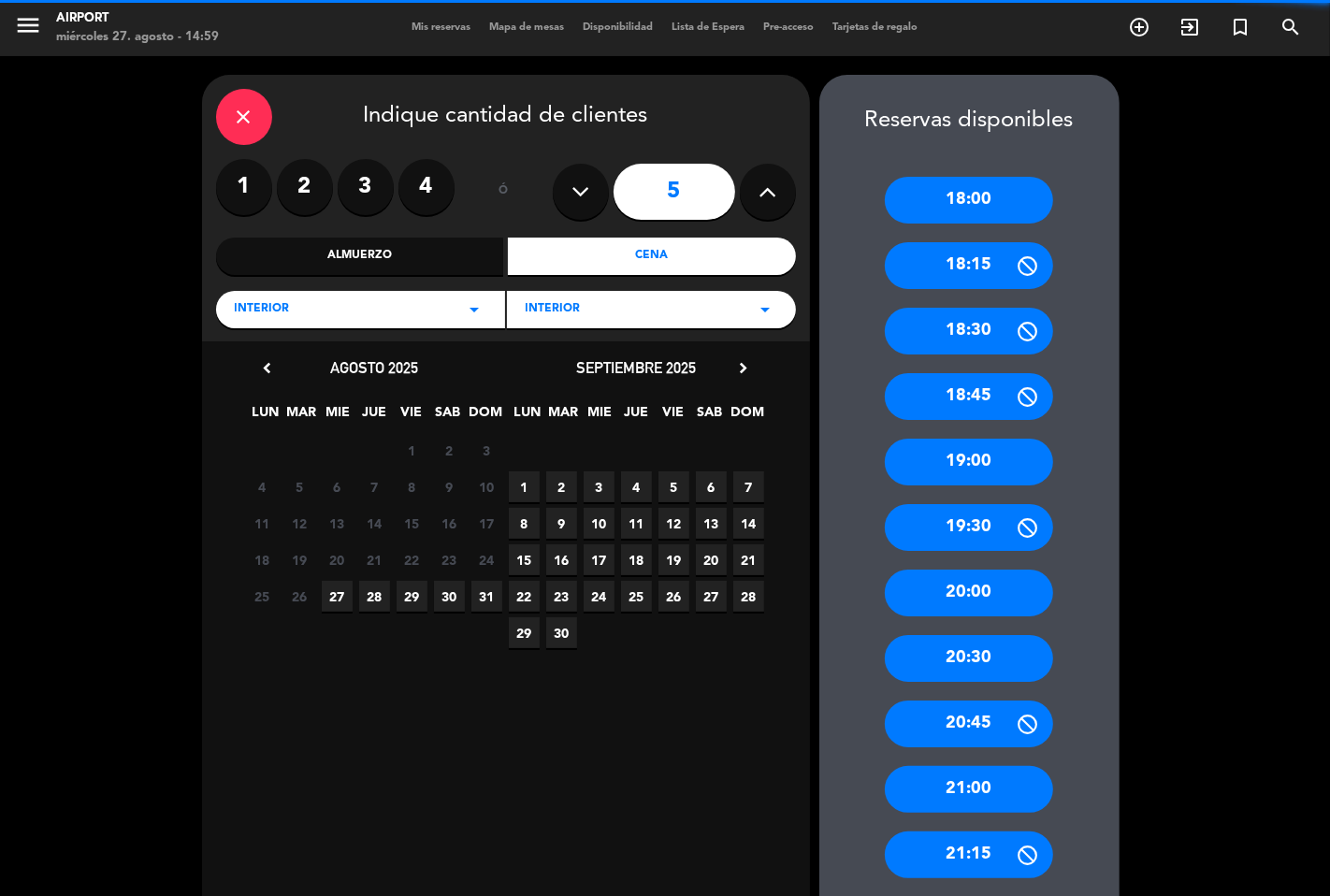
click at [983, 788] on div "21:00" at bounding box center [968, 789] width 168 height 47
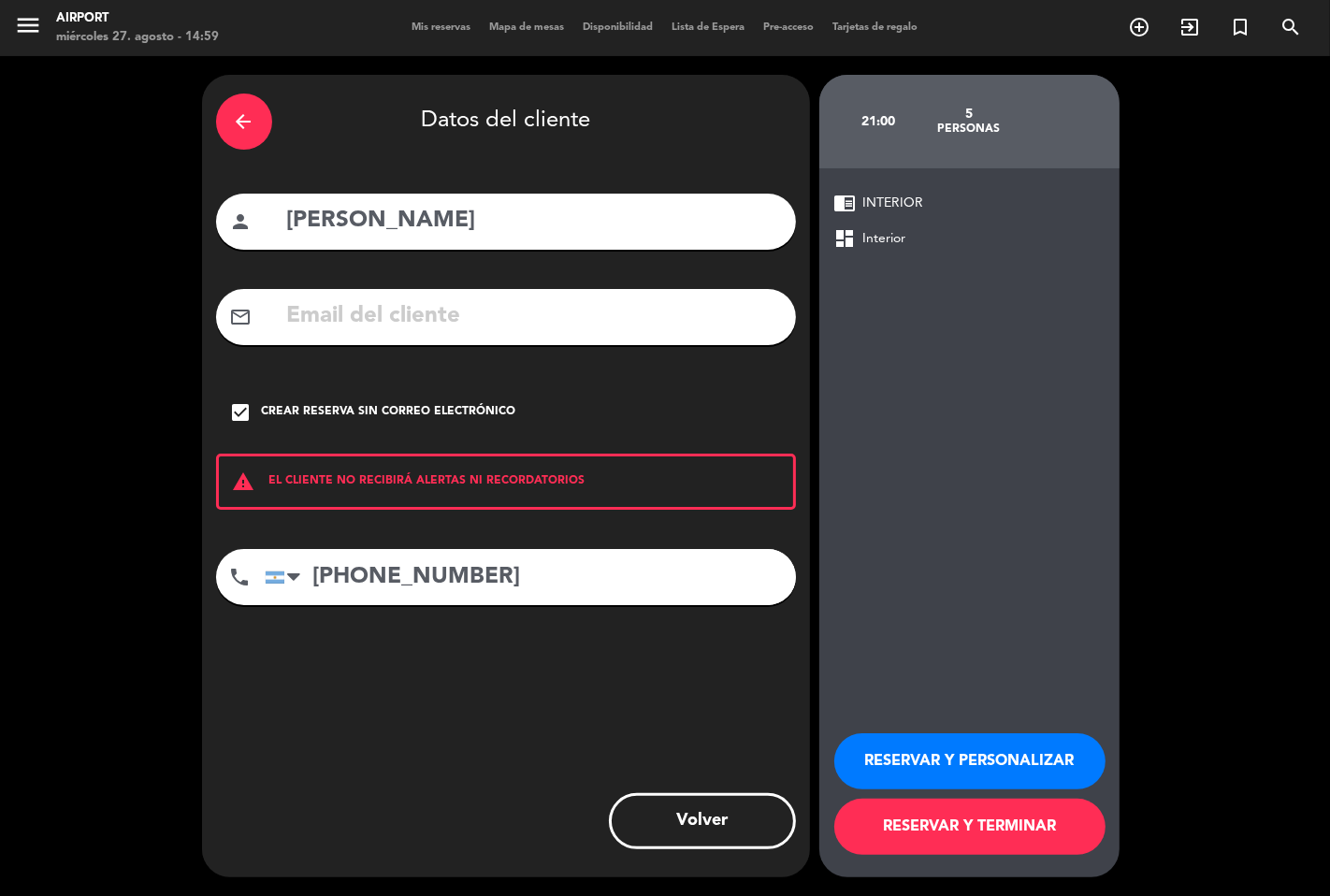
click at [907, 762] on button "RESERVAR Y PERSONALIZAR" at bounding box center [969, 761] width 271 height 56
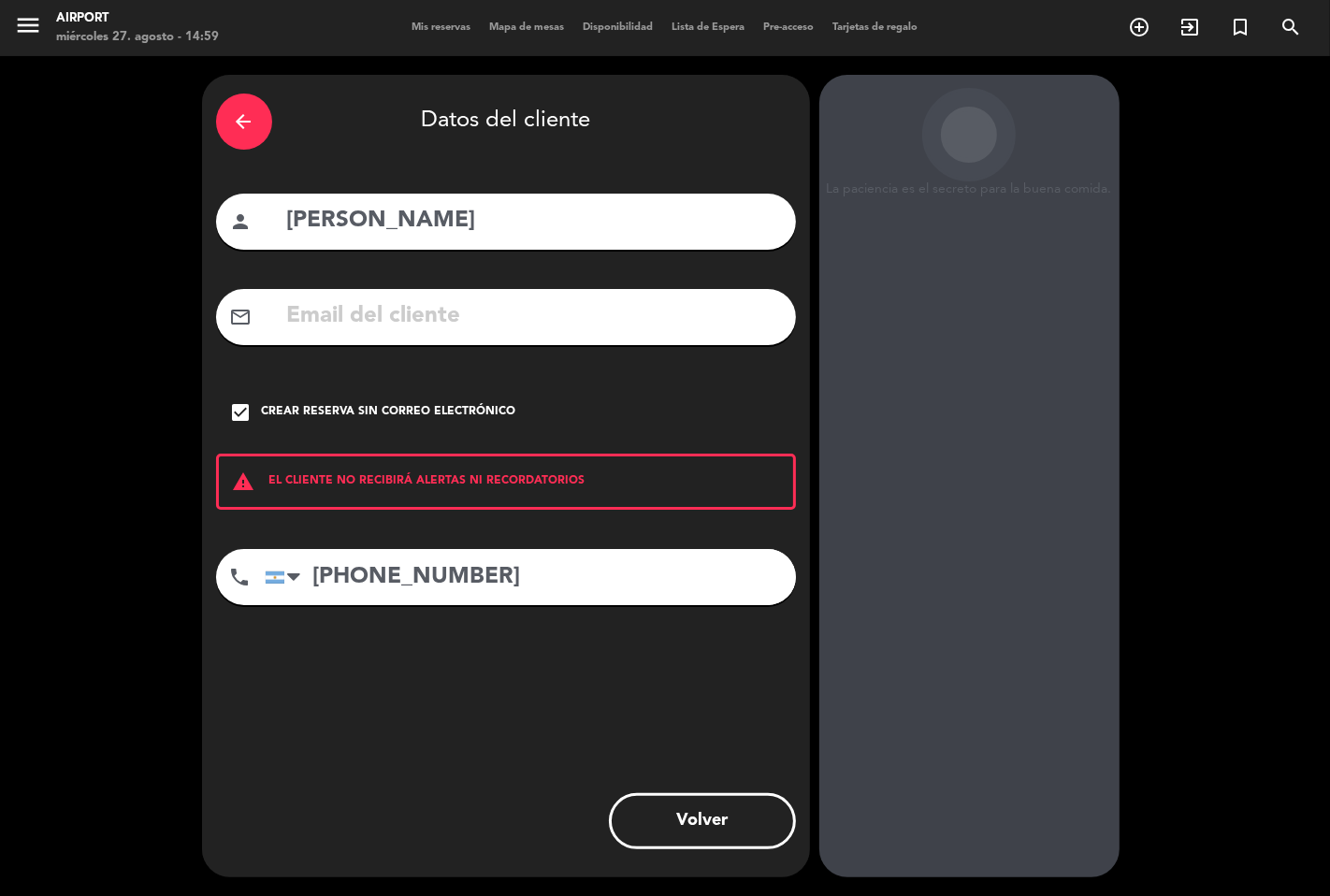
click at [768, 821] on button "Volver" at bounding box center [702, 821] width 187 height 56
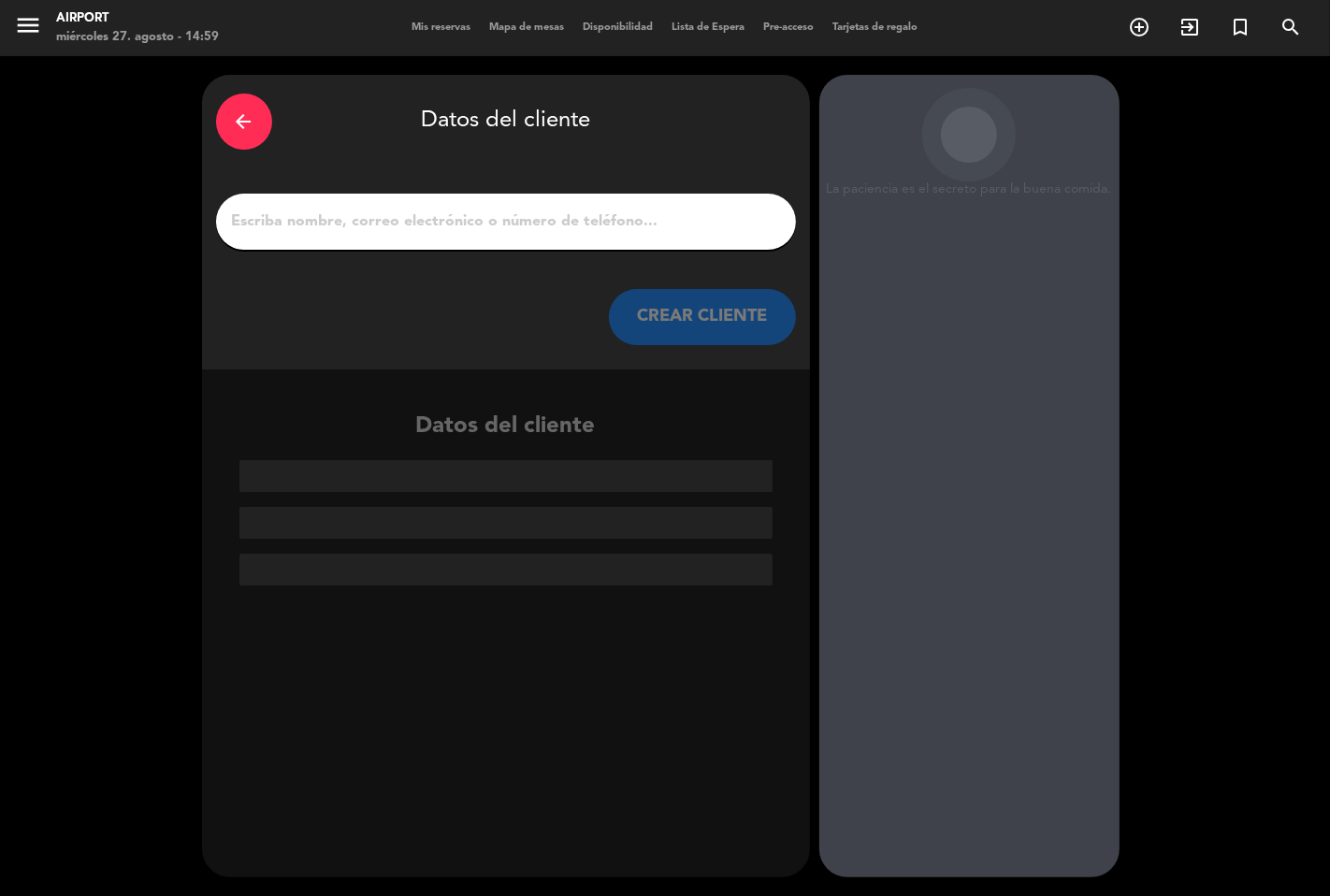
click at [240, 120] on icon "arrow_back" at bounding box center [243, 121] width 22 height 22
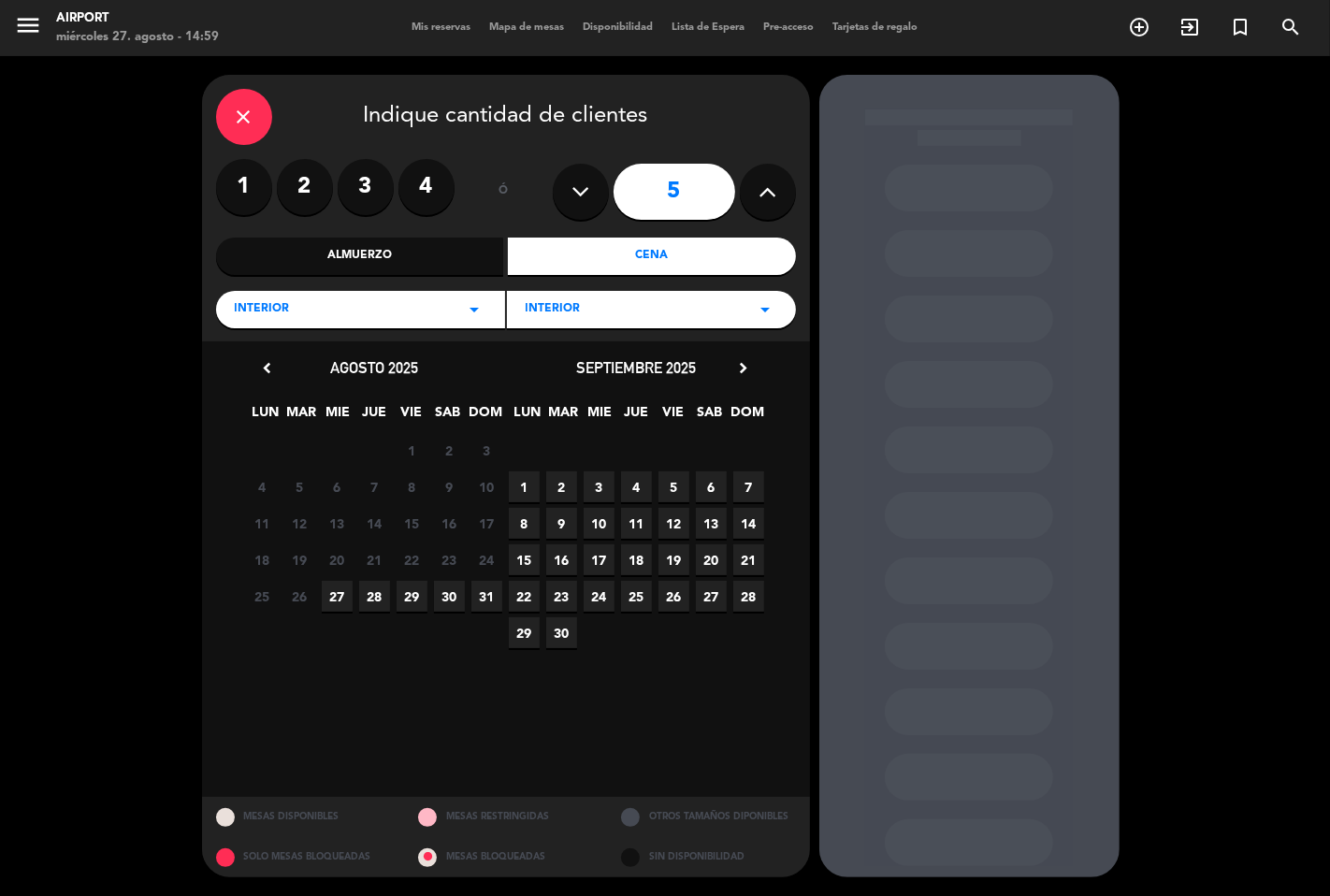
click at [240, 120] on icon "close" at bounding box center [243, 117] width 22 height 22
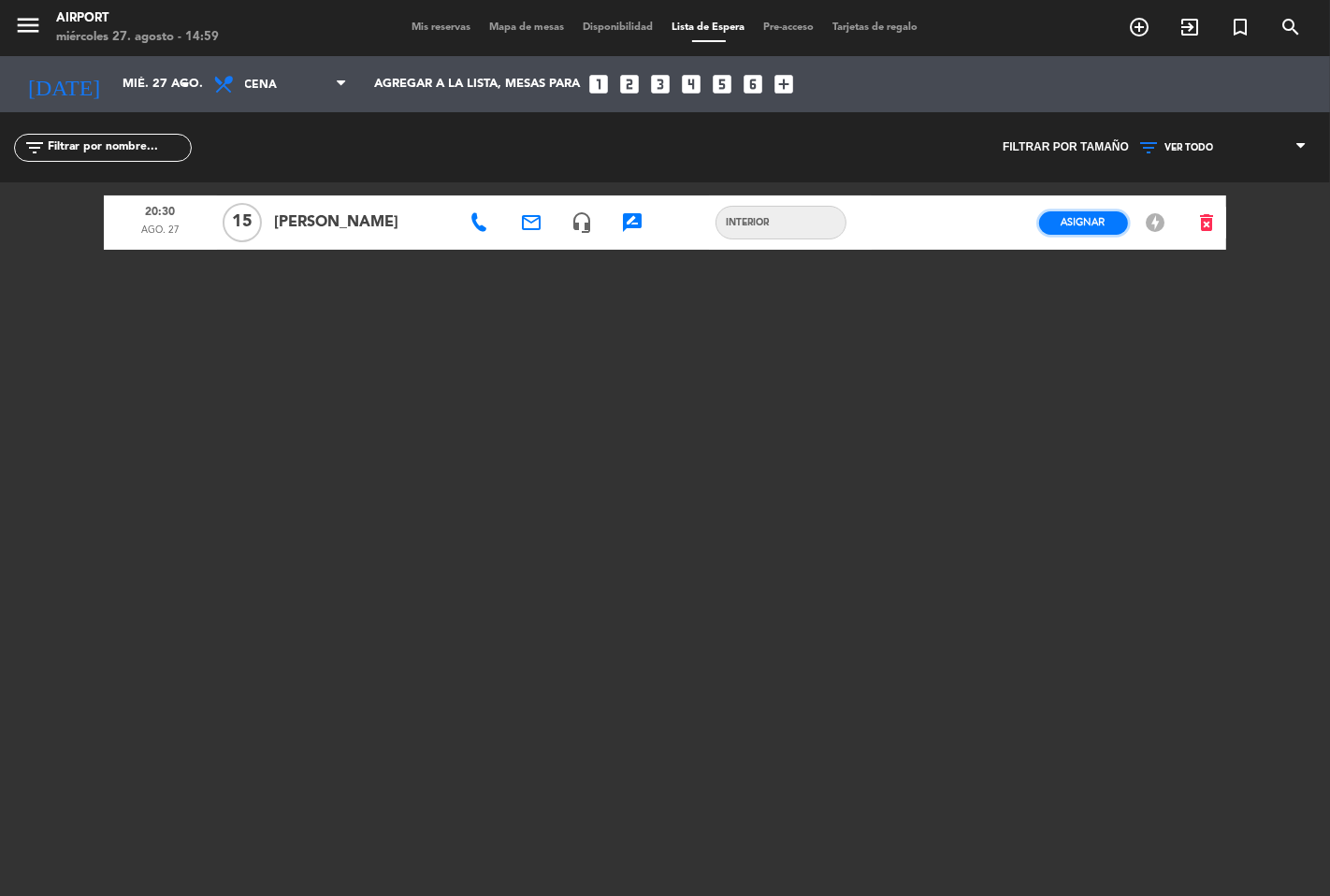
click at [1098, 216] on span "Asignar" at bounding box center [1083, 222] width 44 height 14
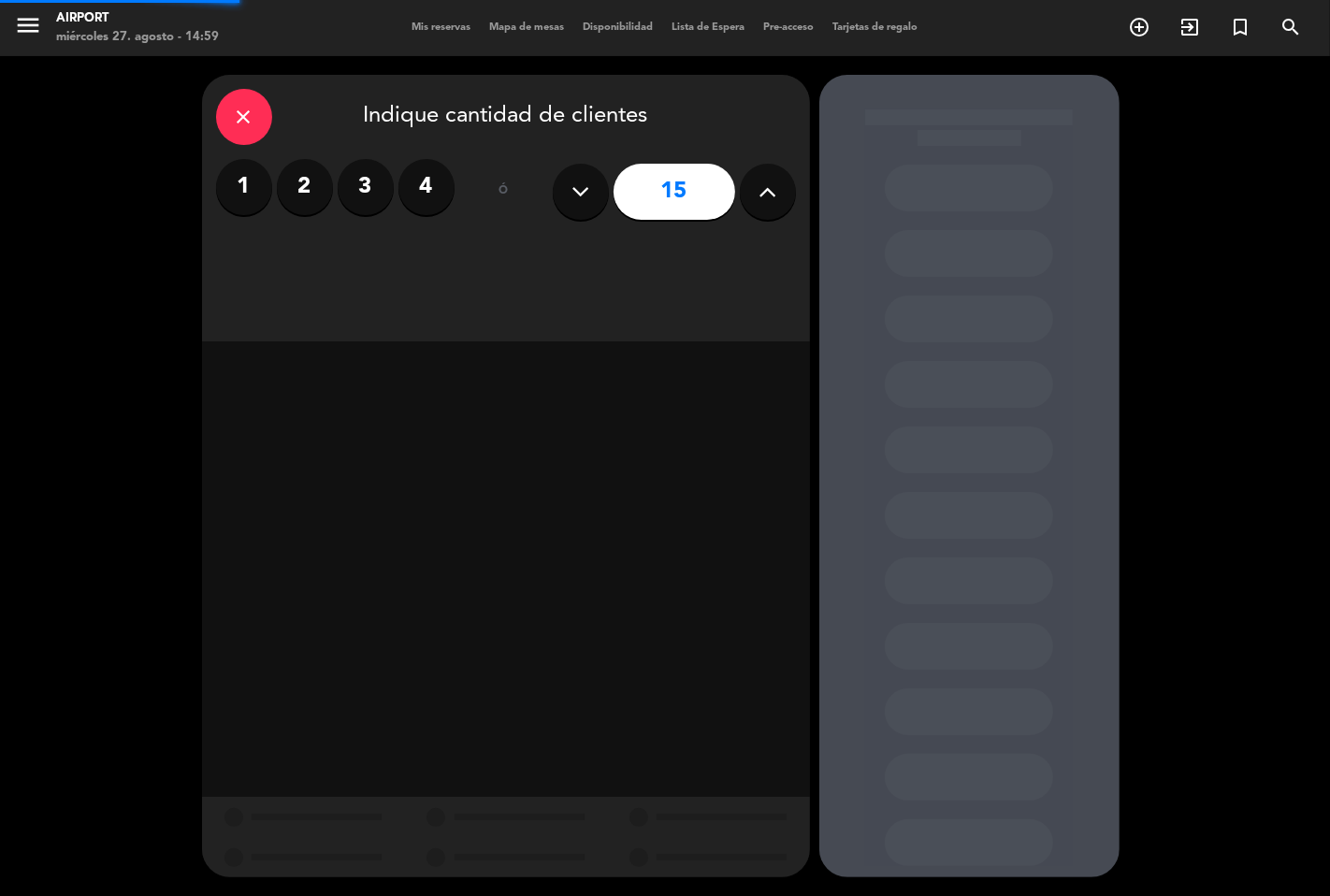
click at [593, 187] on button at bounding box center [581, 192] width 56 height 56
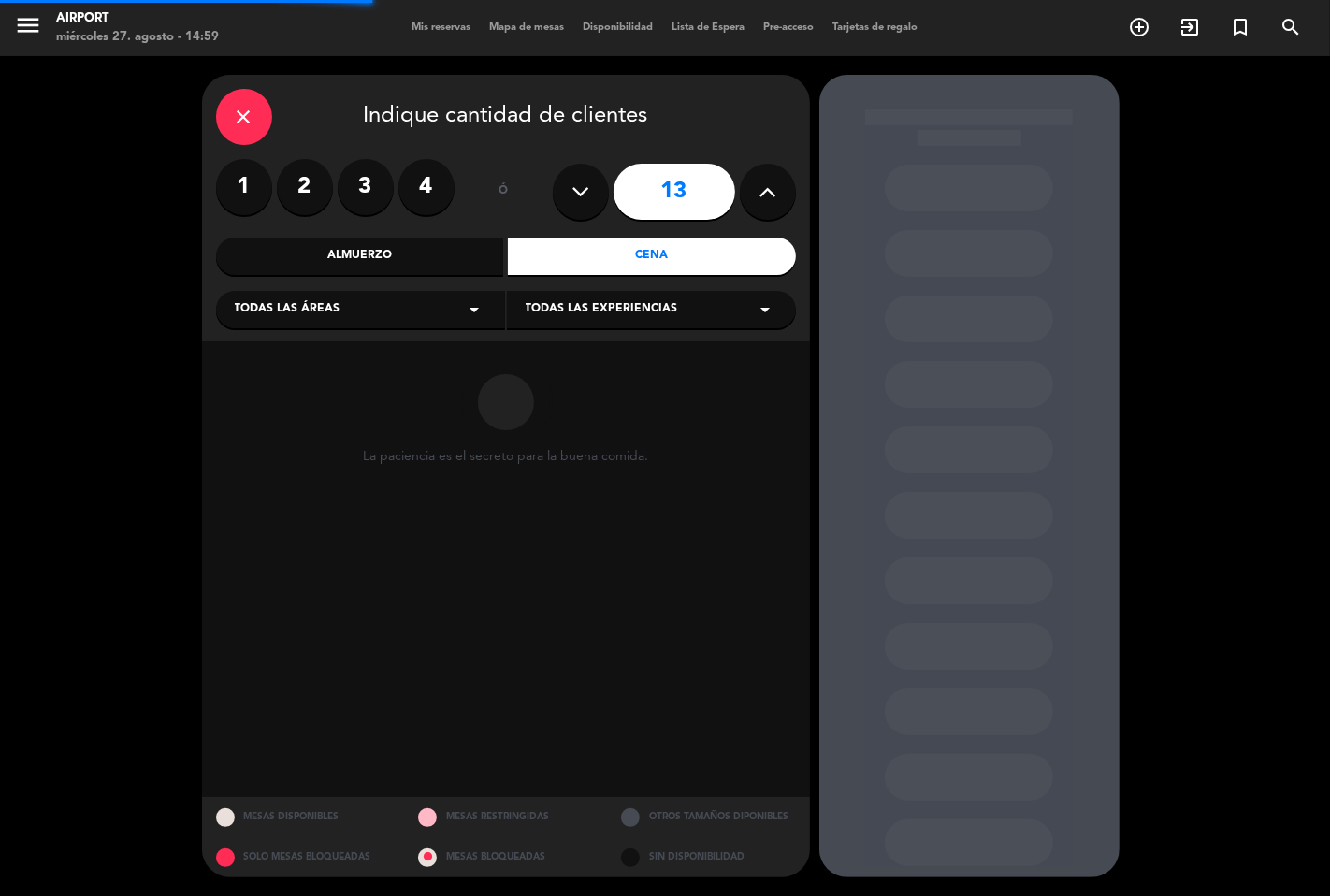
drag, startPoint x: 561, startPoint y: 194, endPoint x: 572, endPoint y: 197, distance: 11.4
click at [566, 195] on button at bounding box center [581, 192] width 56 height 56
click at [572, 197] on icon at bounding box center [580, 192] width 18 height 28
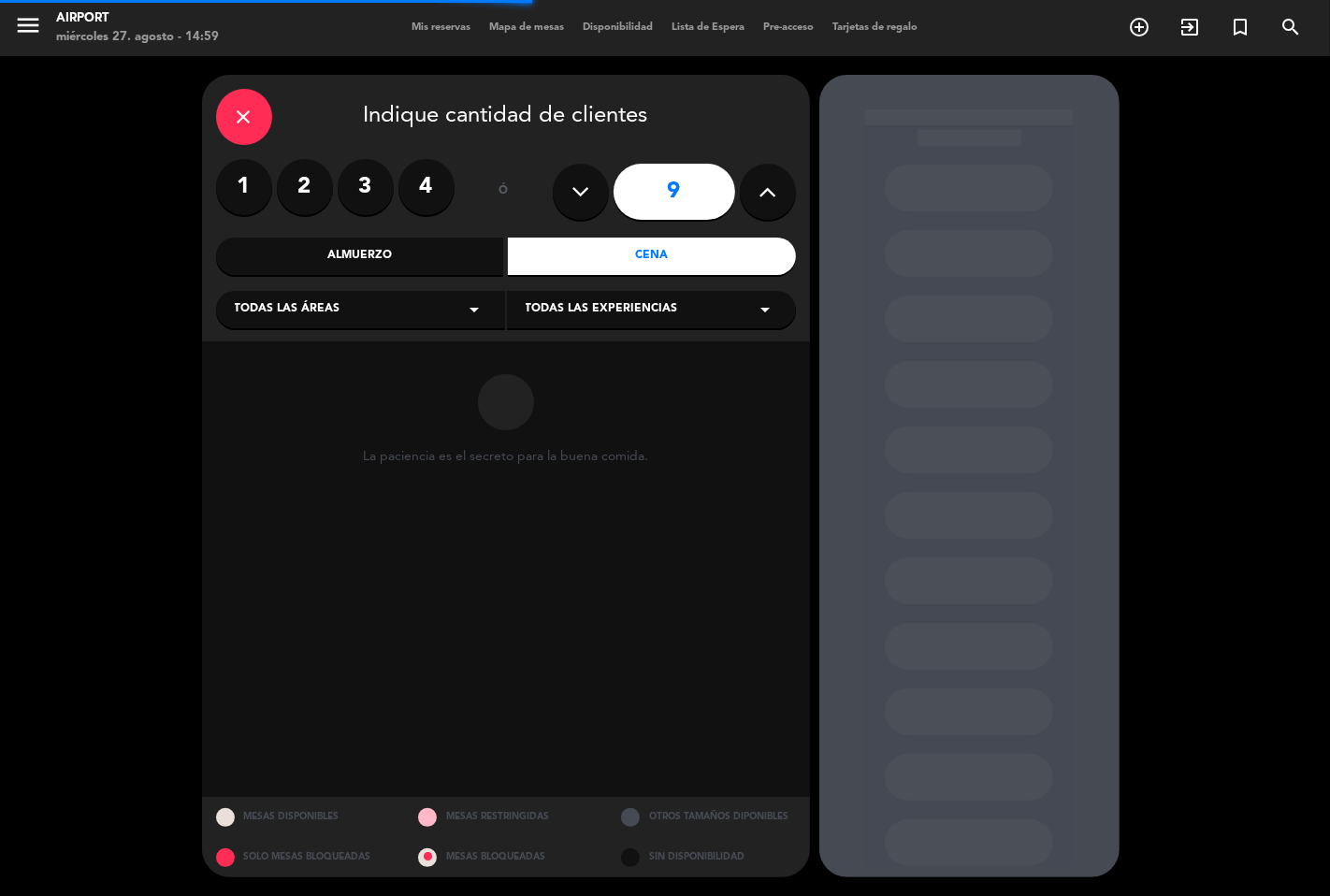
click at [572, 197] on icon at bounding box center [580, 192] width 18 height 28
type input "5"
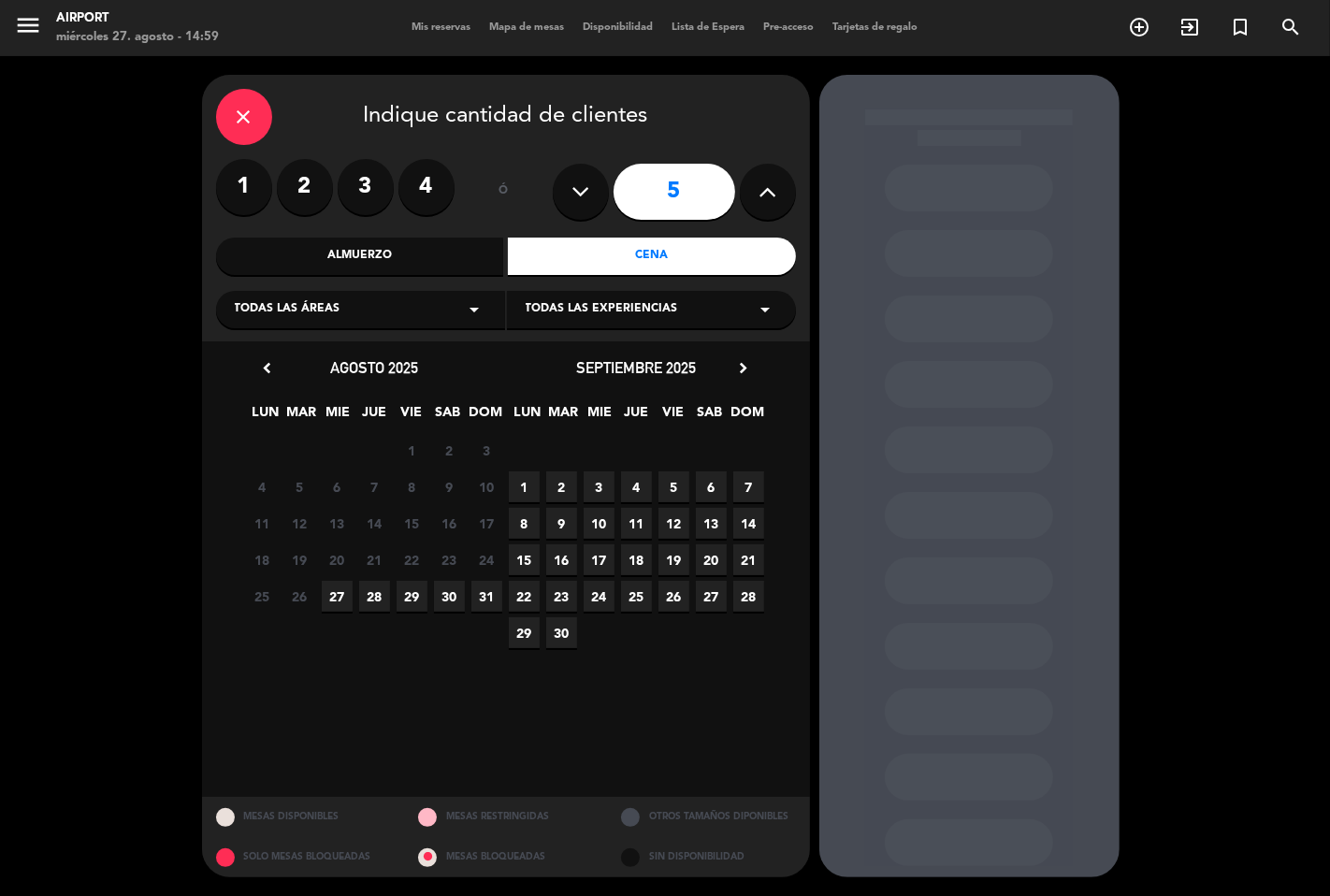
click at [442, 295] on div "Todas las áreas arrow_drop_down" at bounding box center [360, 309] width 289 height 37
click at [264, 385] on div "Interior" at bounding box center [360, 382] width 252 height 18
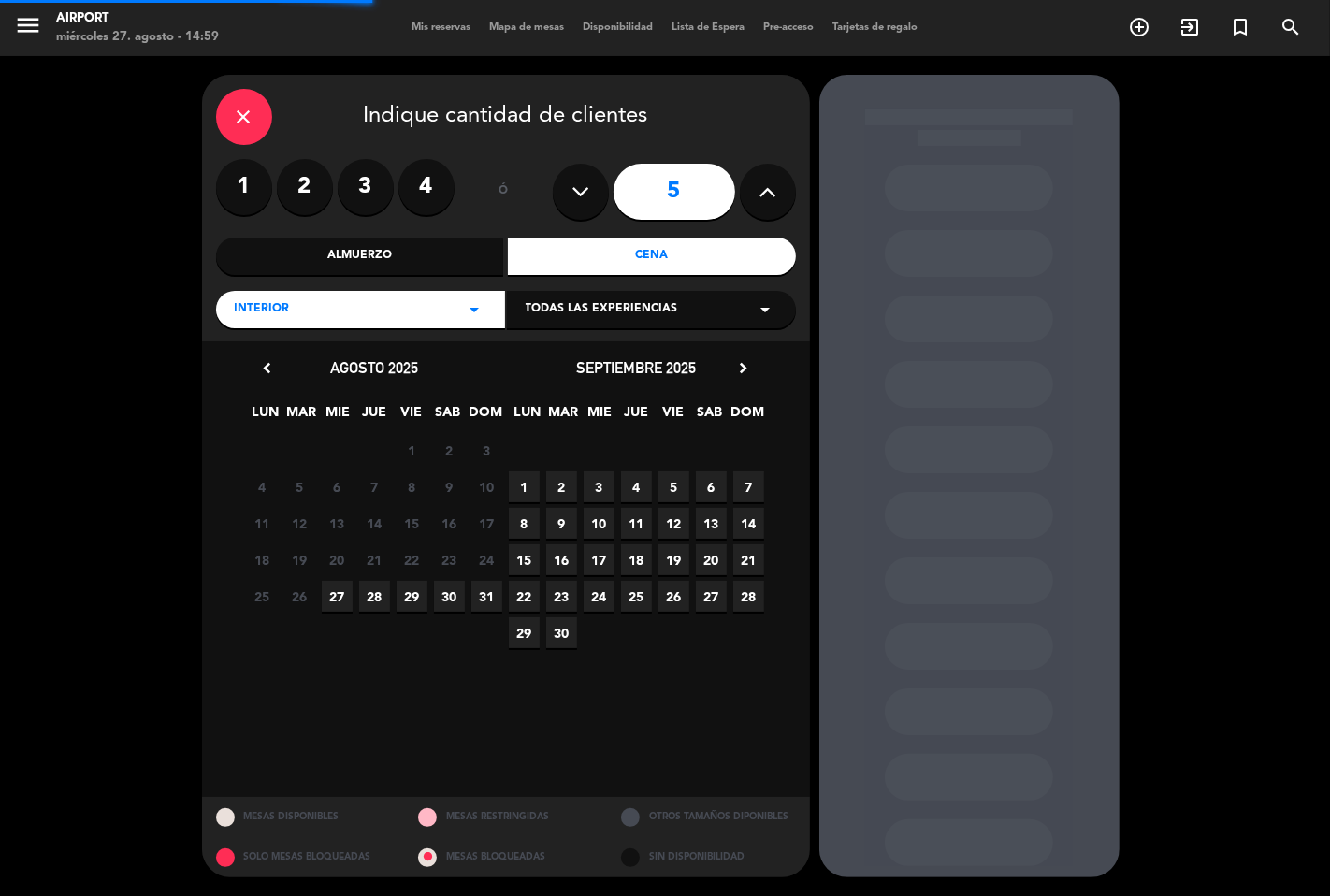
click at [588, 305] on span "Todas las experiencias" at bounding box center [601, 308] width 153 height 18
click at [577, 350] on div "INTERIOR" at bounding box center [651, 356] width 252 height 18
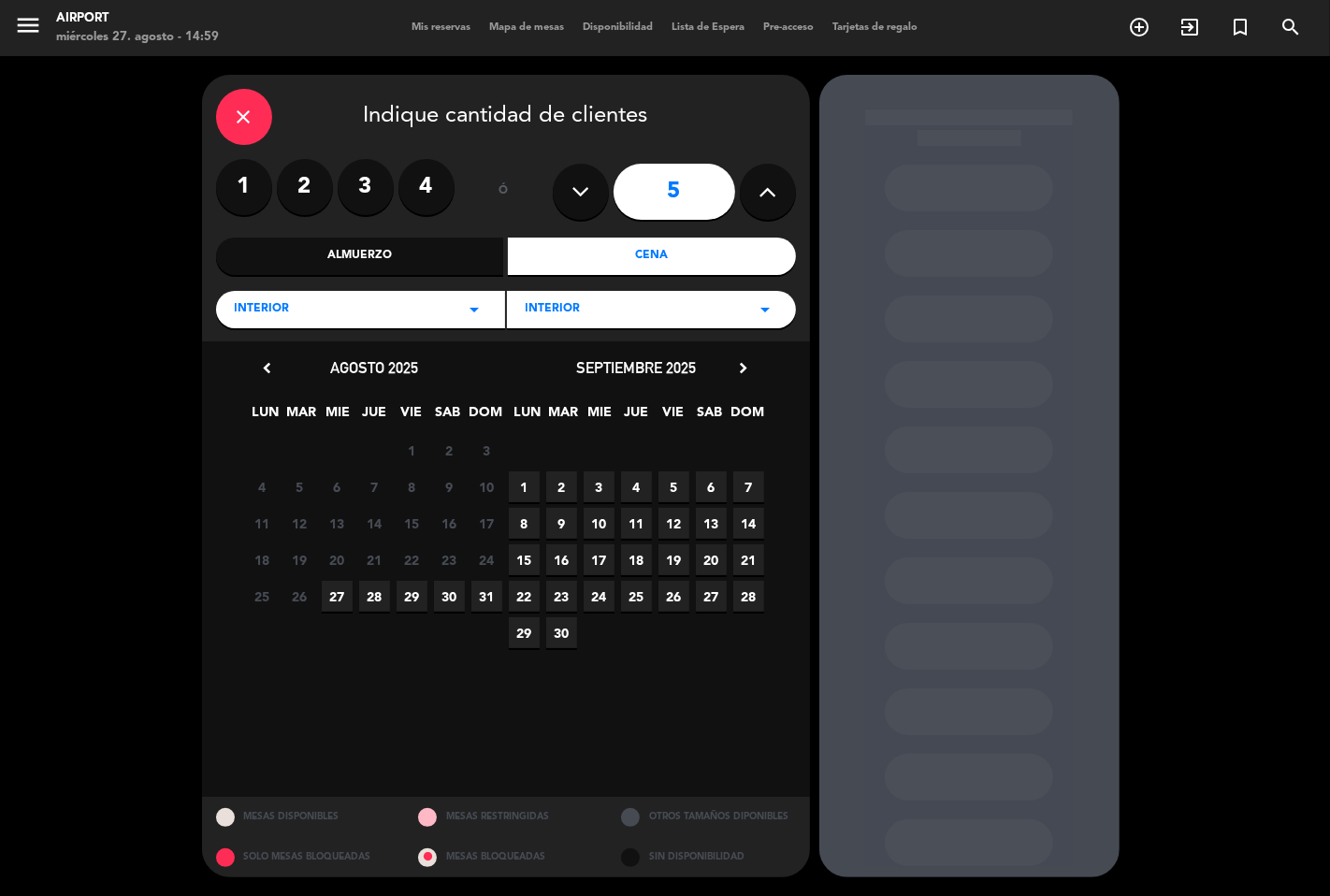
click at [341, 595] on span "27" at bounding box center [338, 596] width 31 height 31
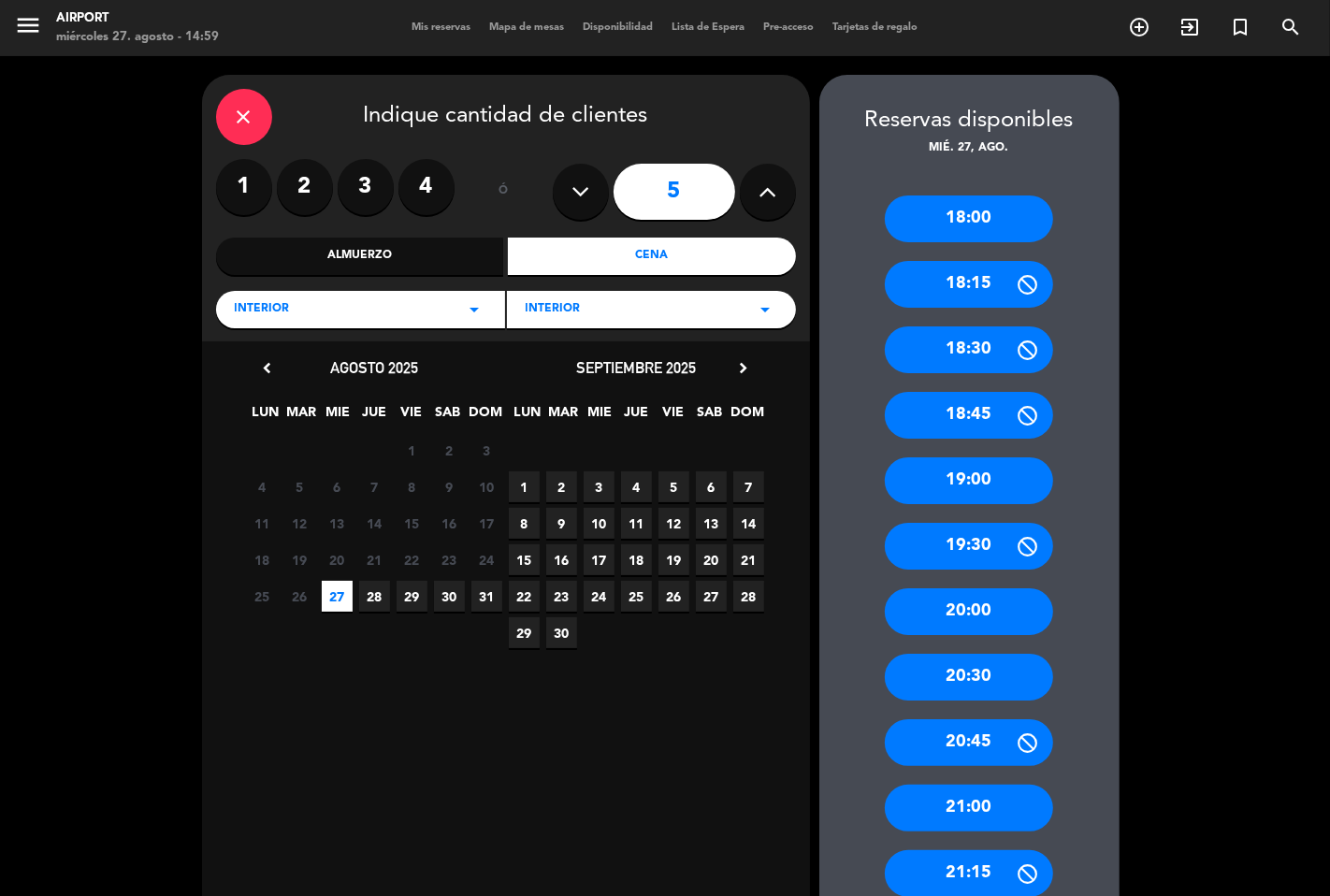
click at [963, 806] on div "21:00" at bounding box center [968, 807] width 168 height 47
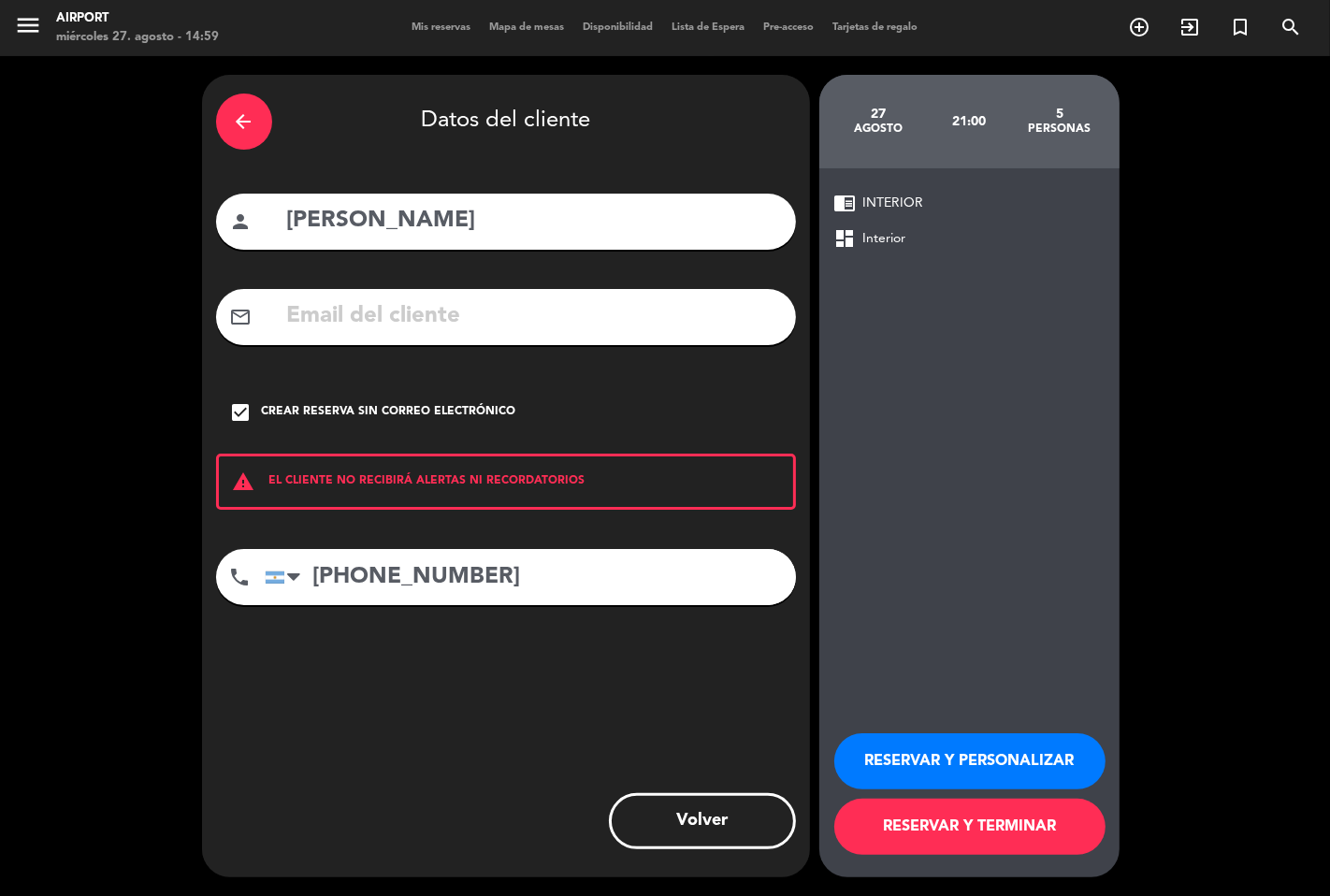
click at [931, 764] on button "RESERVAR Y PERSONALIZAR" at bounding box center [969, 761] width 271 height 56
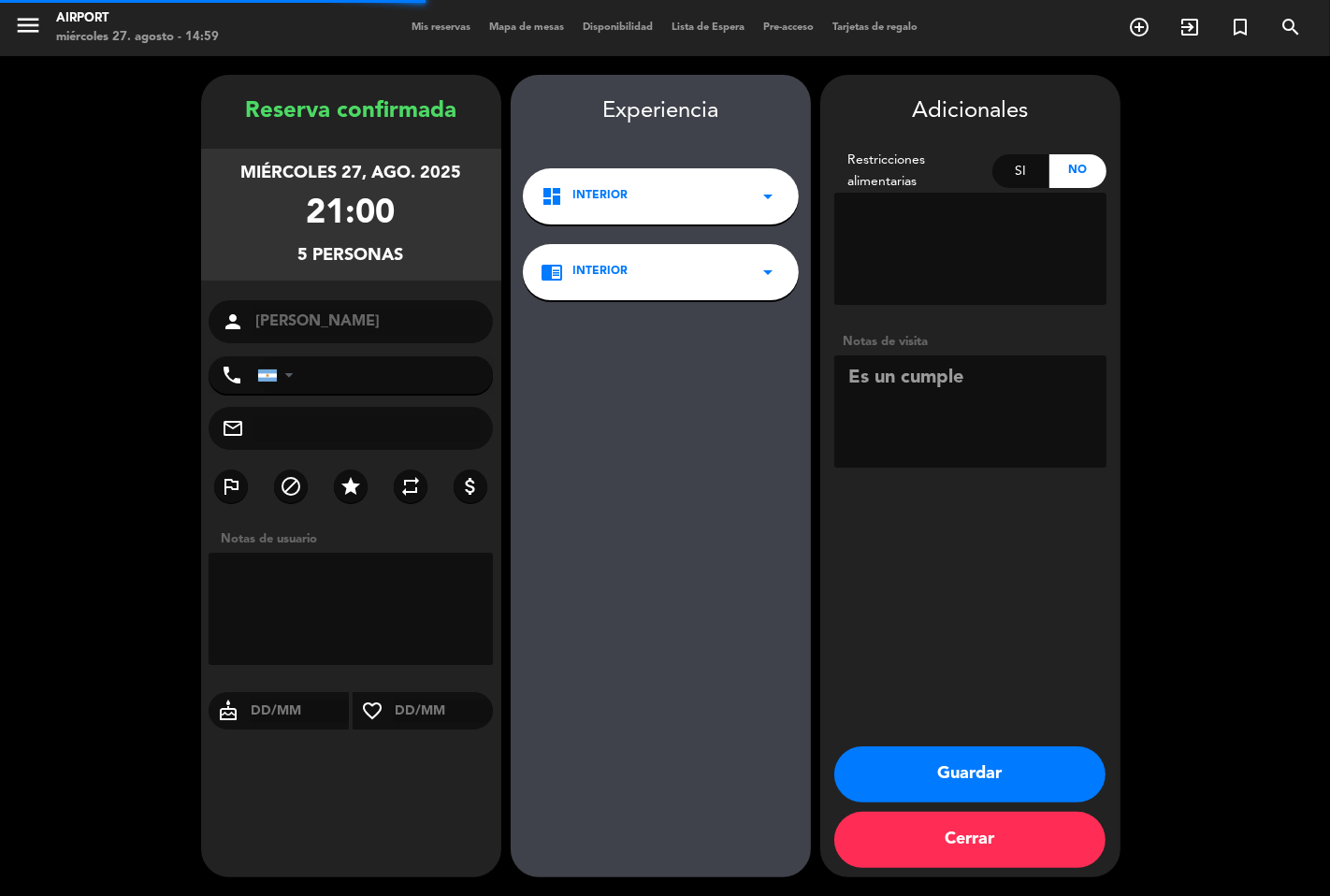
type input "[PHONE_NUMBER]"
click at [974, 764] on button "Guardar" at bounding box center [969, 774] width 271 height 56
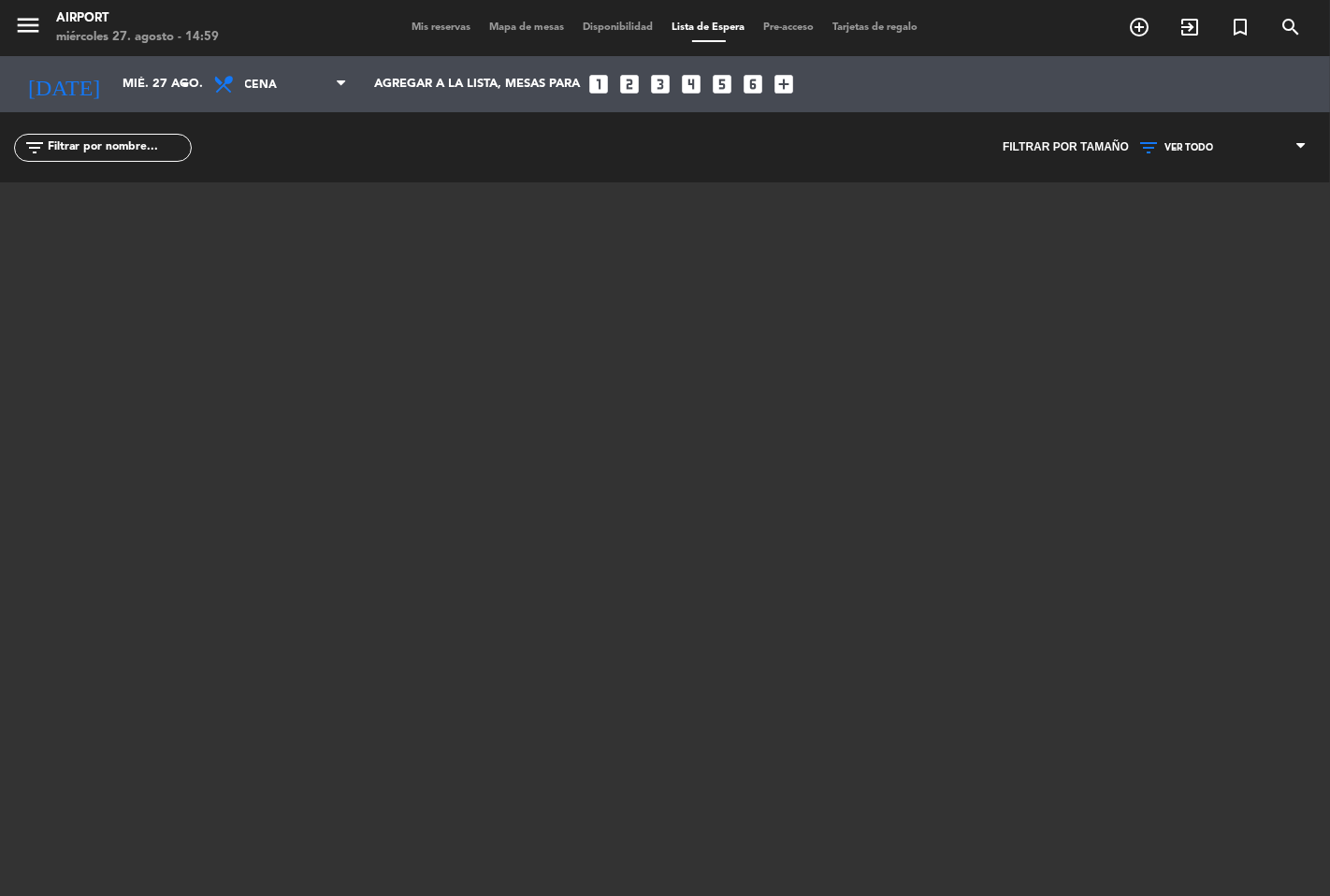
click at [422, 17] on div "menu Airport miércoles 27. agosto - 14:59 Mis reservas Mapa de mesas Disponibil…" at bounding box center [665, 28] width 1330 height 56
click at [423, 24] on span "Mis reservas" at bounding box center [442, 27] width 78 height 11
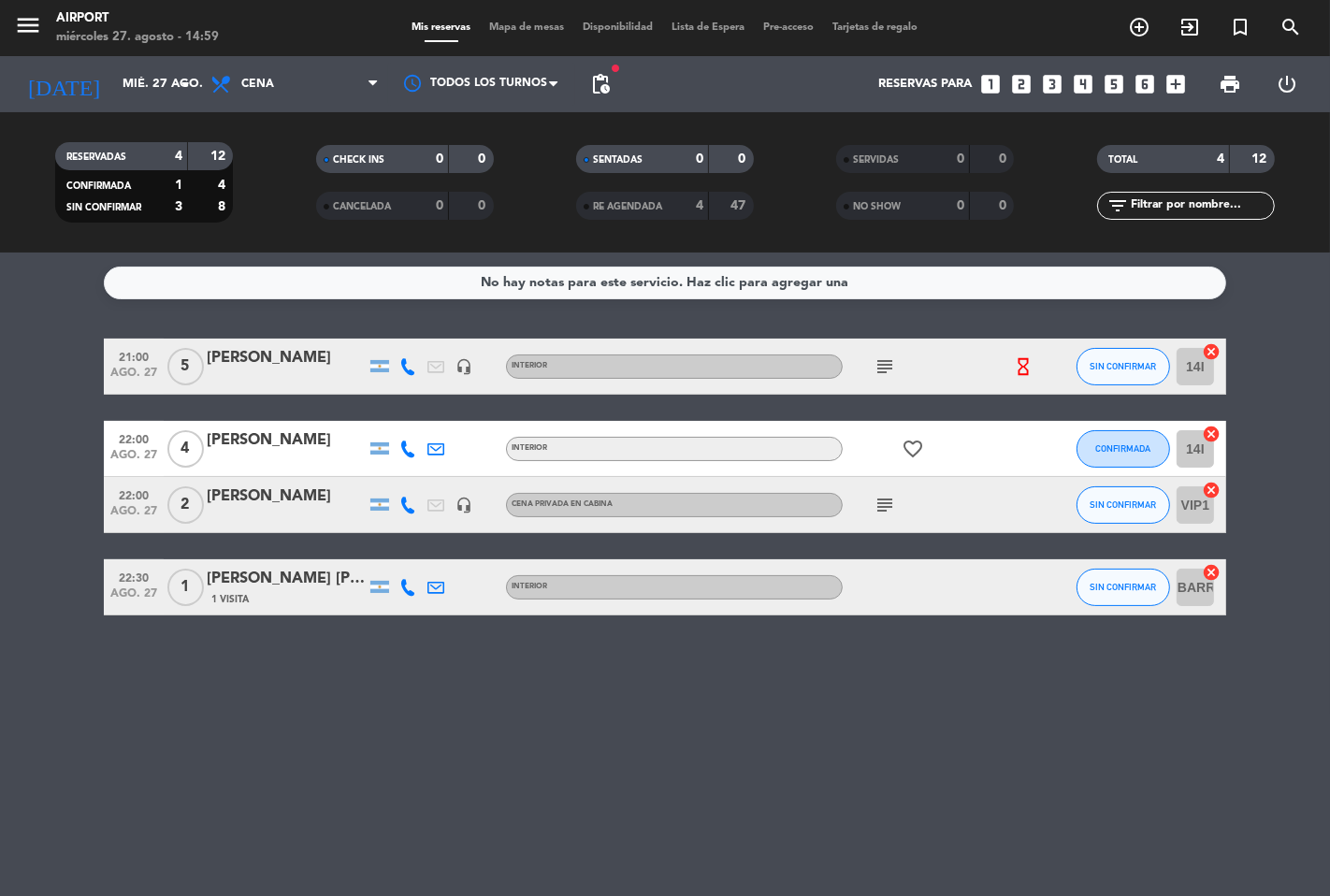
click at [272, 359] on div "[PERSON_NAME]" at bounding box center [285, 358] width 159 height 24
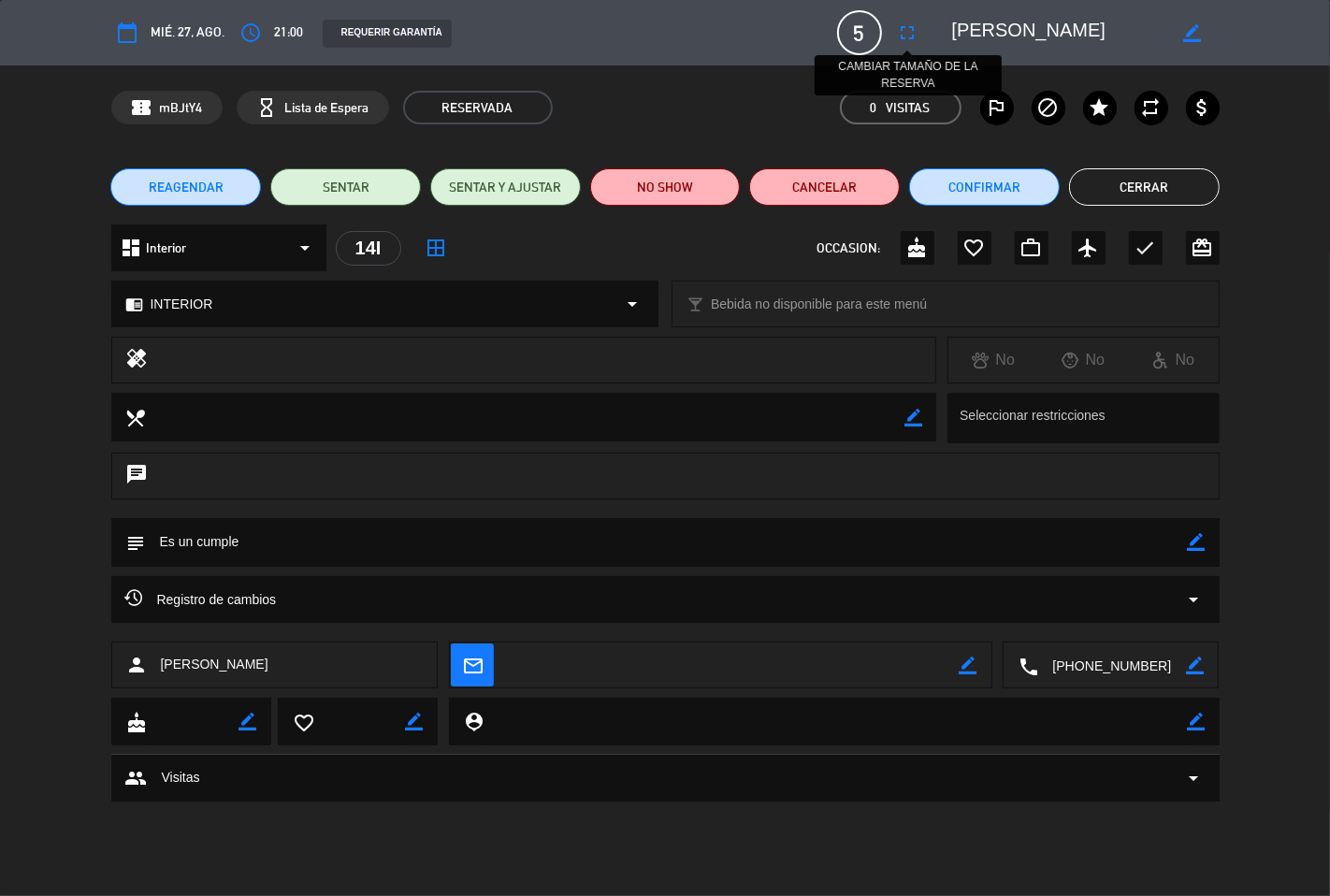
click at [902, 34] on icon "fullscreen" at bounding box center [908, 32] width 22 height 22
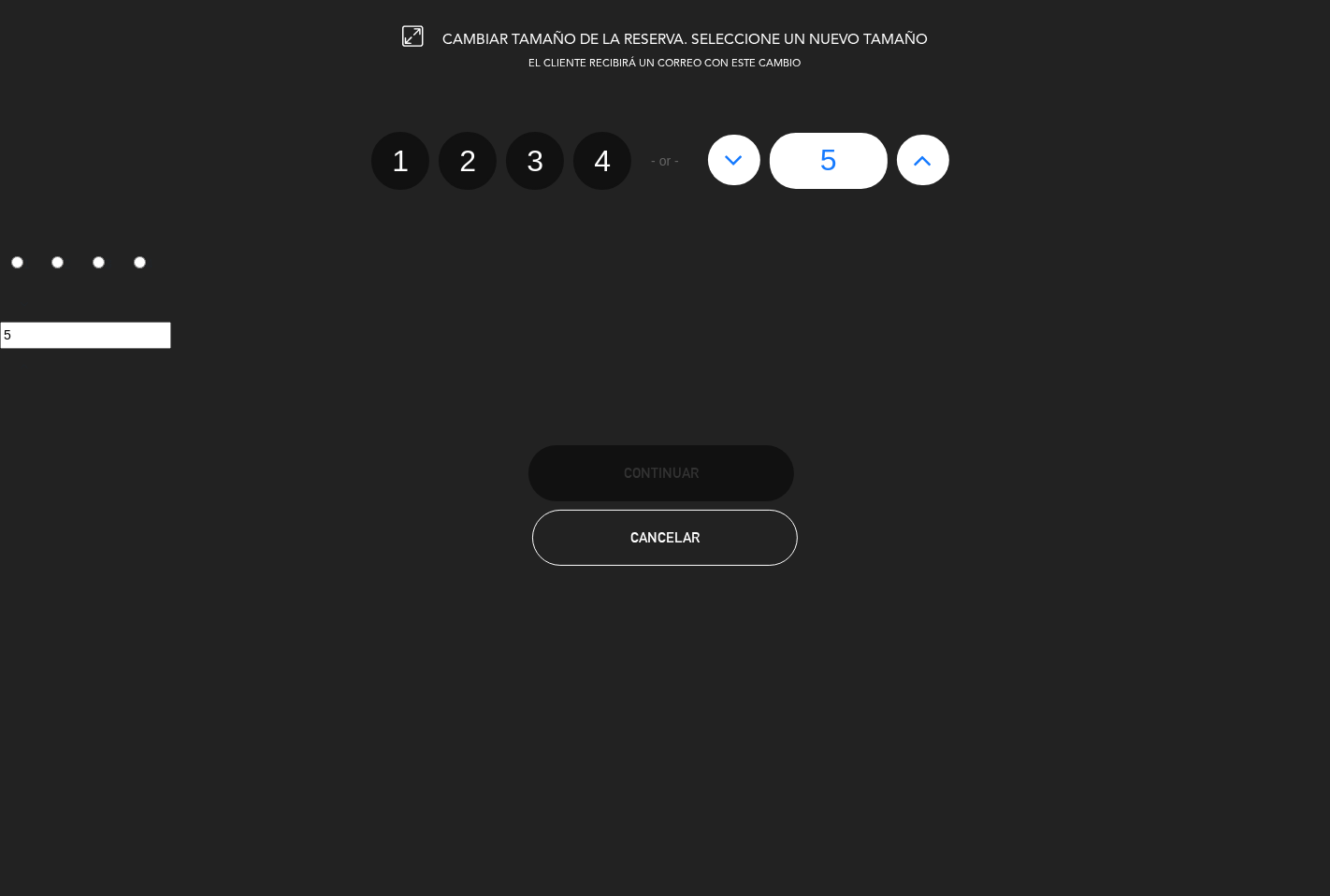
click at [923, 145] on icon at bounding box center [922, 160] width 19 height 30
type input "6"
click at [923, 145] on icon at bounding box center [922, 160] width 19 height 30
type input "7"
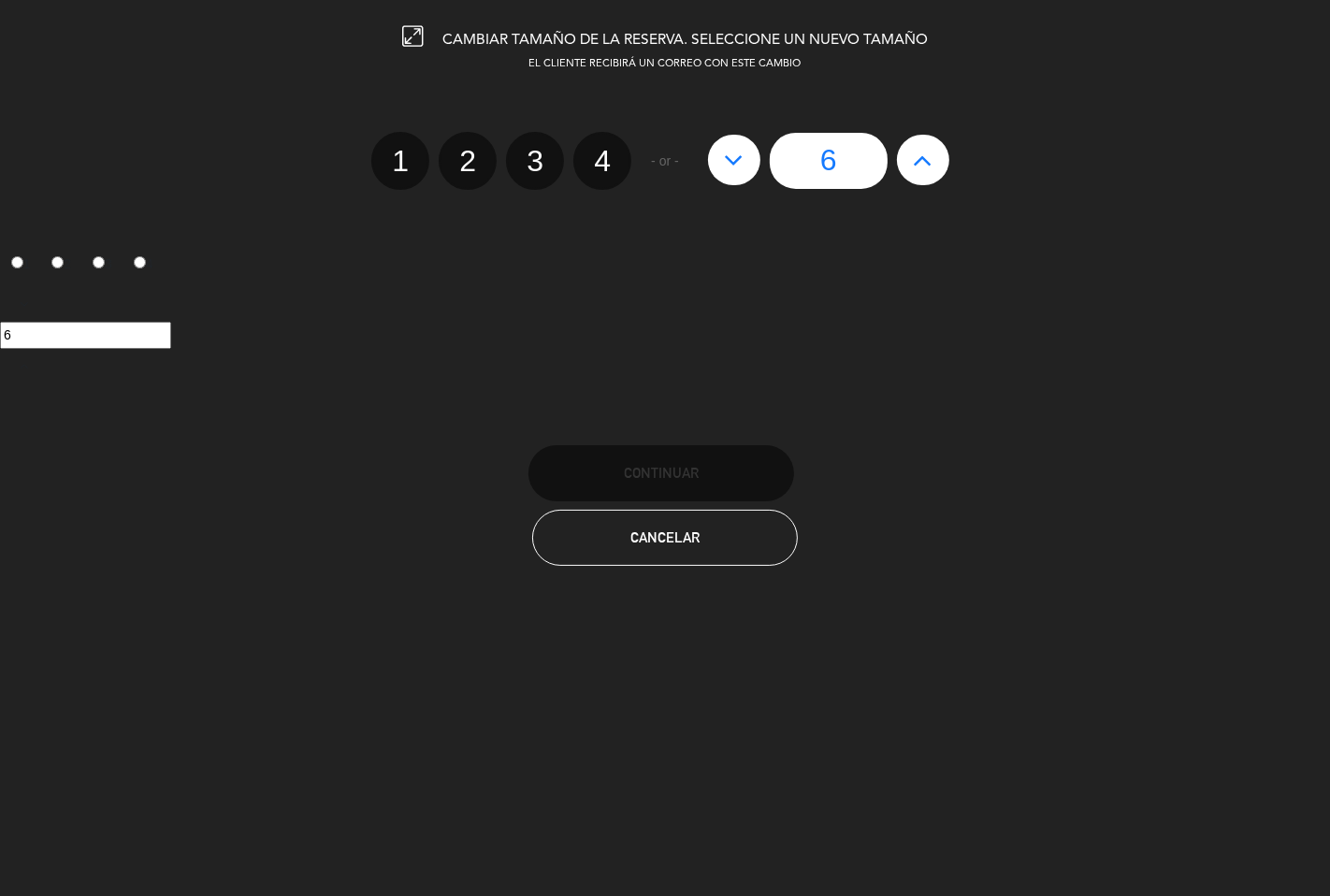
type input "7"
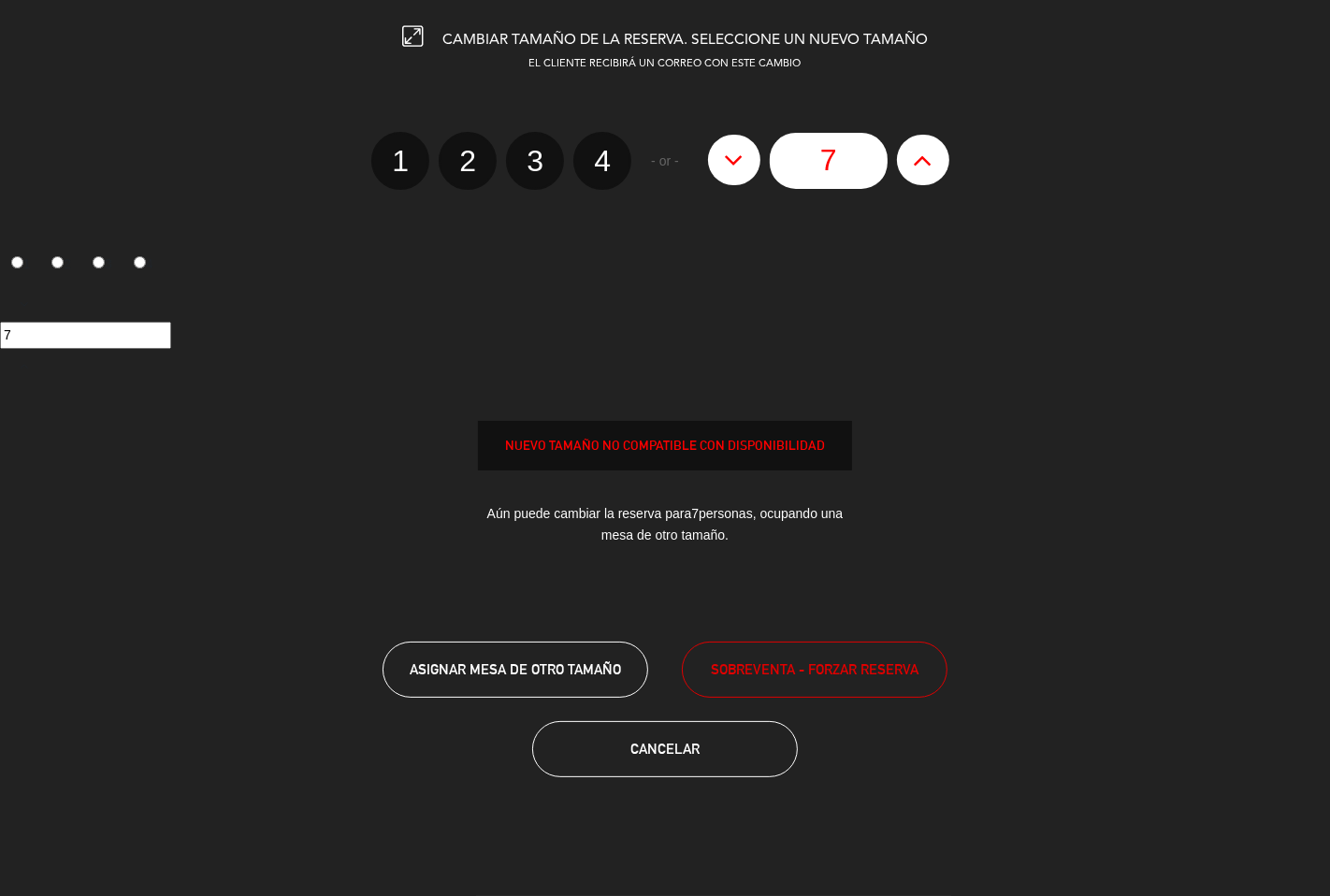
click at [923, 145] on icon at bounding box center [922, 160] width 19 height 30
type input "8"
click at [923, 145] on icon at bounding box center [922, 160] width 19 height 30
type input "9"
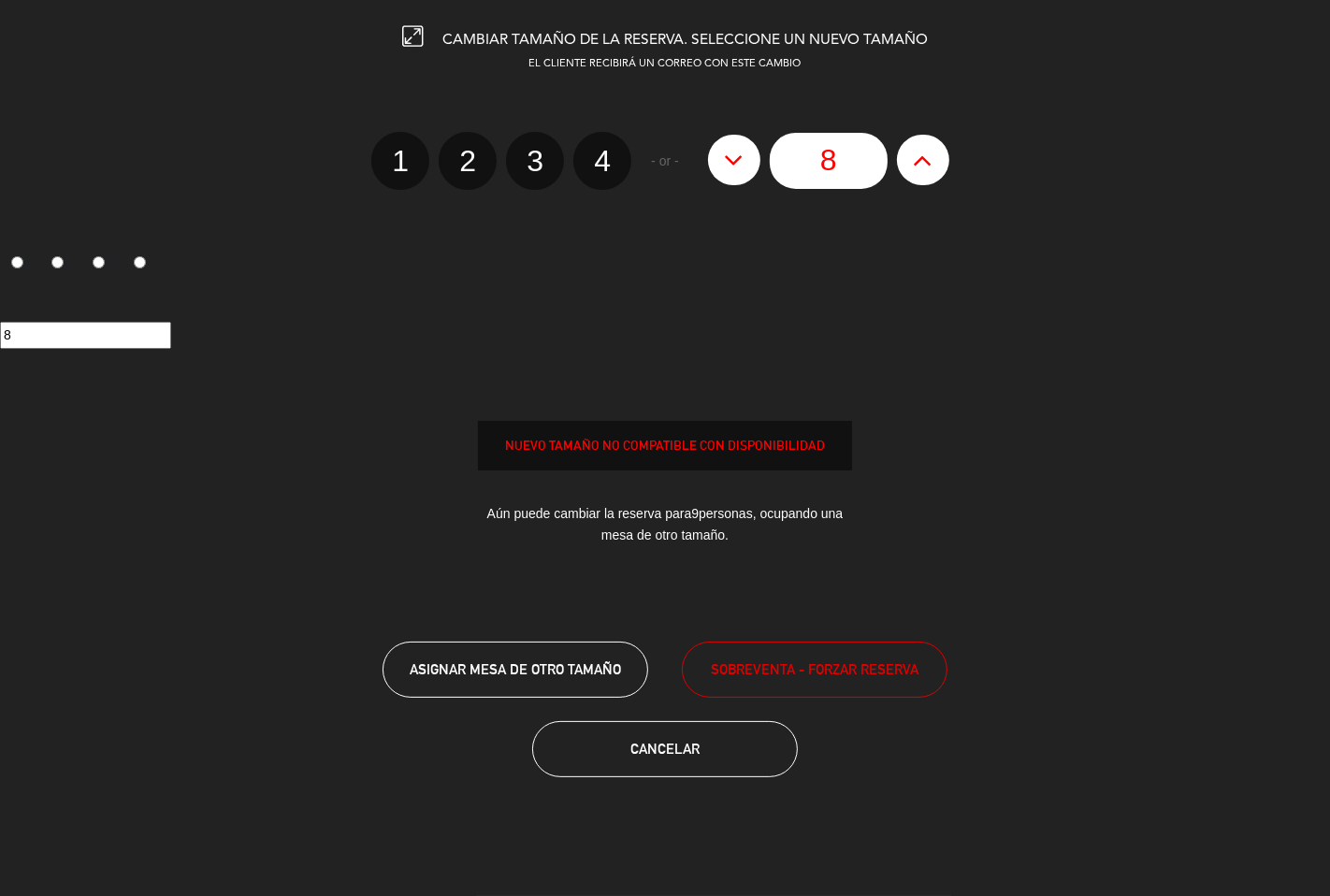
type input "9"
click at [923, 145] on icon at bounding box center [922, 160] width 19 height 30
type input "10"
click at [923, 145] on icon at bounding box center [922, 160] width 19 height 30
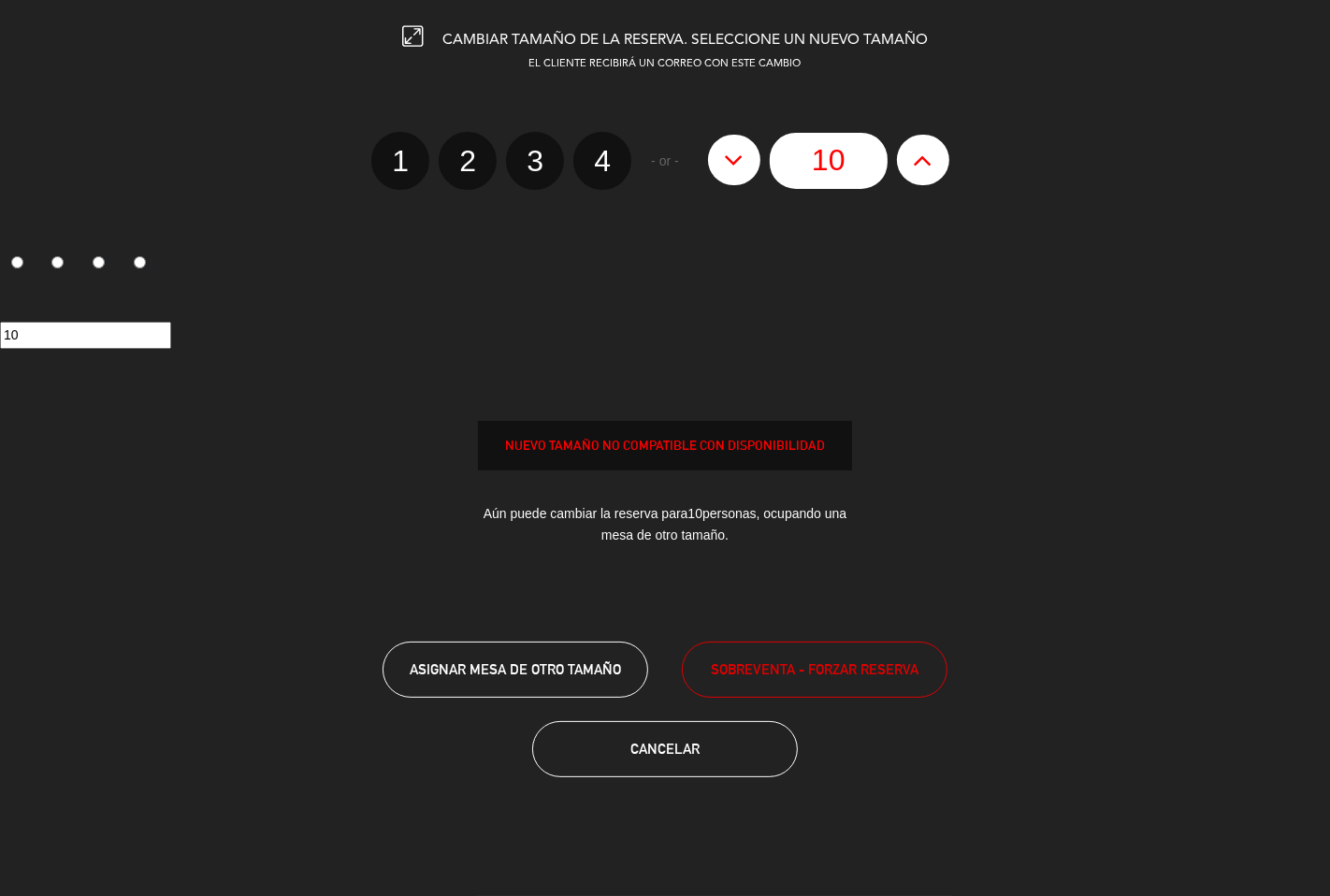
type input "11"
click at [923, 145] on icon at bounding box center [922, 160] width 19 height 30
type input "12"
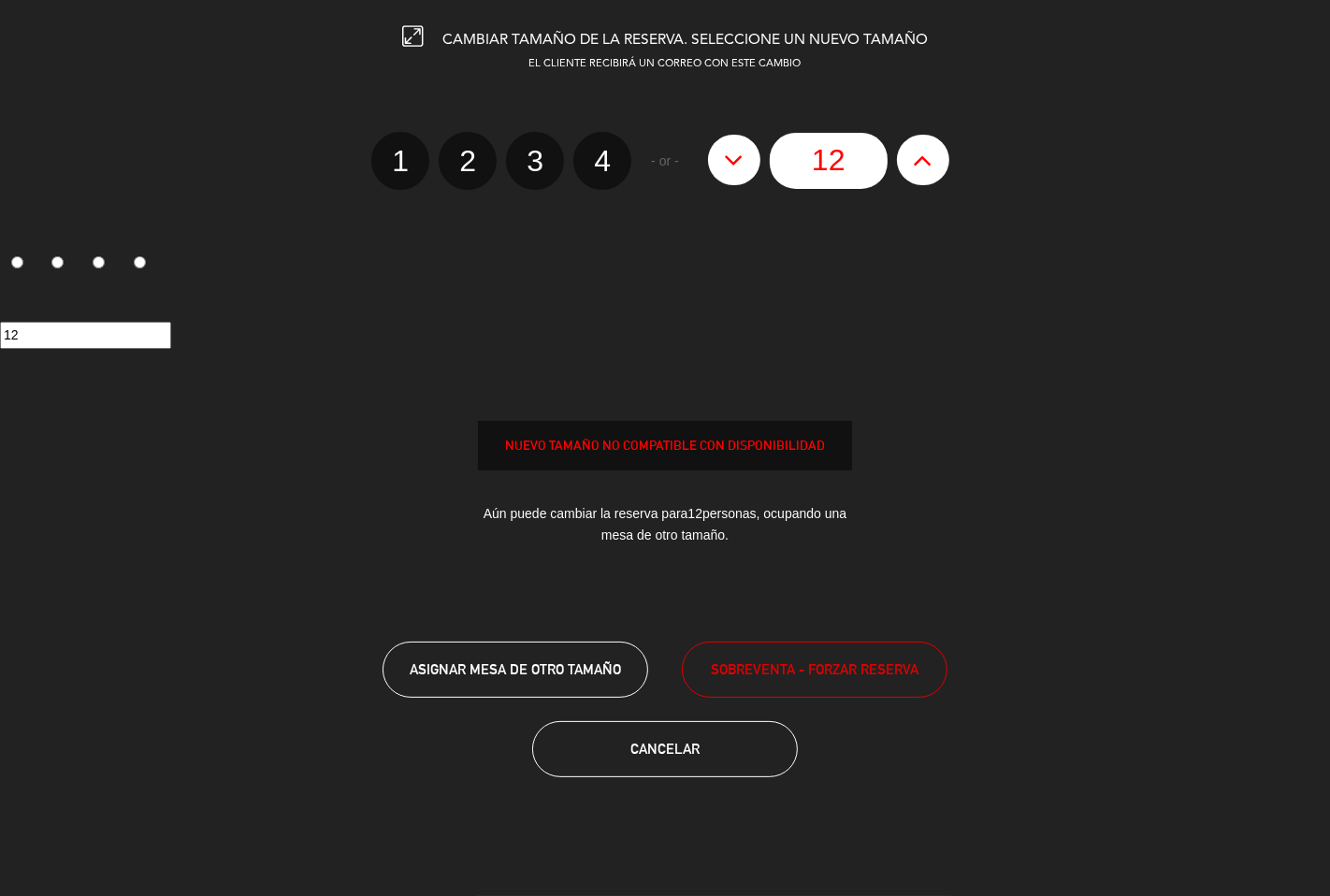
click at [923, 145] on icon at bounding box center [922, 160] width 19 height 30
type input "13"
click at [923, 145] on icon at bounding box center [922, 160] width 19 height 30
type input "14"
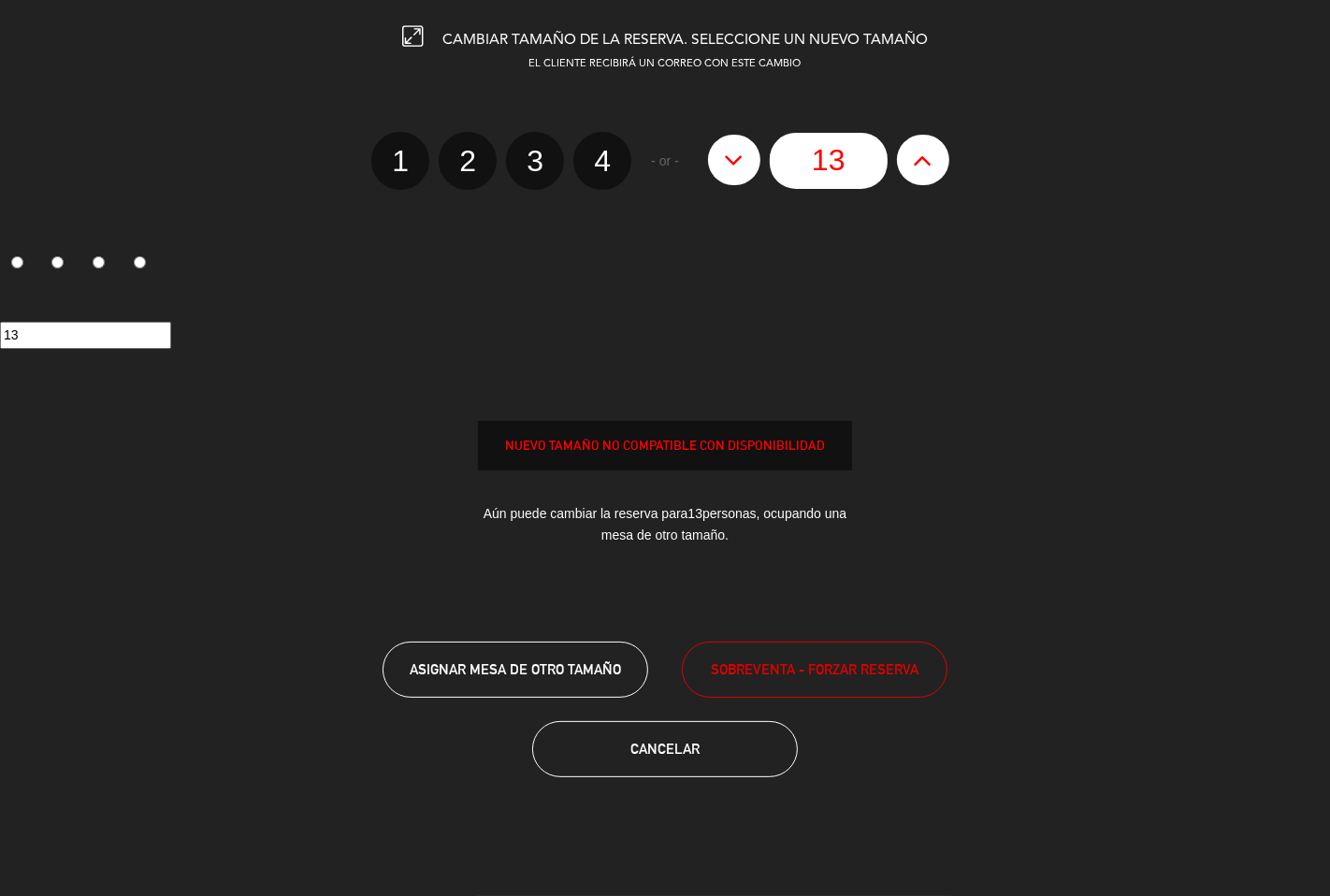
type input "14"
click at [923, 145] on icon at bounding box center [922, 160] width 19 height 30
type input "15"
click at [750, 666] on span "SOBREVENTA - FORZAR RESERVA" at bounding box center [813, 669] width 207 height 21
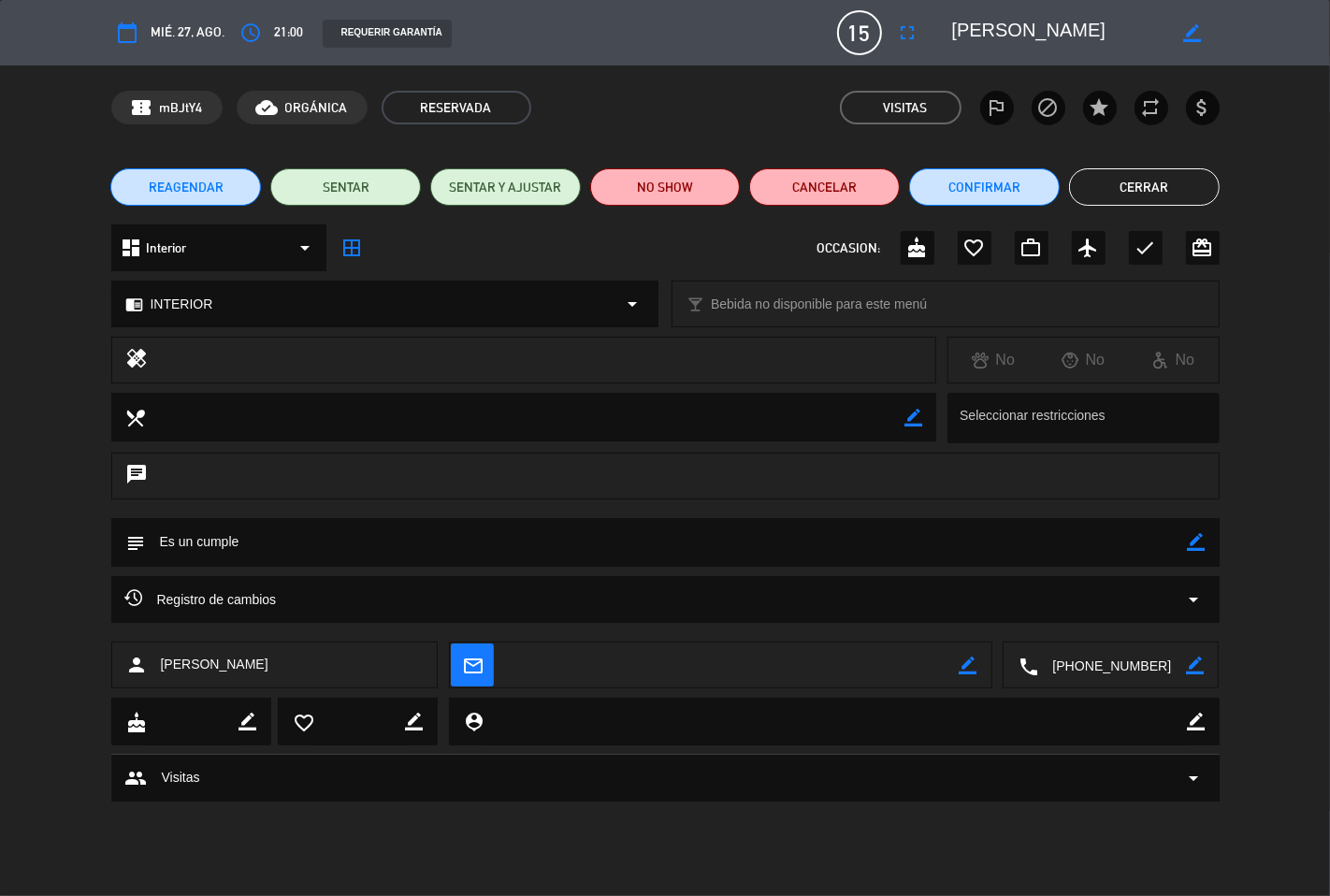
click at [1181, 174] on button "Cerrar" at bounding box center [1143, 187] width 151 height 37
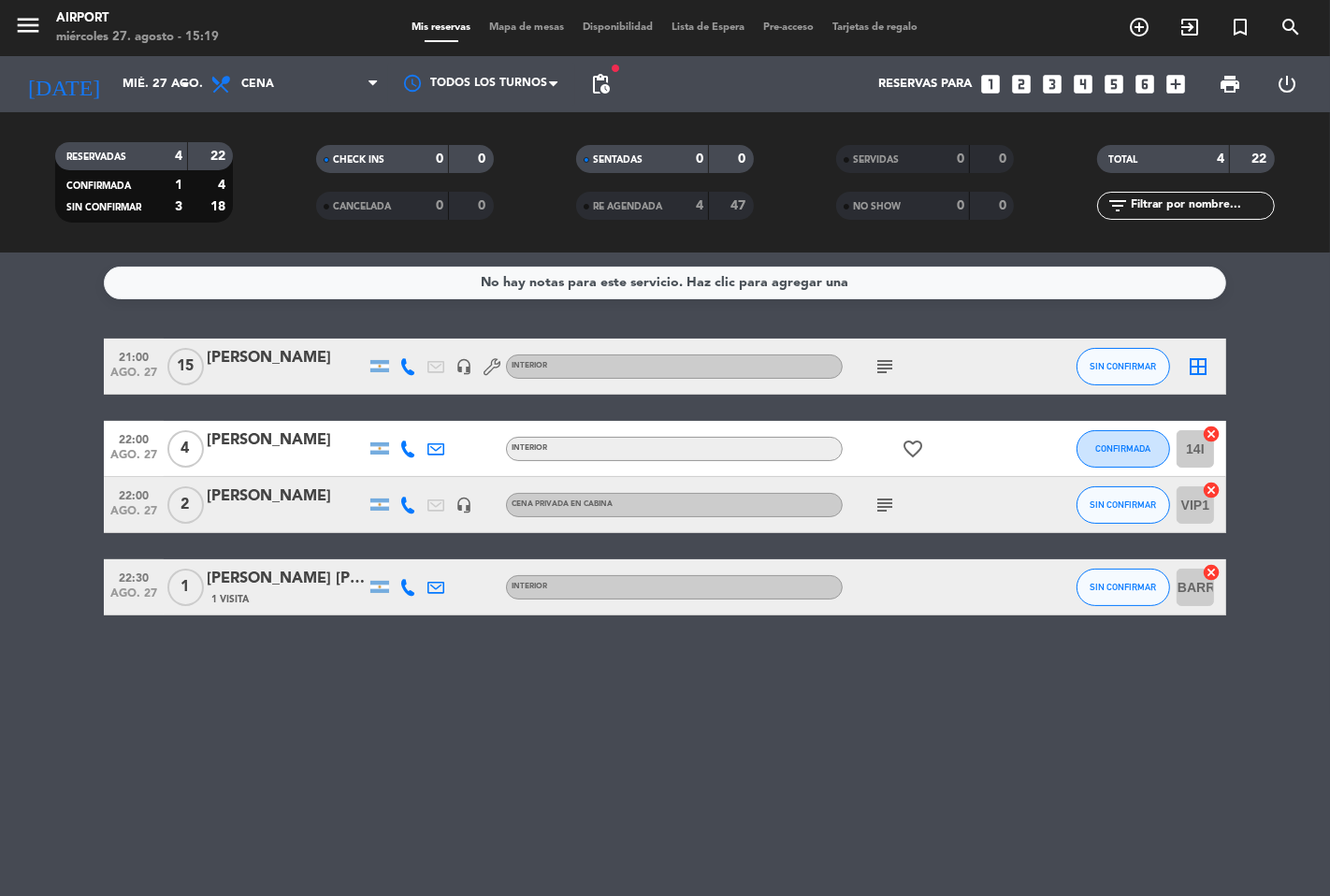
click at [1020, 77] on icon "looks_two" at bounding box center [1021, 84] width 24 height 24
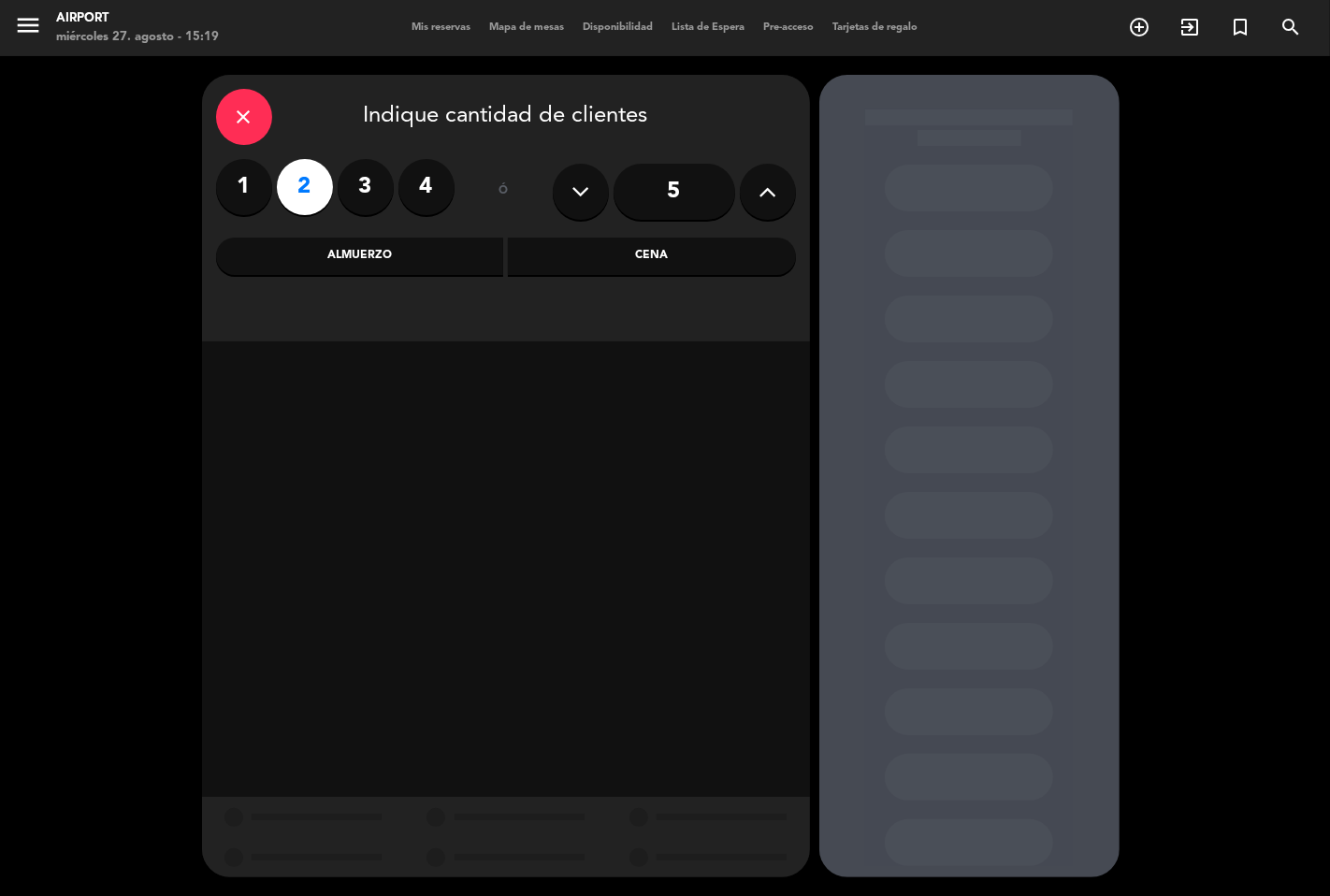
click at [684, 250] on div "Cena" at bounding box center [652, 256] width 288 height 37
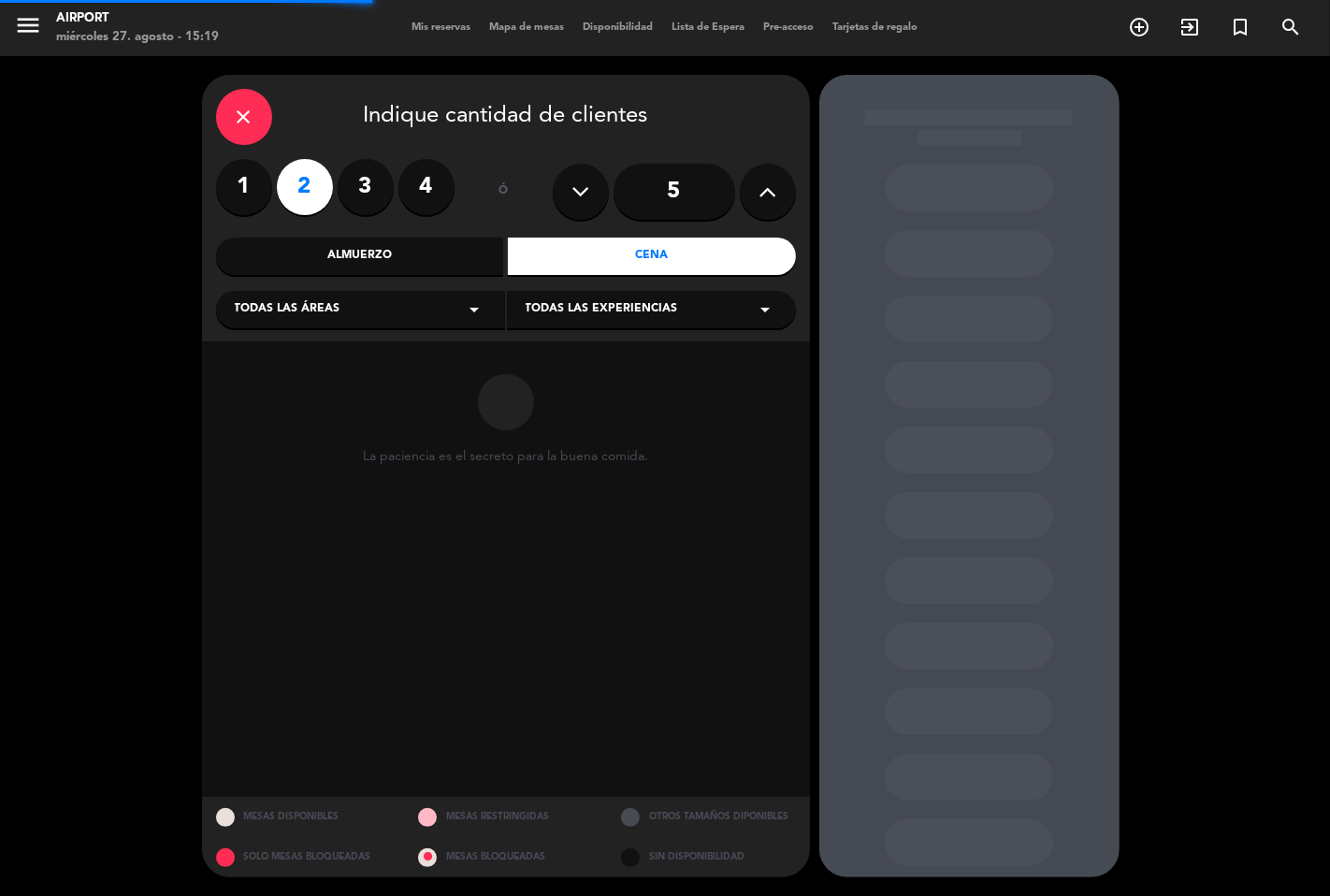
click at [396, 323] on div "Todas las áreas arrow_drop_down" at bounding box center [360, 309] width 289 height 37
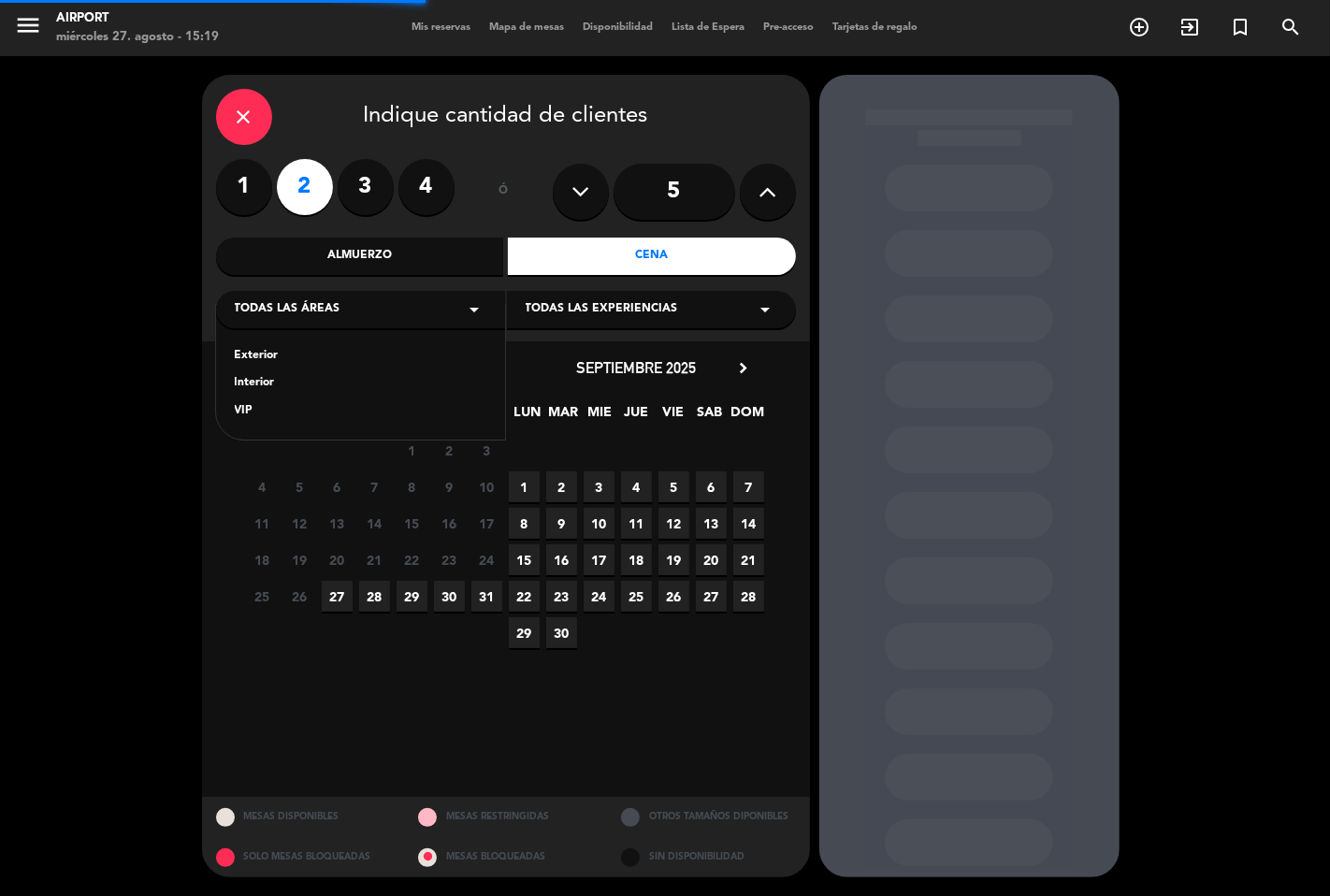
click at [264, 380] on div "Interior" at bounding box center [360, 382] width 252 height 18
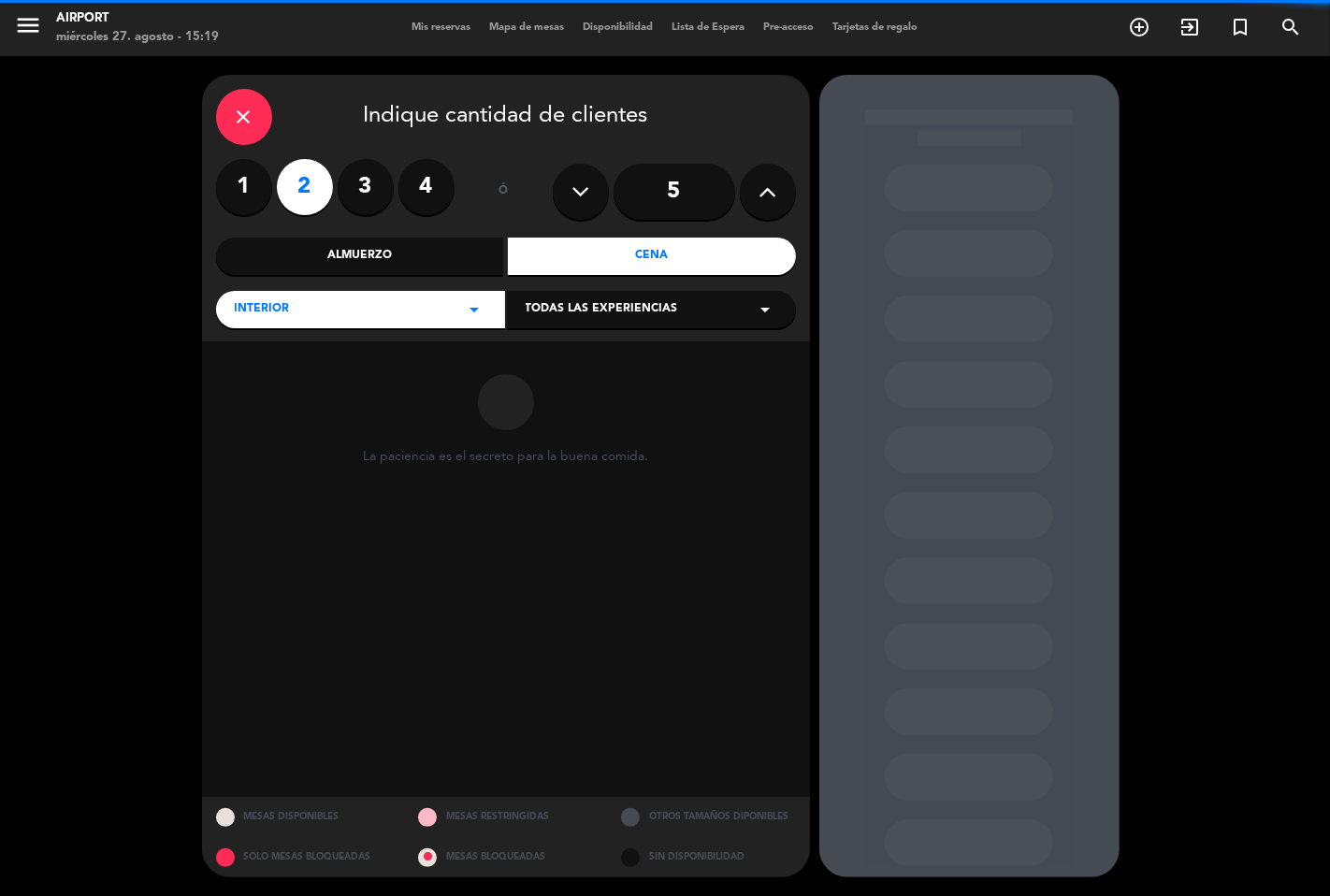
click at [584, 313] on span "Todas las experiencias" at bounding box center [601, 308] width 153 height 18
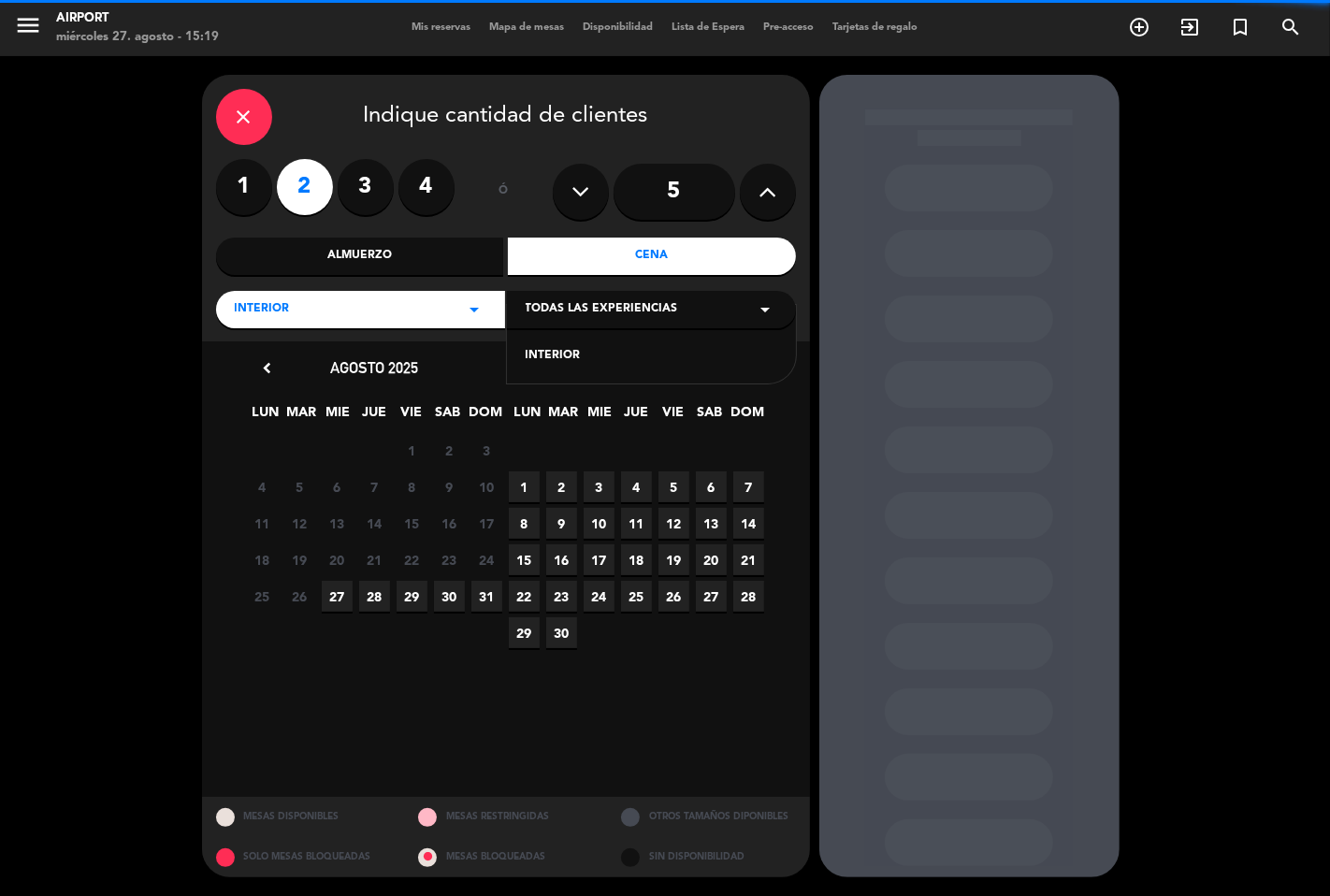
click at [548, 359] on div "INTERIOR" at bounding box center [651, 356] width 252 height 18
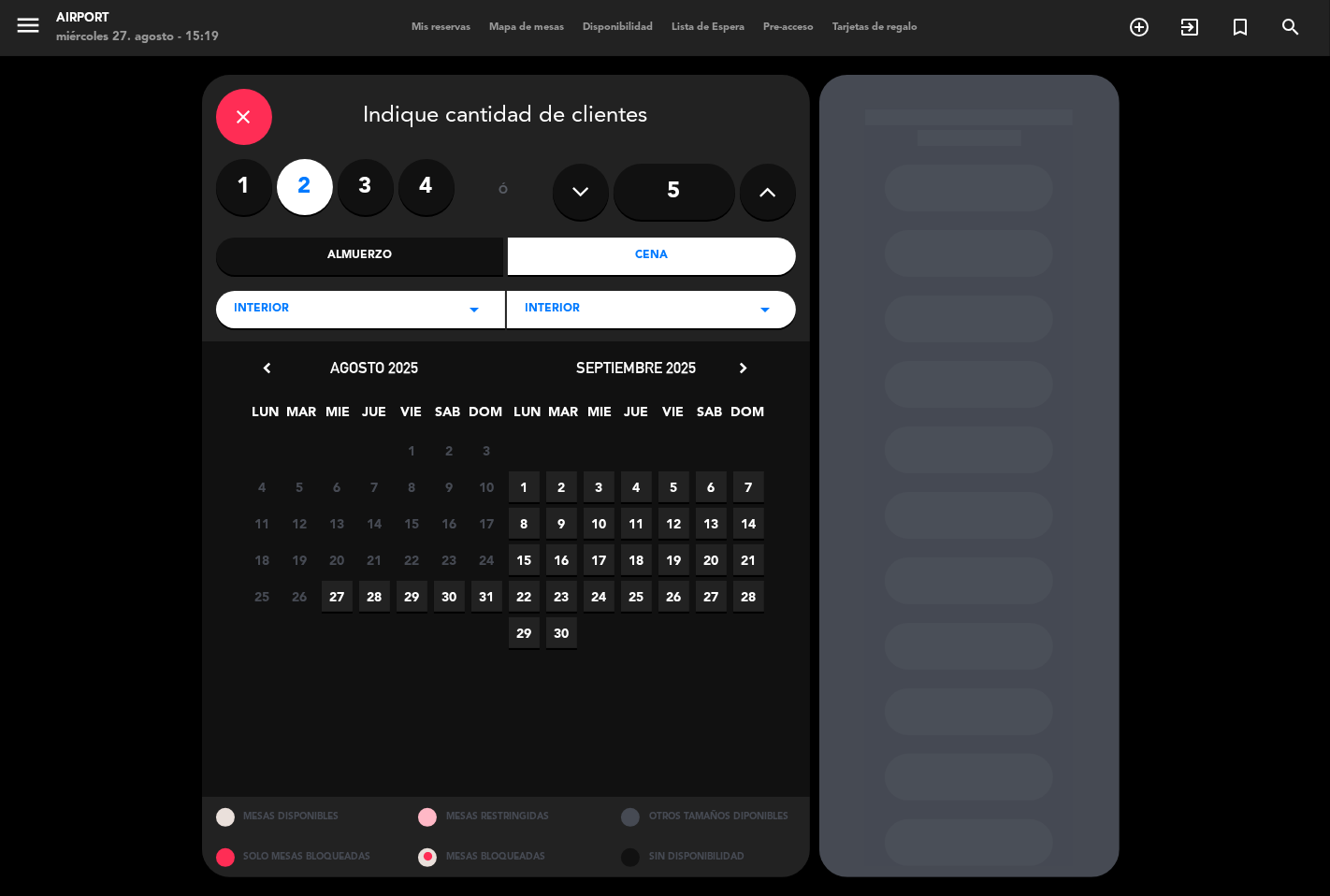
click at [341, 600] on span "27" at bounding box center [338, 596] width 31 height 31
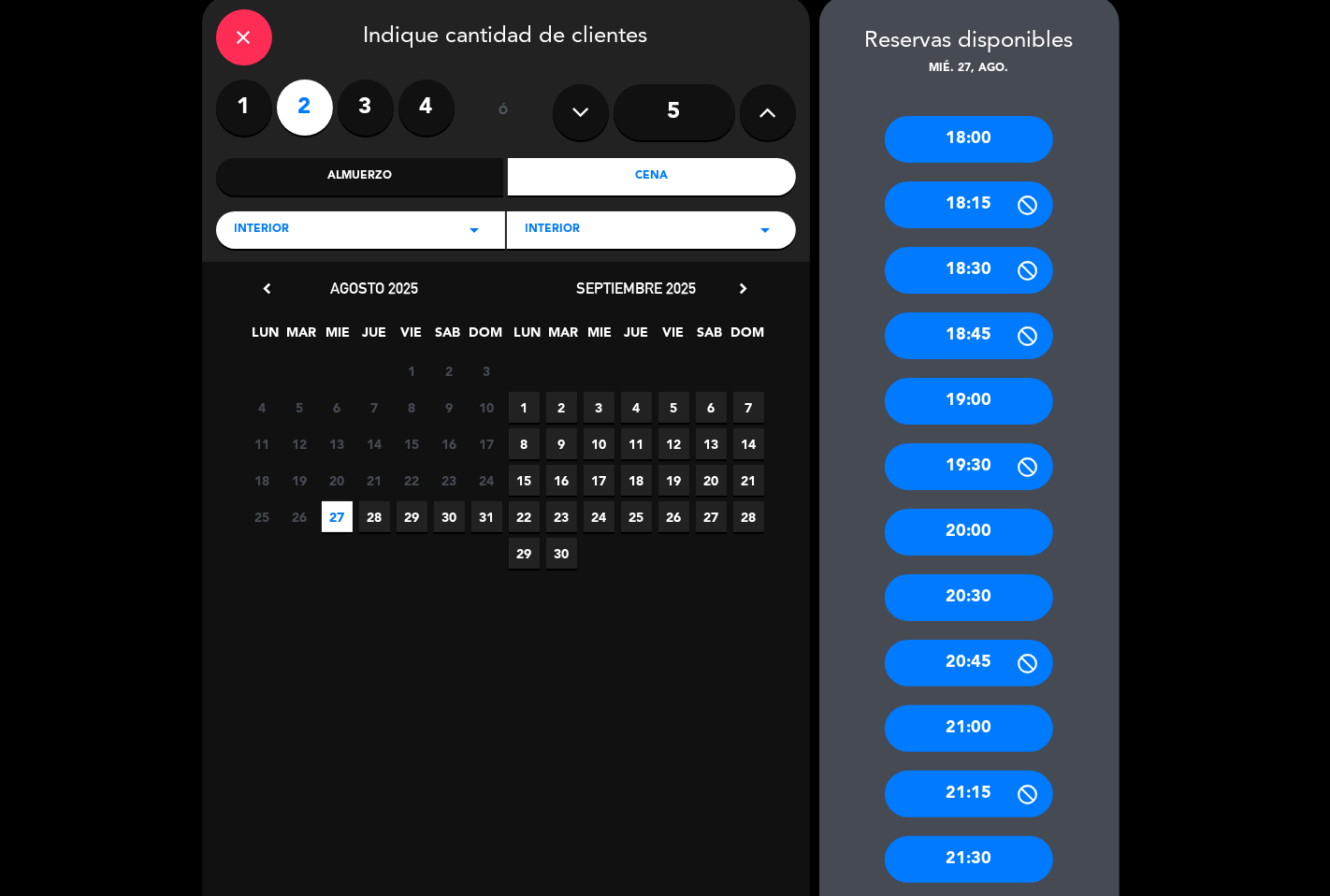
scroll to position [104, 0]
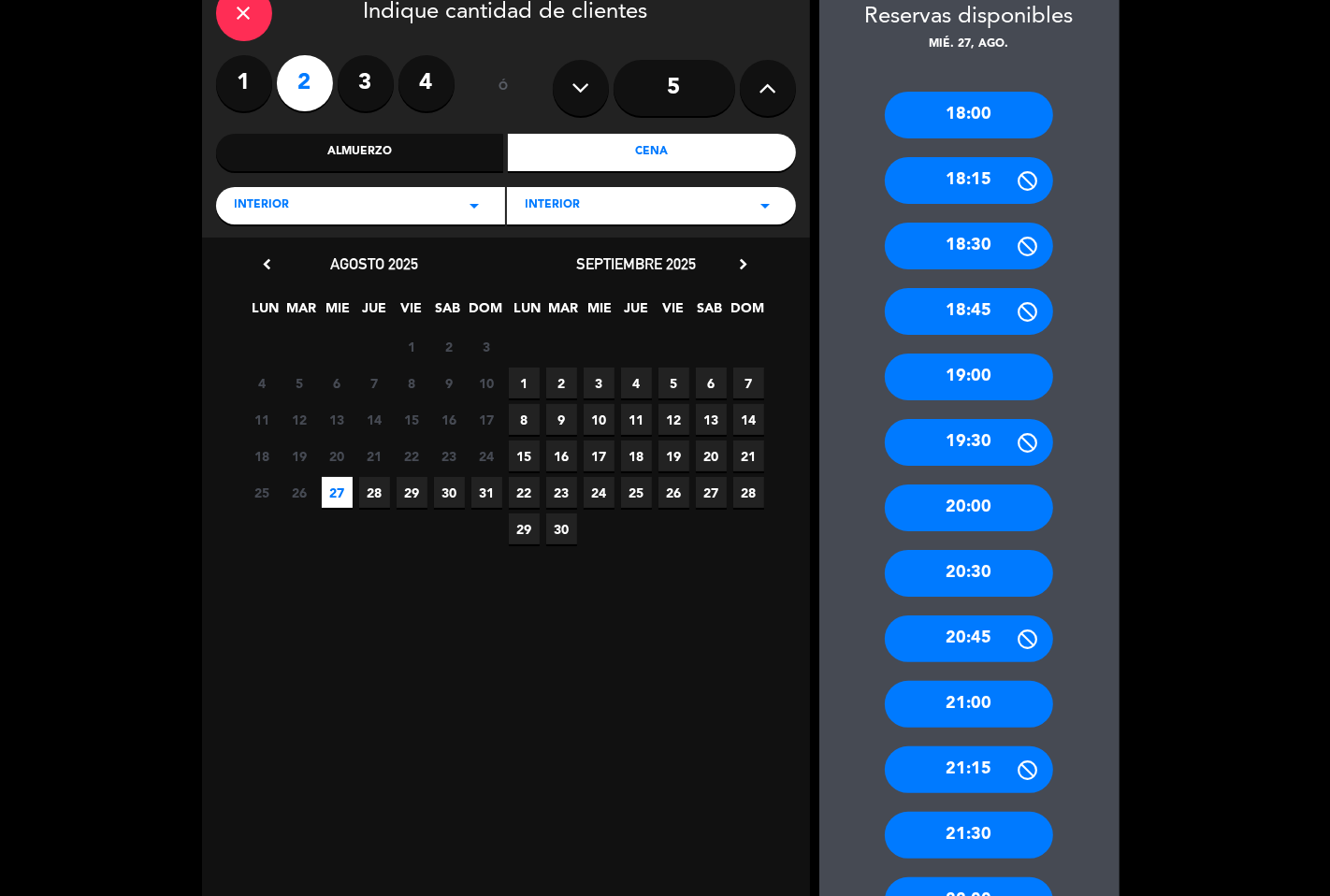
click at [979, 840] on div "21:30" at bounding box center [968, 835] width 168 height 47
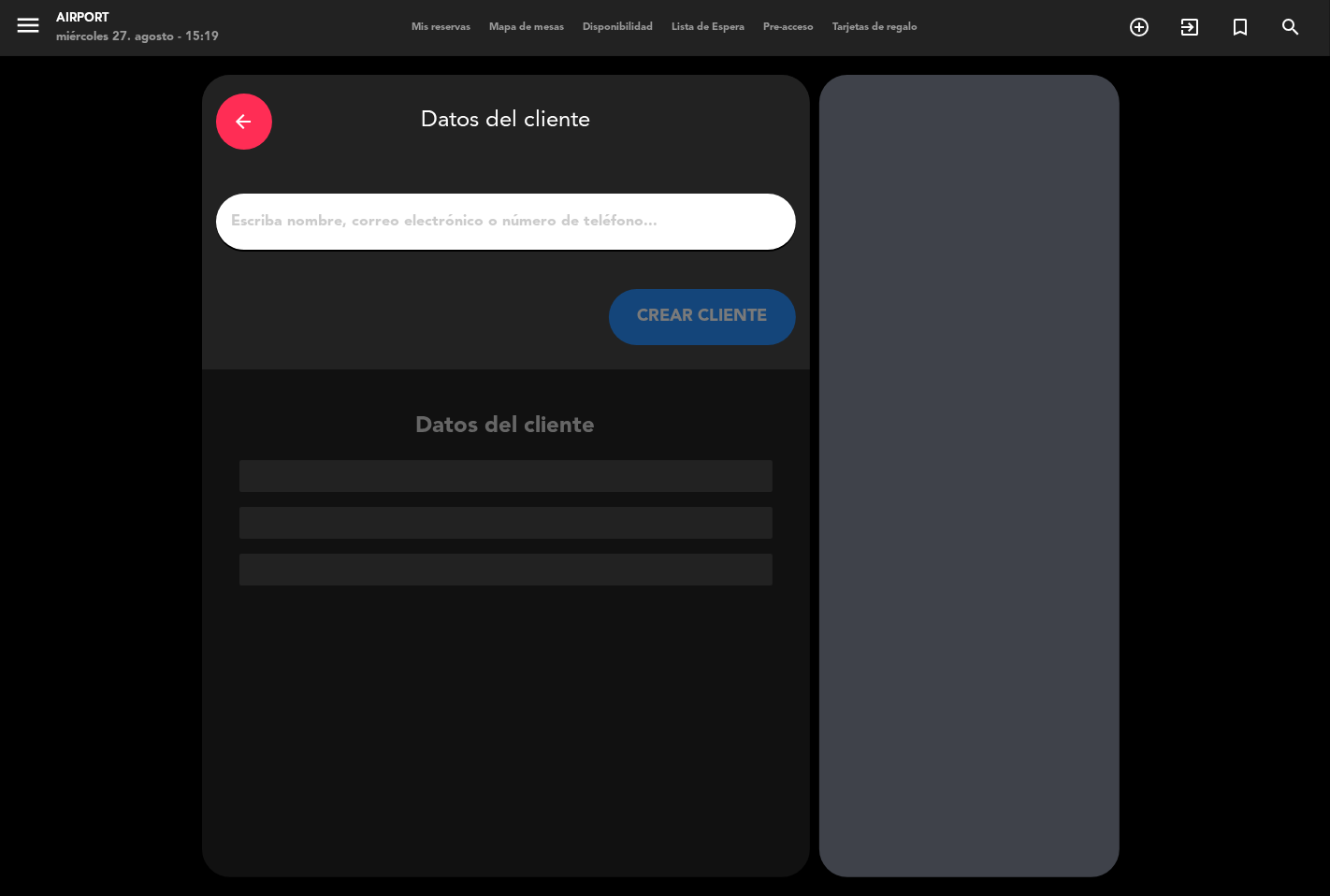
scroll to position [0, 0]
click at [416, 229] on input "1" at bounding box center [505, 221] width 552 height 26
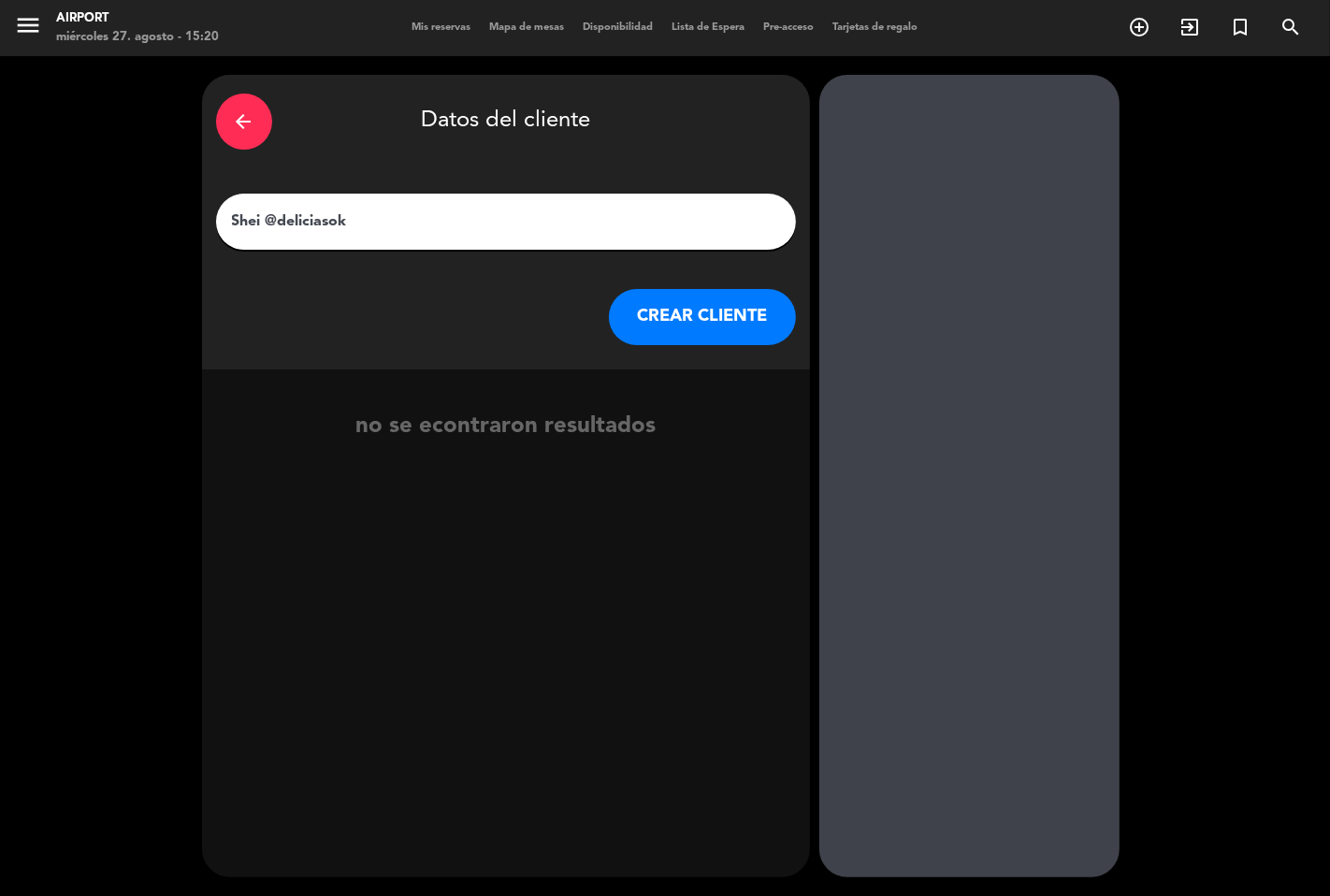
type input "Shei @deliciasok"
click at [666, 308] on button "CREAR CLIENTE" at bounding box center [702, 317] width 187 height 56
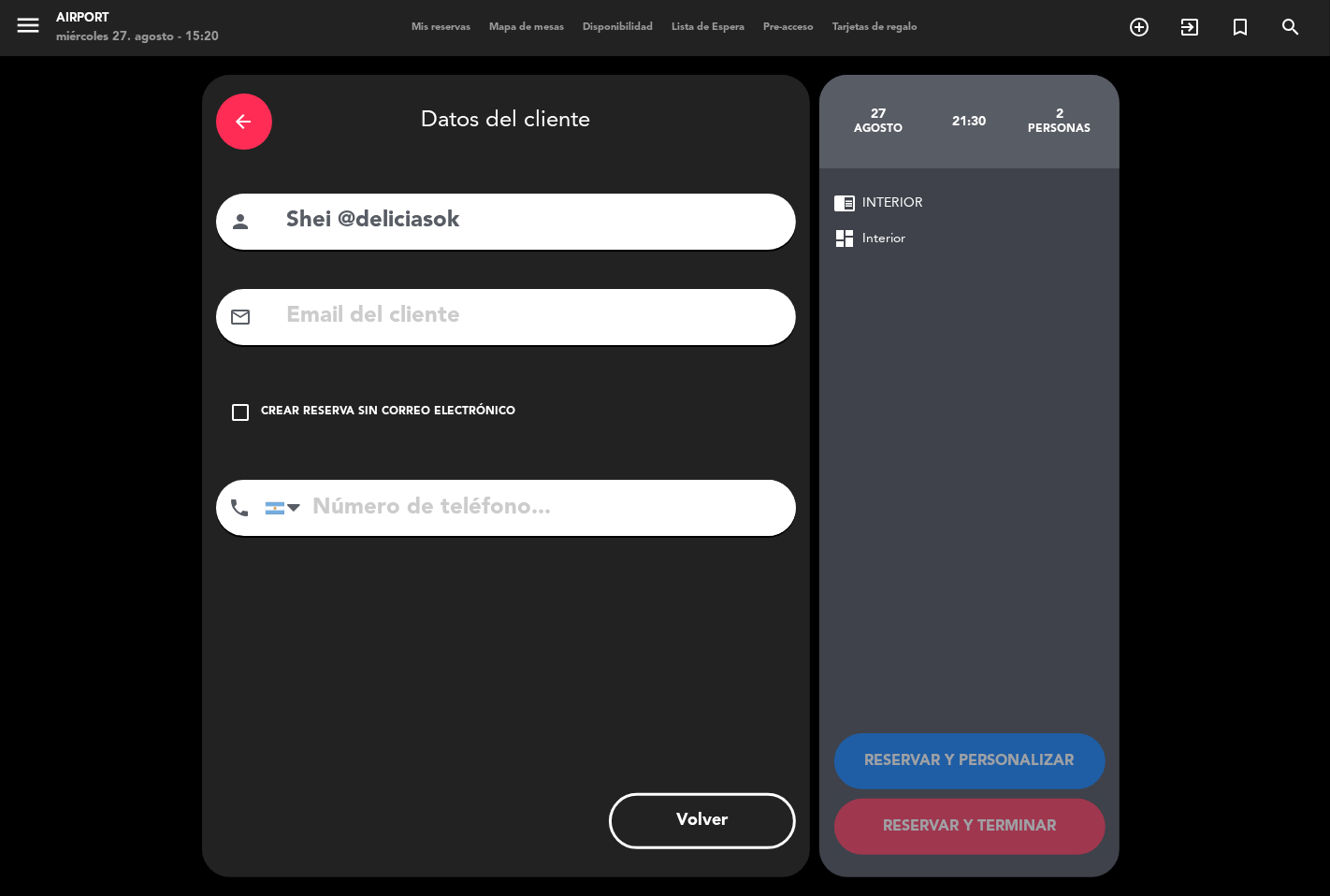
click at [237, 408] on icon "check_box_outline_blank" at bounding box center [240, 412] width 22 height 22
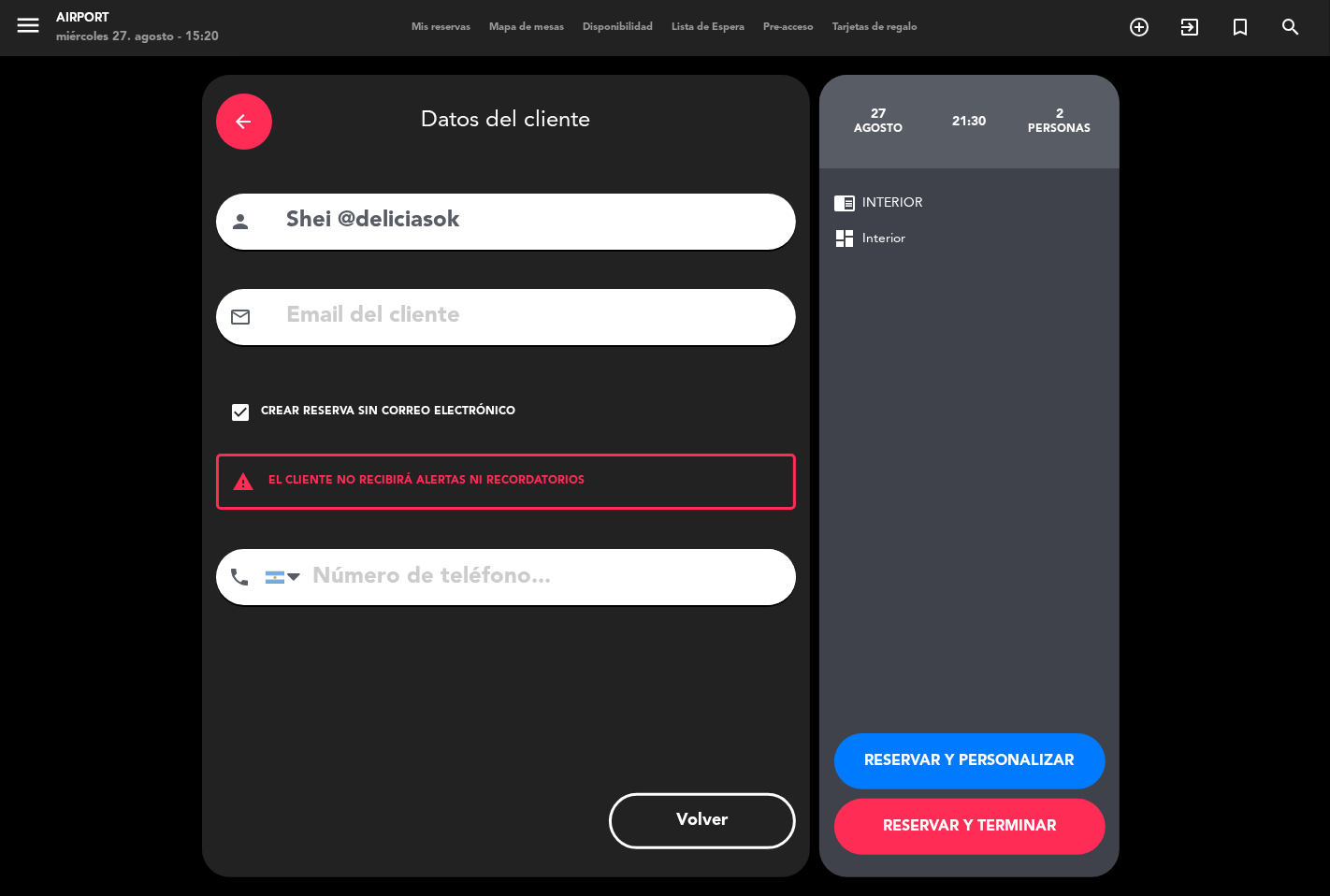
click at [929, 759] on button "RESERVAR Y PERSONALIZAR" at bounding box center [969, 761] width 271 height 56
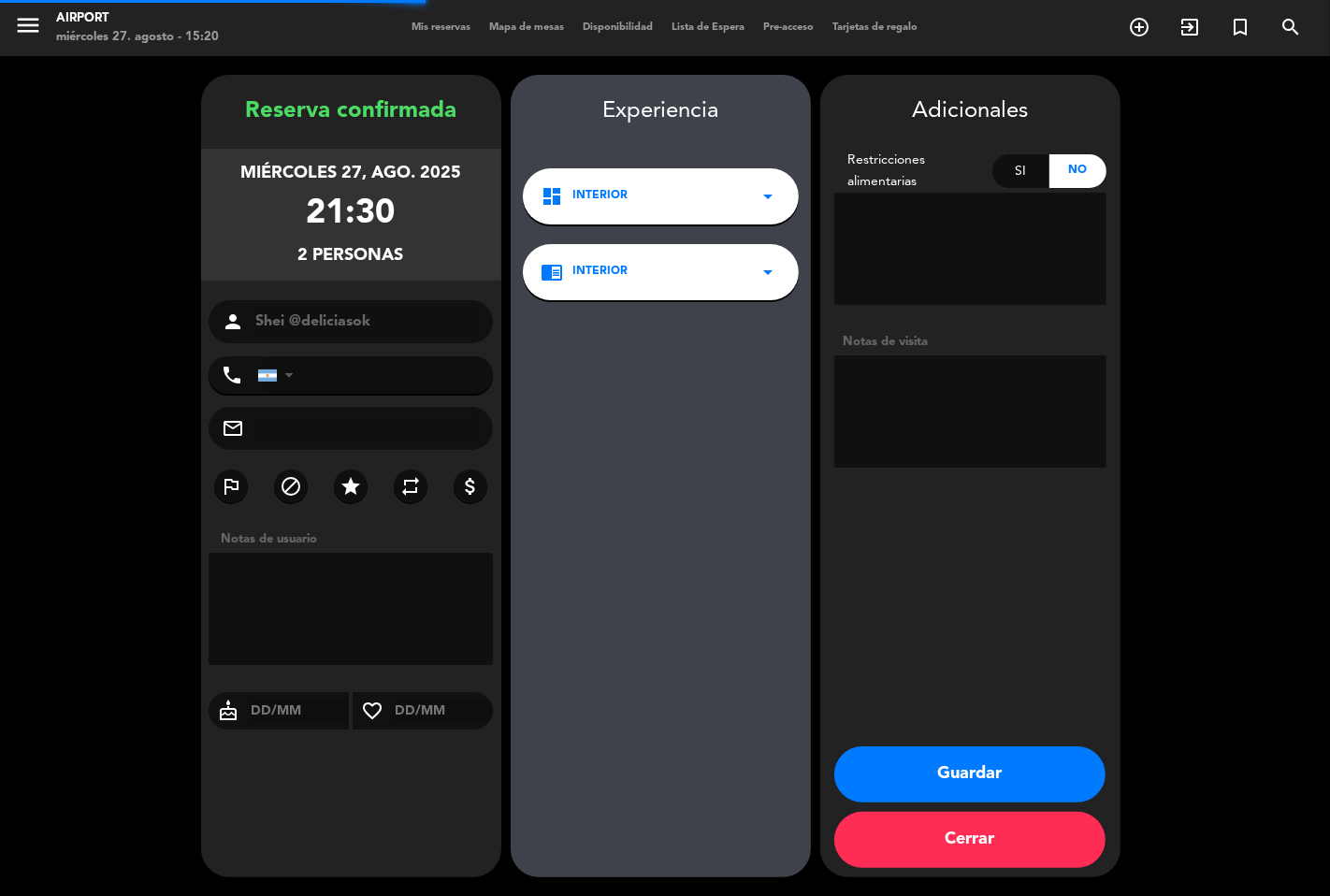
click at [912, 384] on textarea at bounding box center [970, 411] width 272 height 112
type textarea "Menu IG"
click at [905, 768] on button "Guardar" at bounding box center [969, 774] width 271 height 56
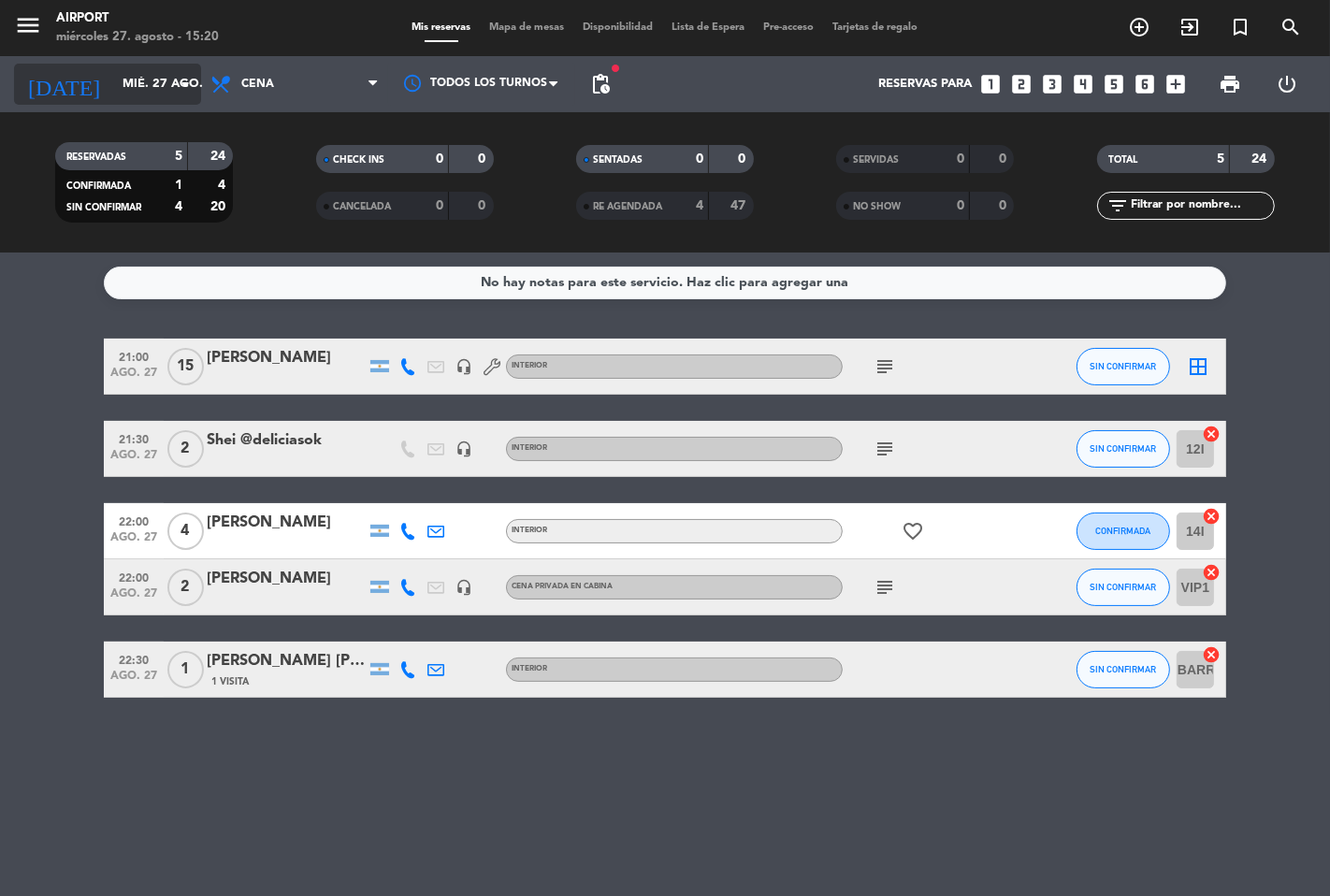
click at [134, 79] on input "mié. 27 ago." at bounding box center [194, 84] width 162 height 34
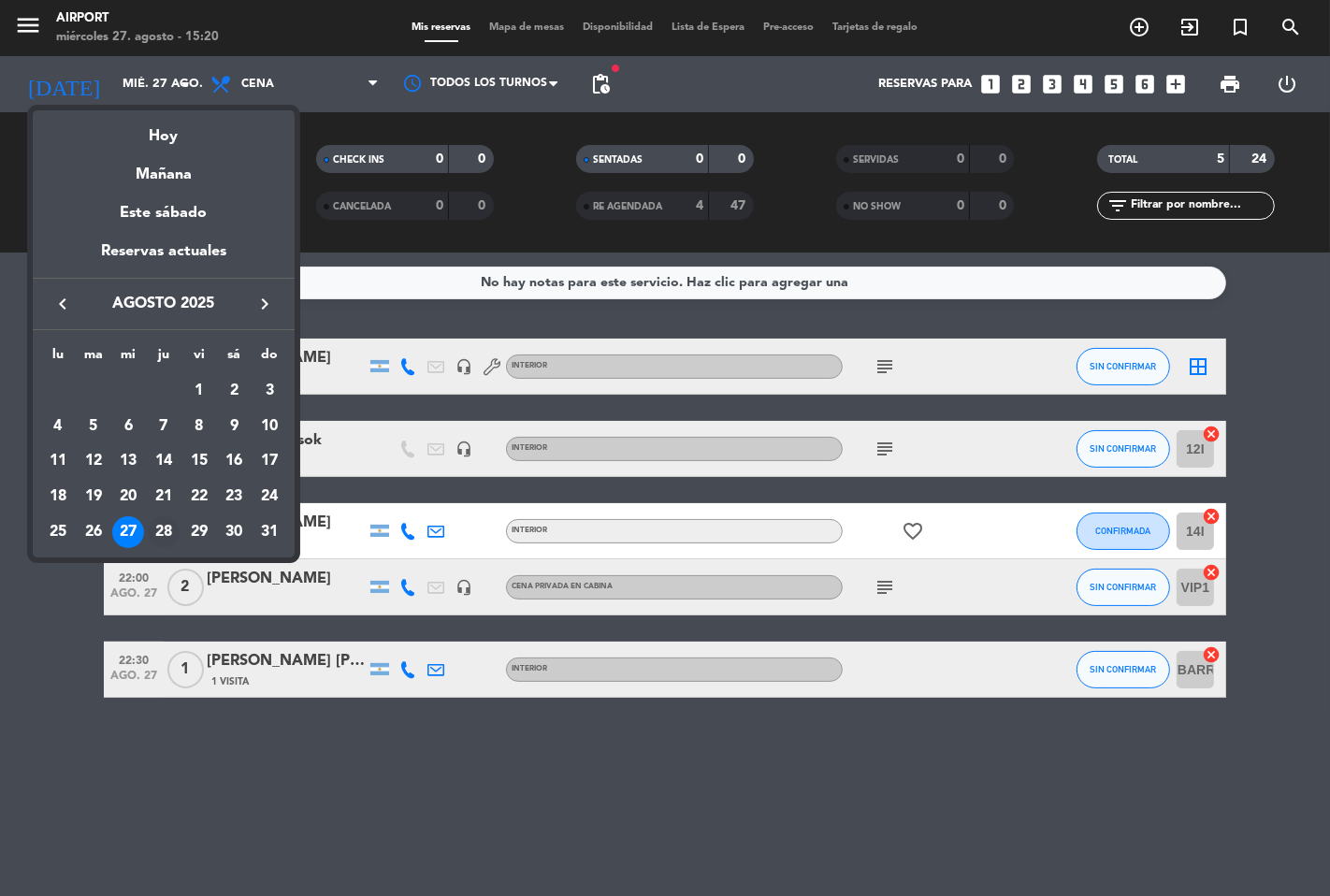
click at [162, 529] on div "28" at bounding box center [163, 531] width 32 height 32
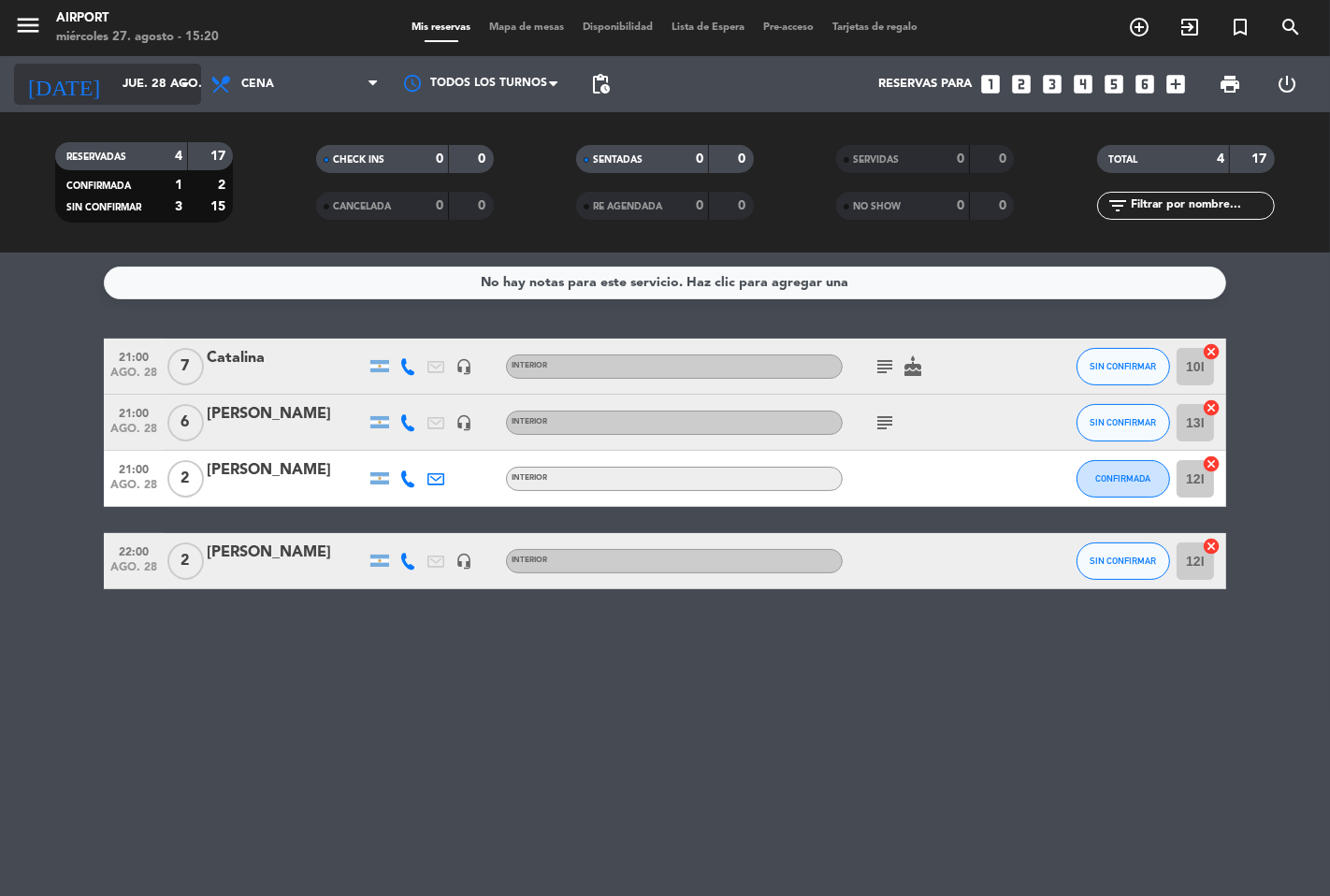
click at [164, 76] on input "jue. 28 ago." at bounding box center [194, 84] width 162 height 34
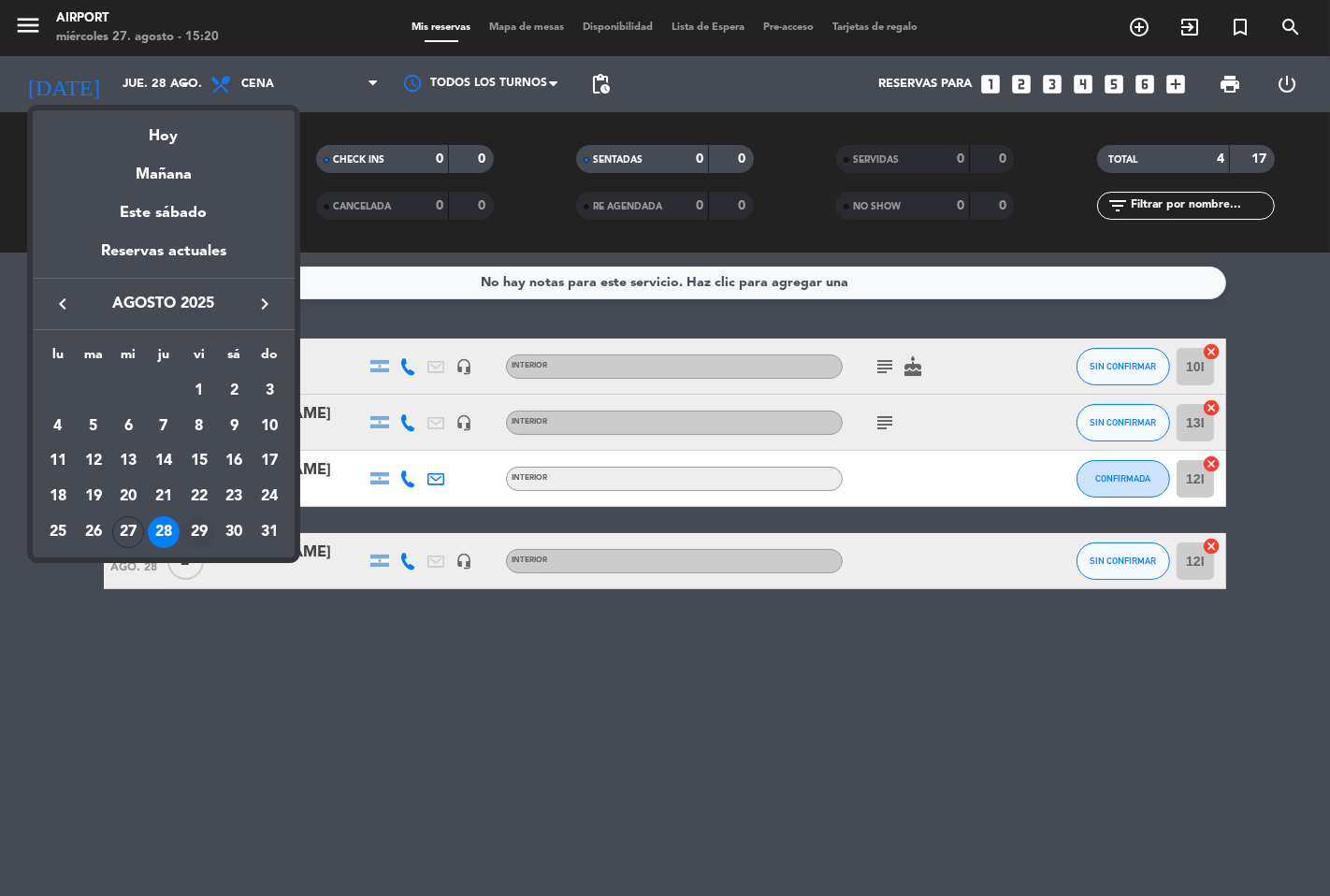
click at [198, 530] on div "29" at bounding box center [198, 531] width 32 height 32
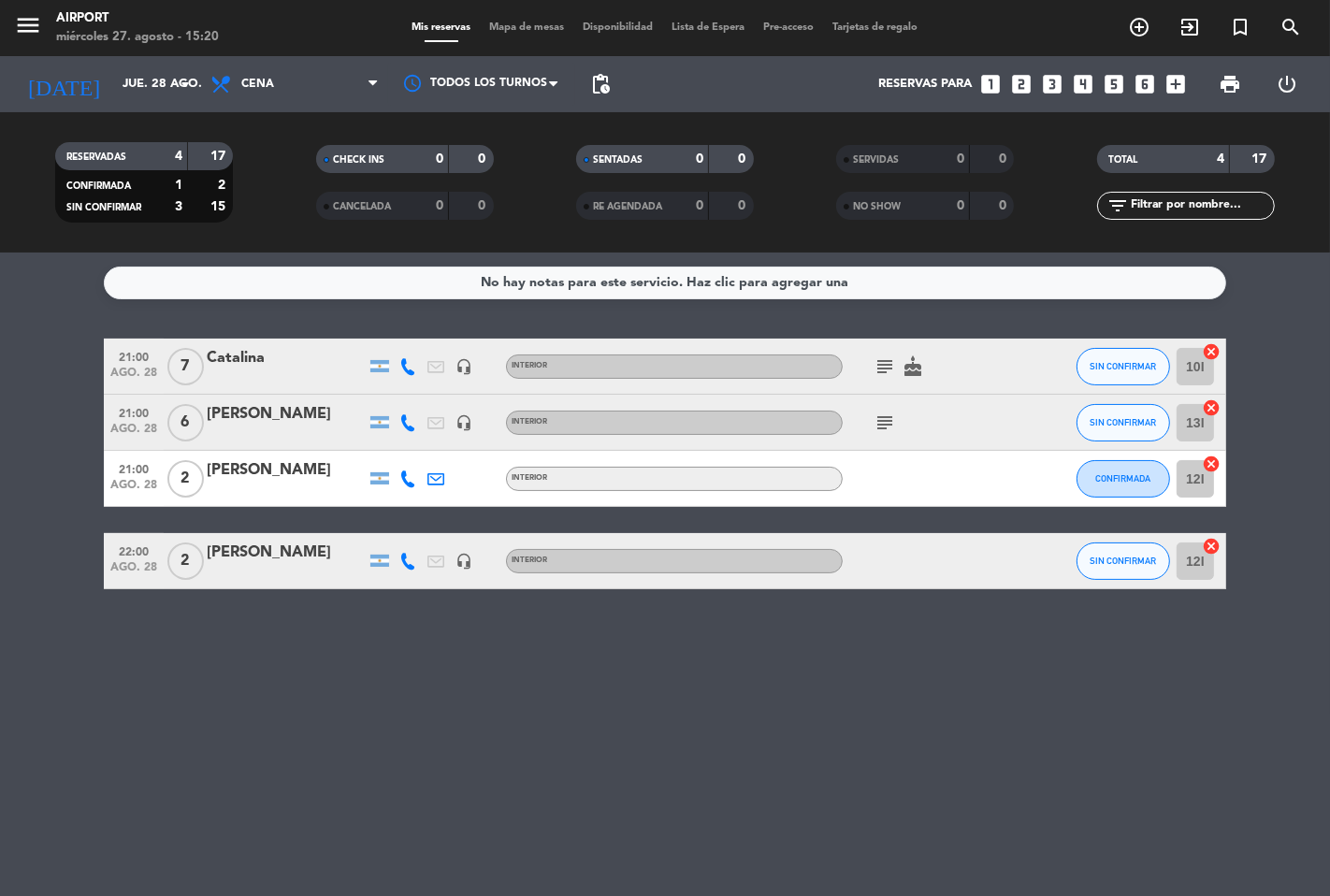
type input "vie. 29 ago."
